Goal: Information Seeking & Learning: Learn about a topic

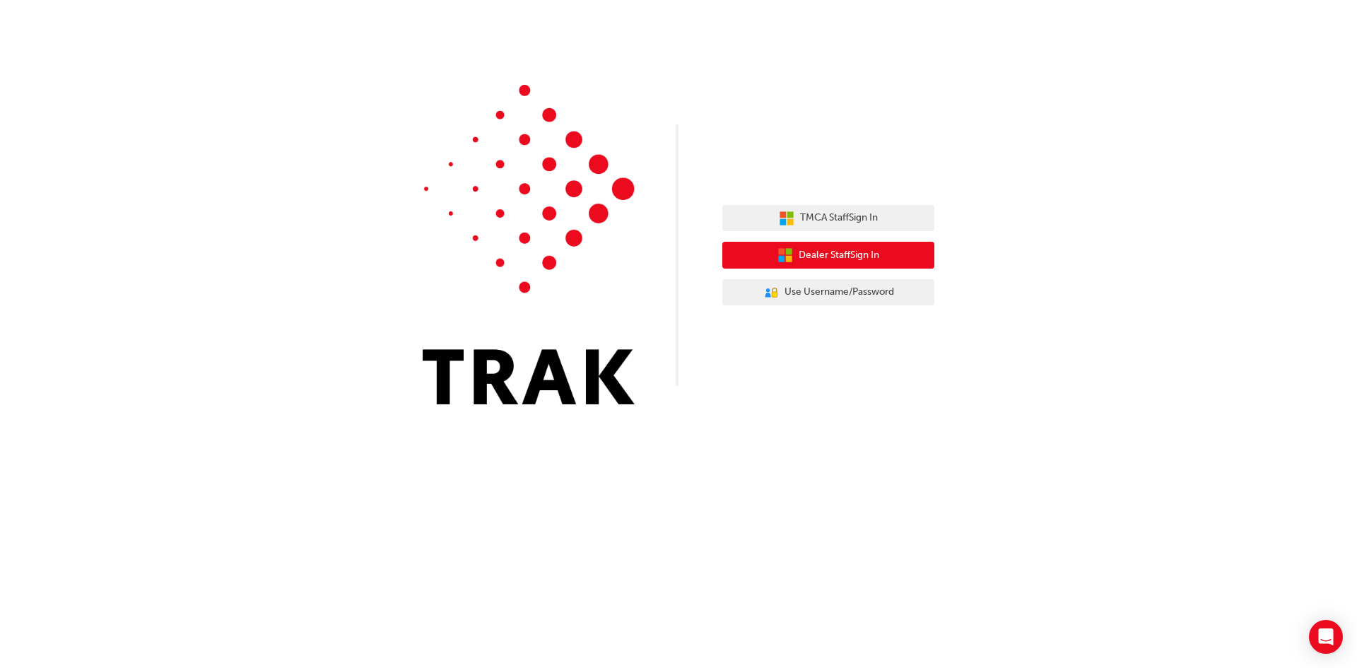
click at [878, 262] on span "Dealer Staff Sign In" at bounding box center [839, 255] width 81 height 16
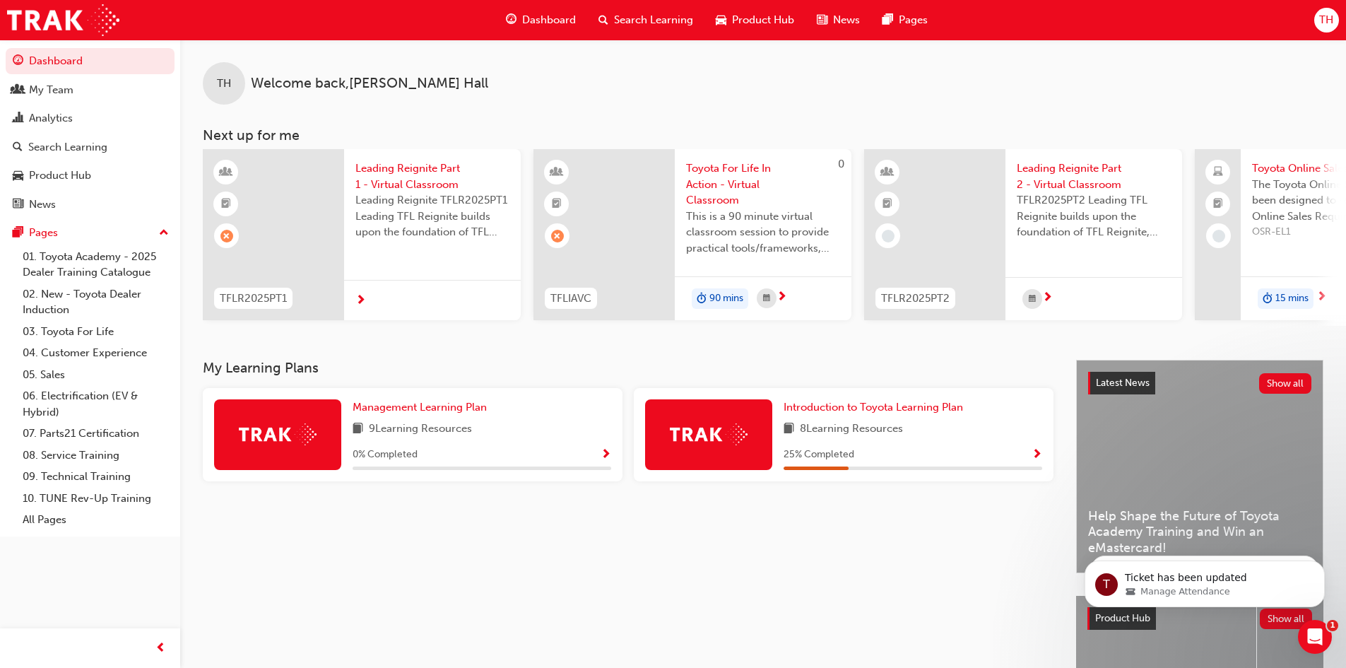
click at [634, 20] on span "Search Learning" at bounding box center [653, 20] width 79 height 16
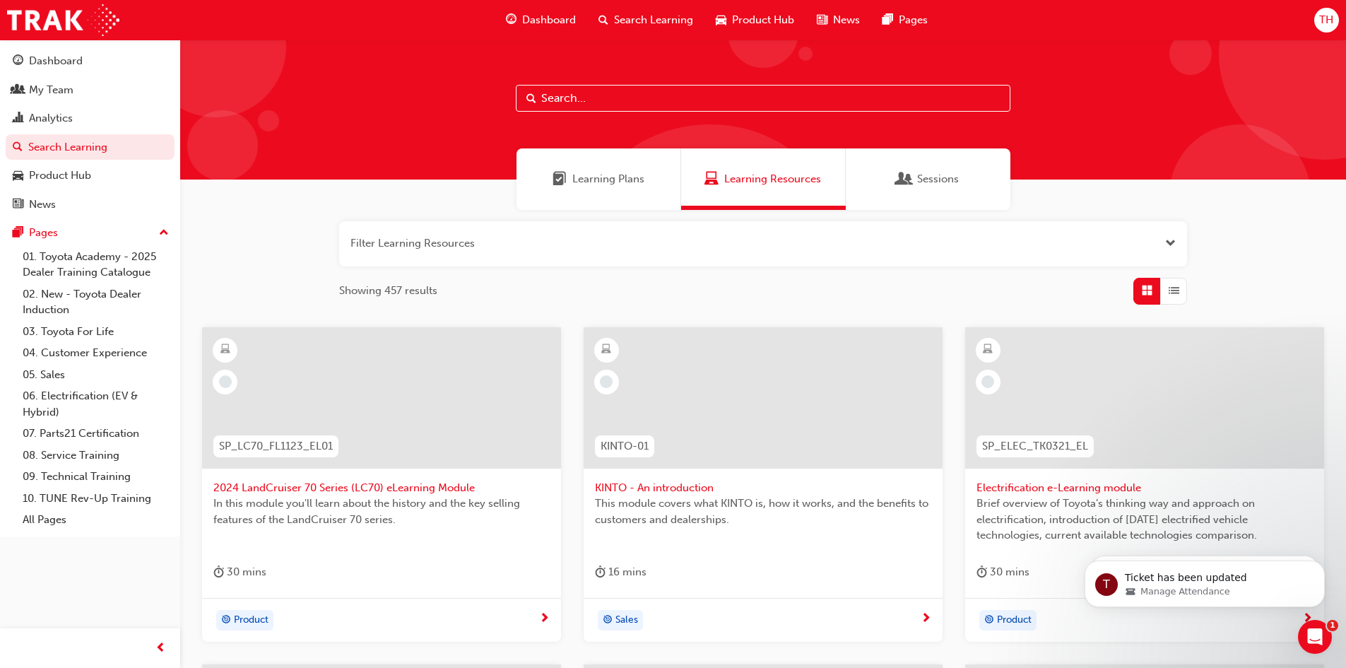
click at [594, 102] on input "text" at bounding box center [763, 98] width 495 height 27
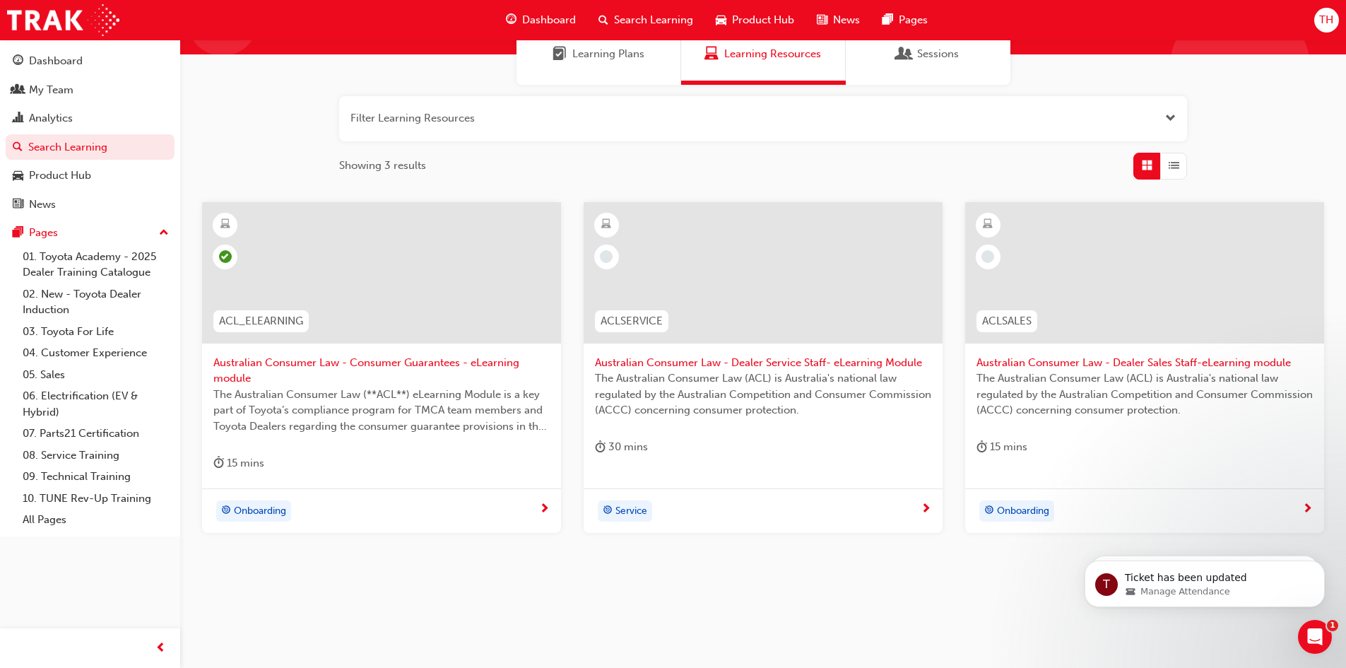
scroll to position [127, 0]
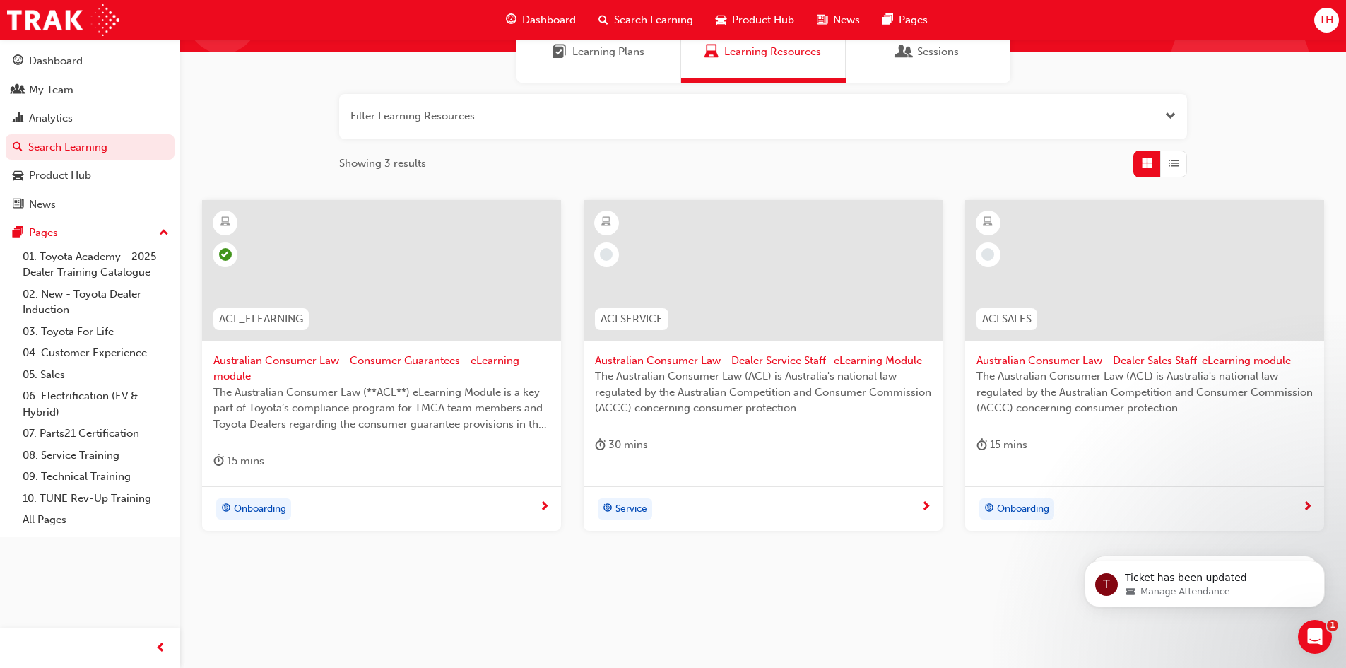
type input "AUSTRA"
click at [661, 353] on span "Australian Consumer Law - Dealer Service Staff- eLearning Module" at bounding box center [763, 361] width 336 height 16
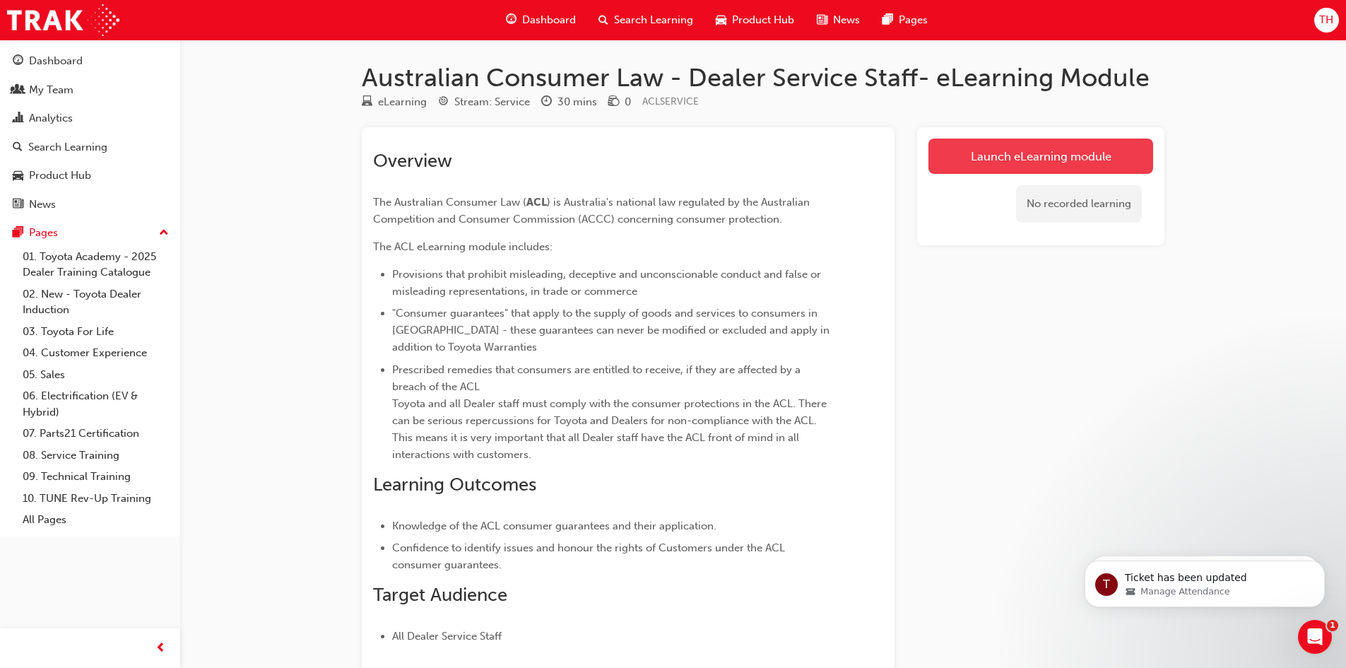
click at [1035, 150] on link "Launch eLearning module" at bounding box center [1041, 156] width 225 height 35
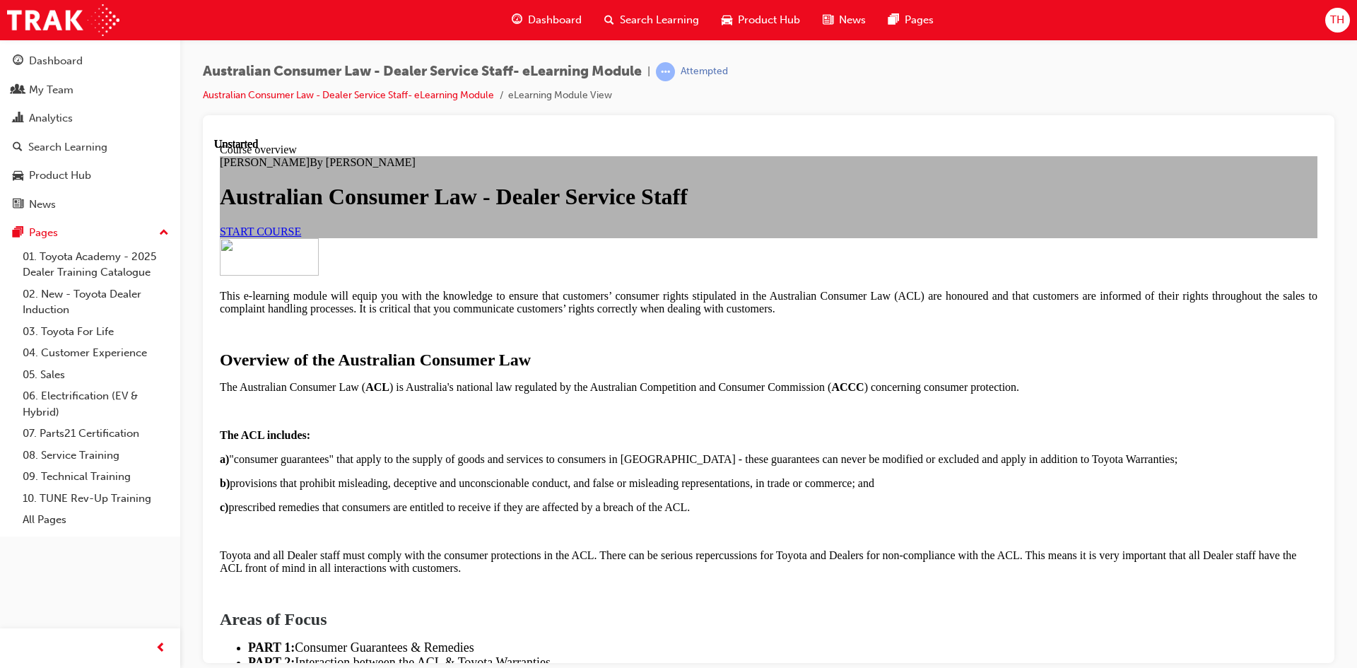
click at [301, 237] on link "START COURSE" at bounding box center [260, 231] width 81 height 12
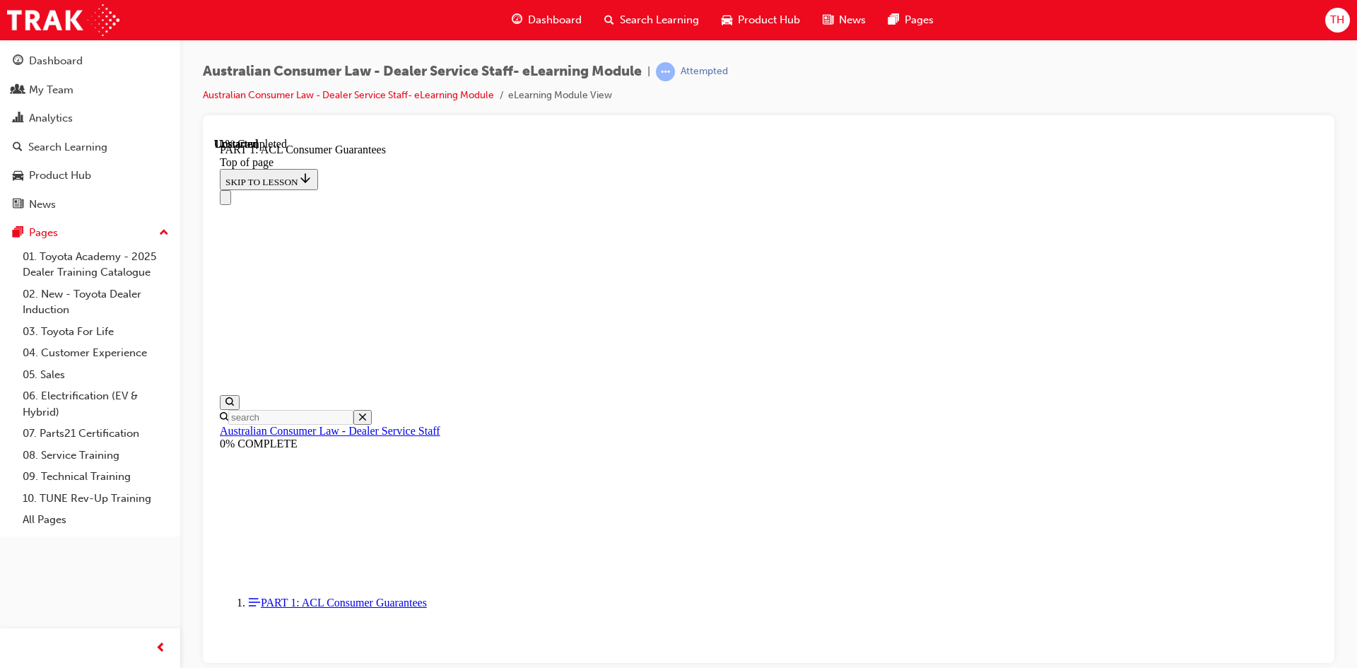
scroll to position [2326, 0]
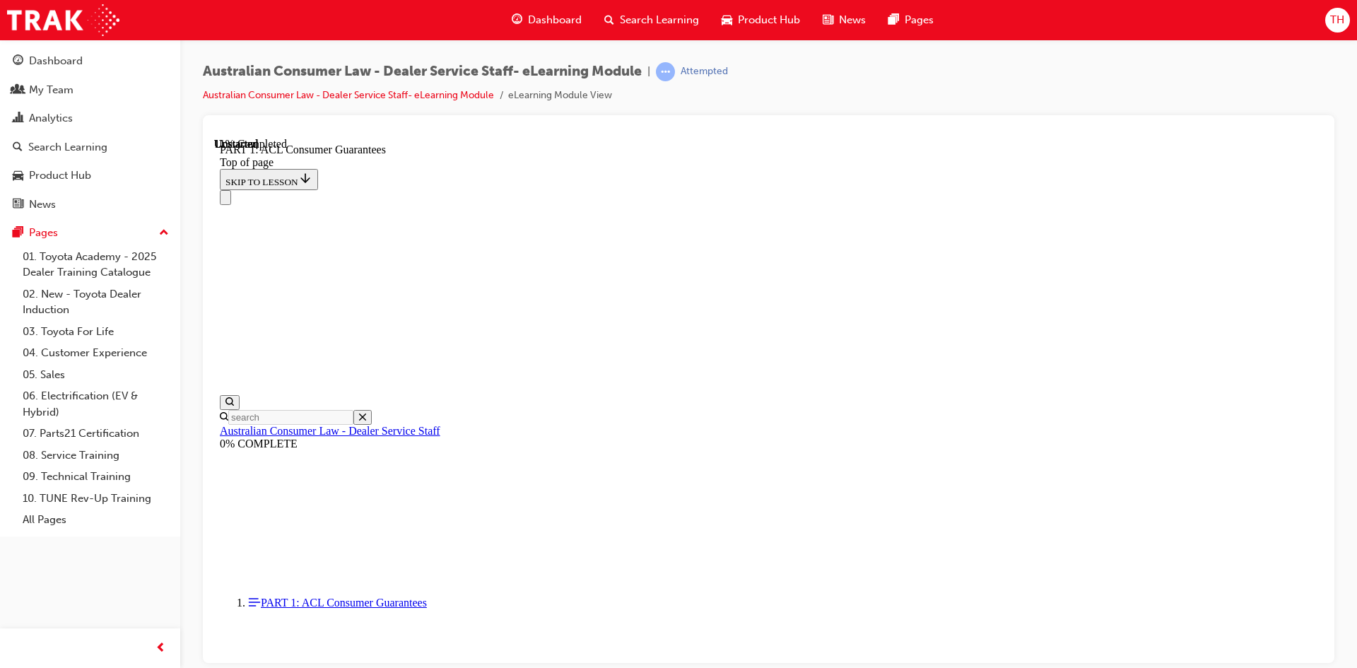
scroll to position [2212, 0]
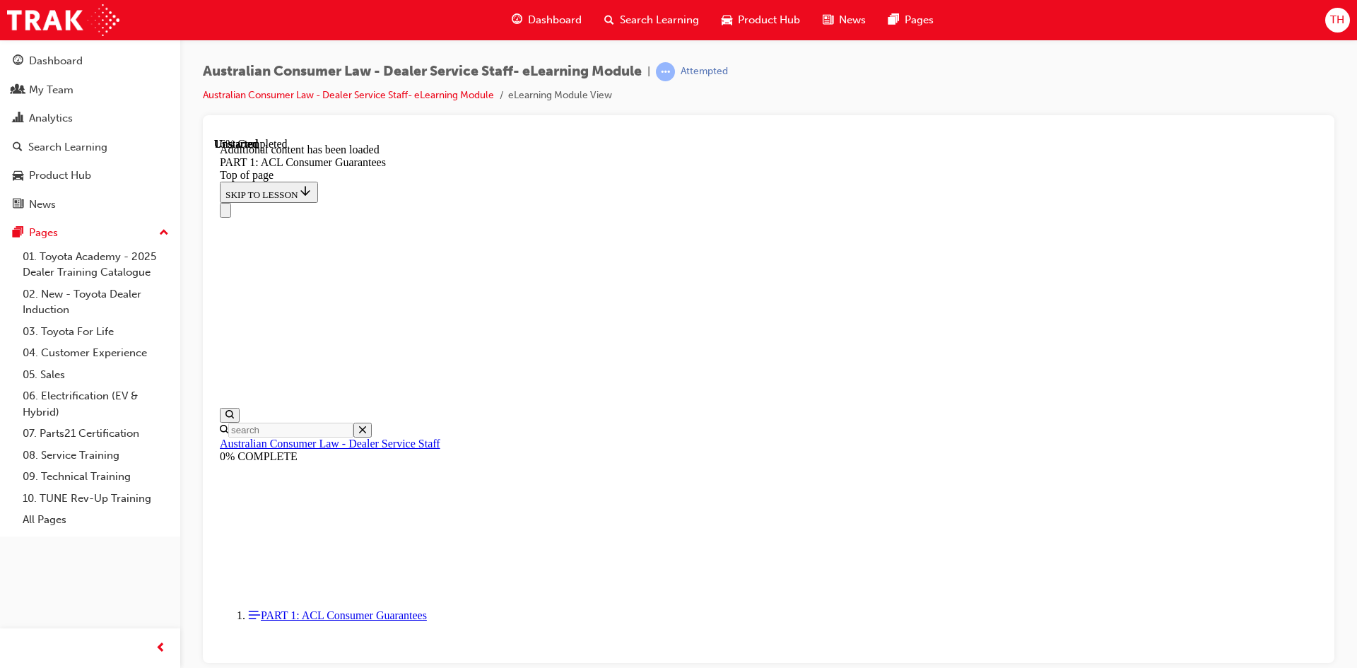
scroll to position [2700, 0]
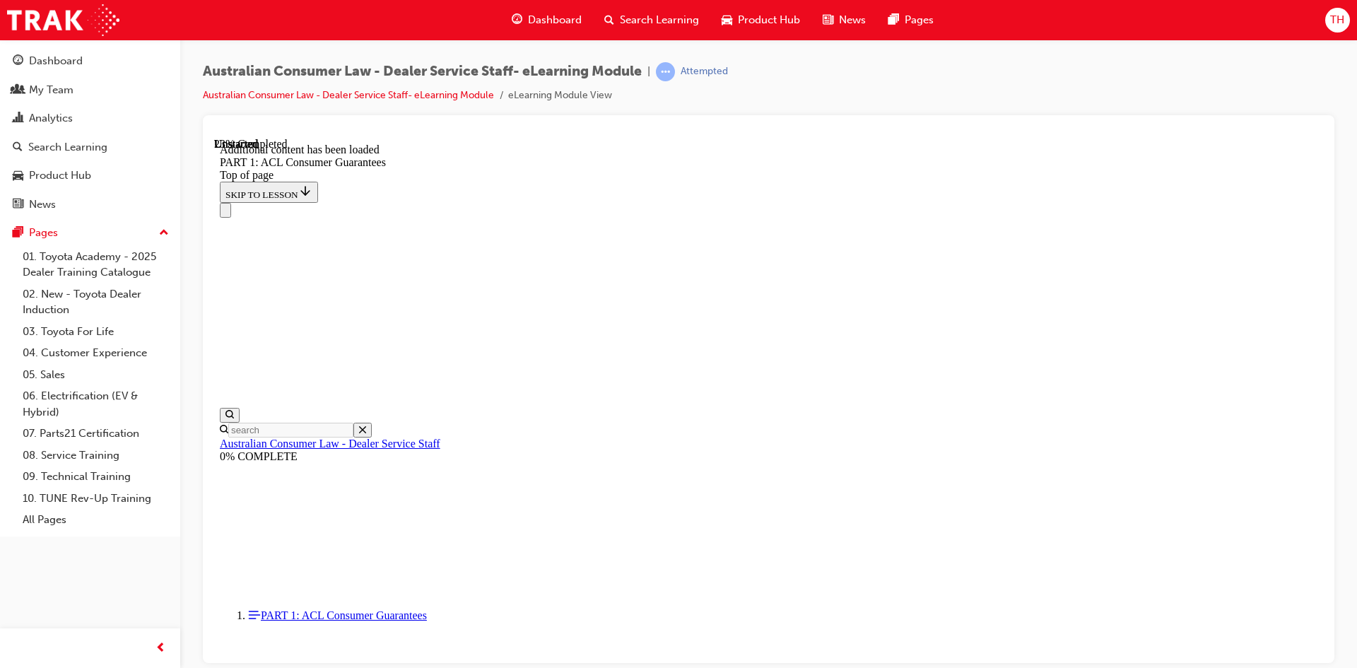
scroll to position [3505, 0]
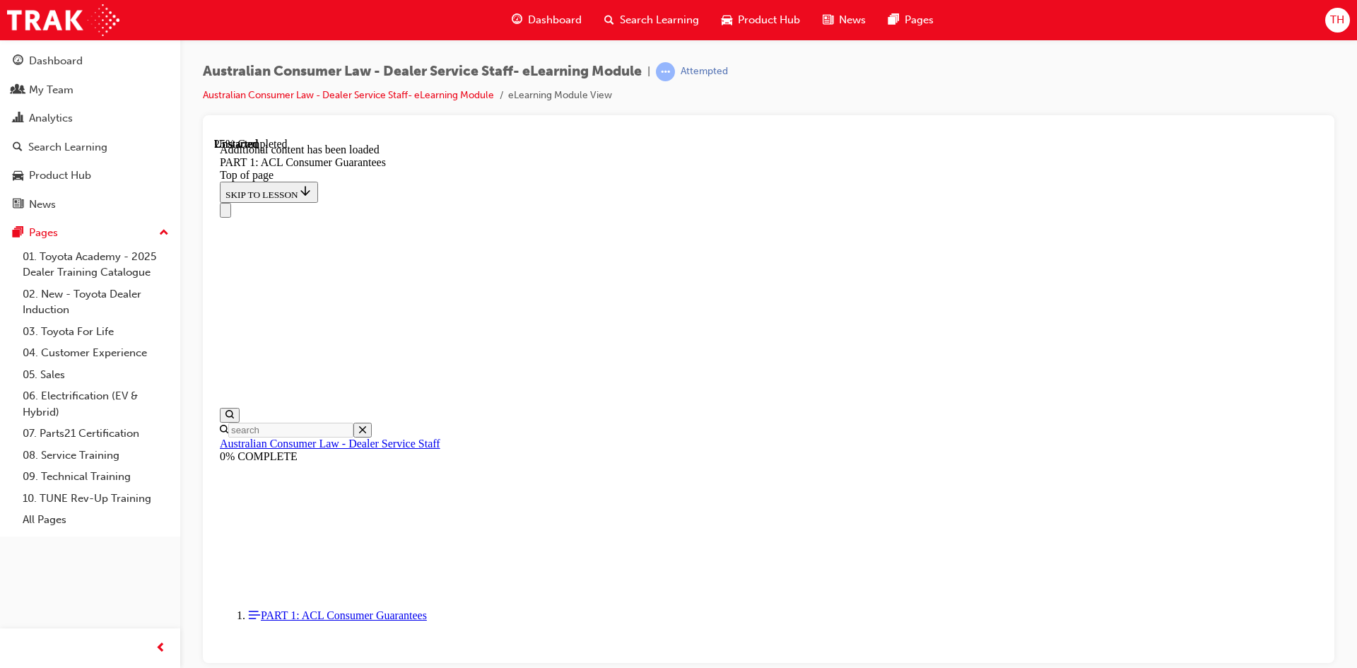
scroll to position [3680, 0]
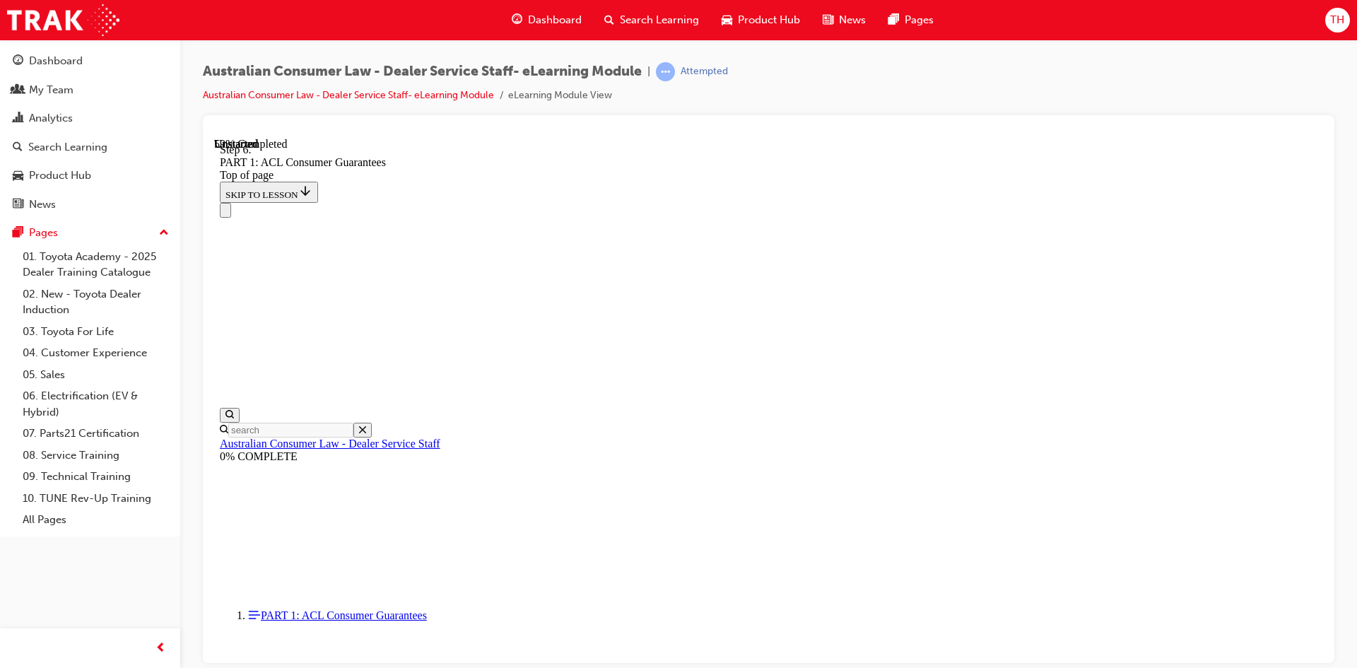
scroll to position [7923, 0]
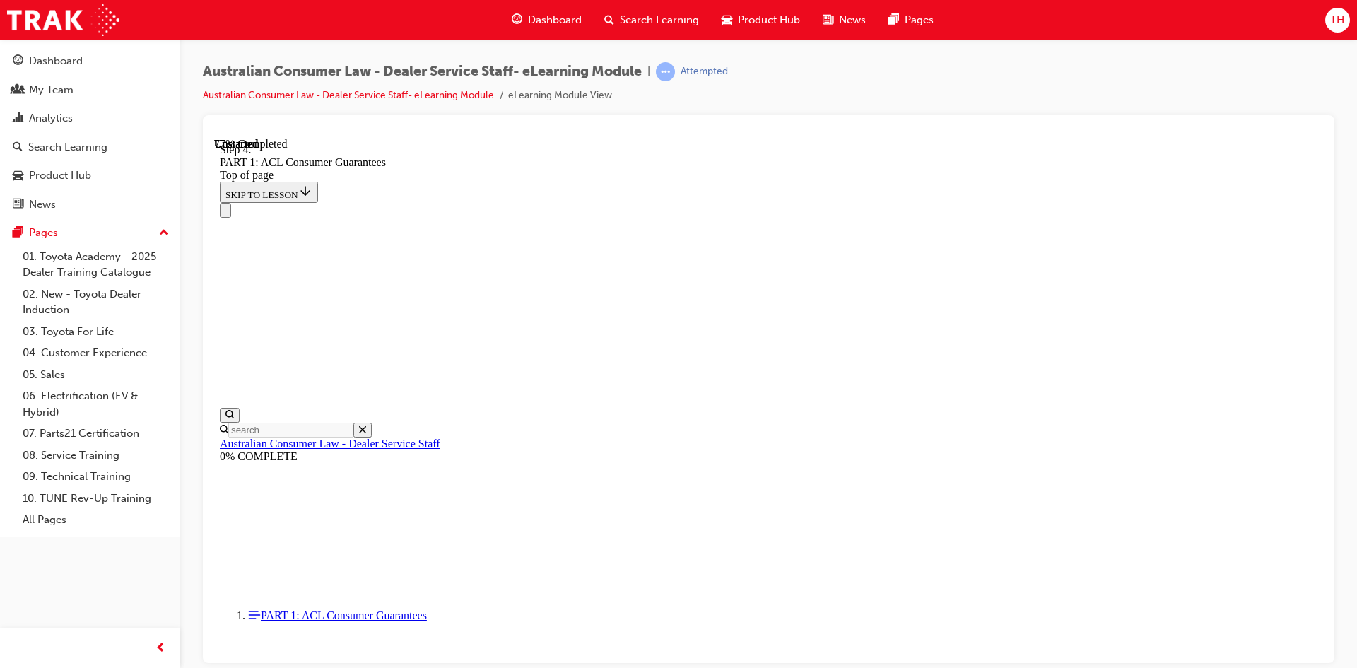
scroll to position [10853, 0]
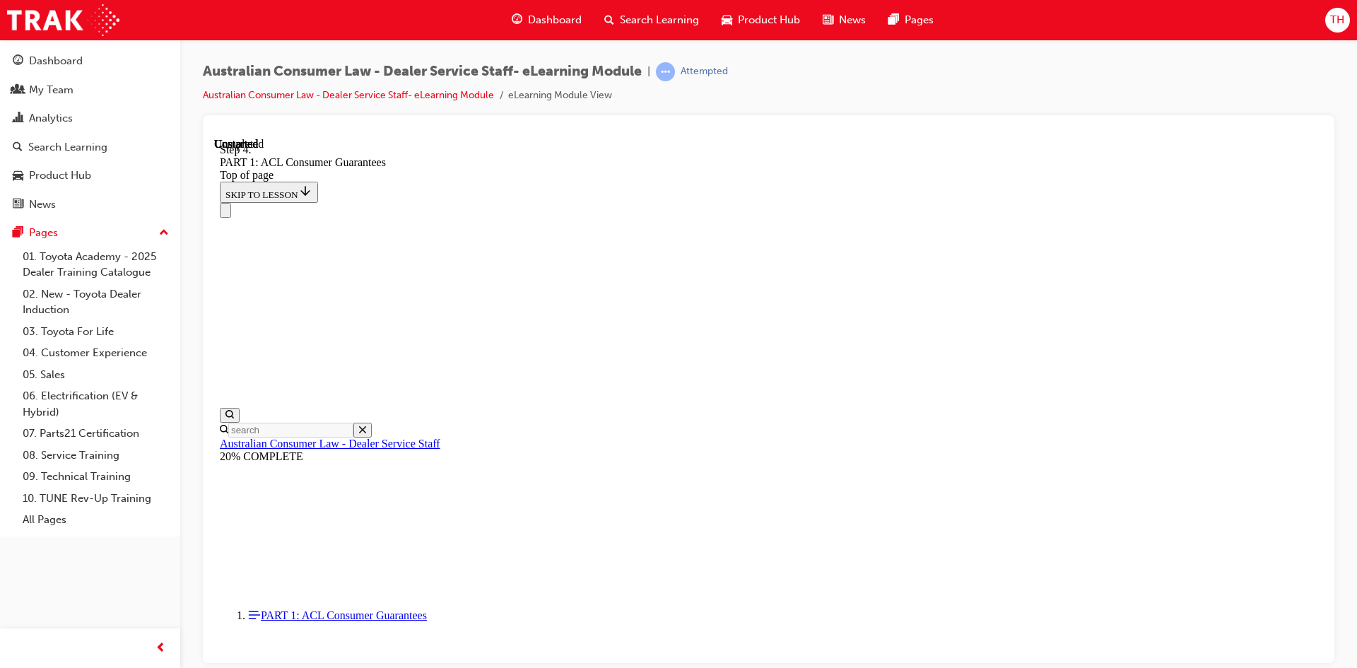
scroll to position [13860, 0]
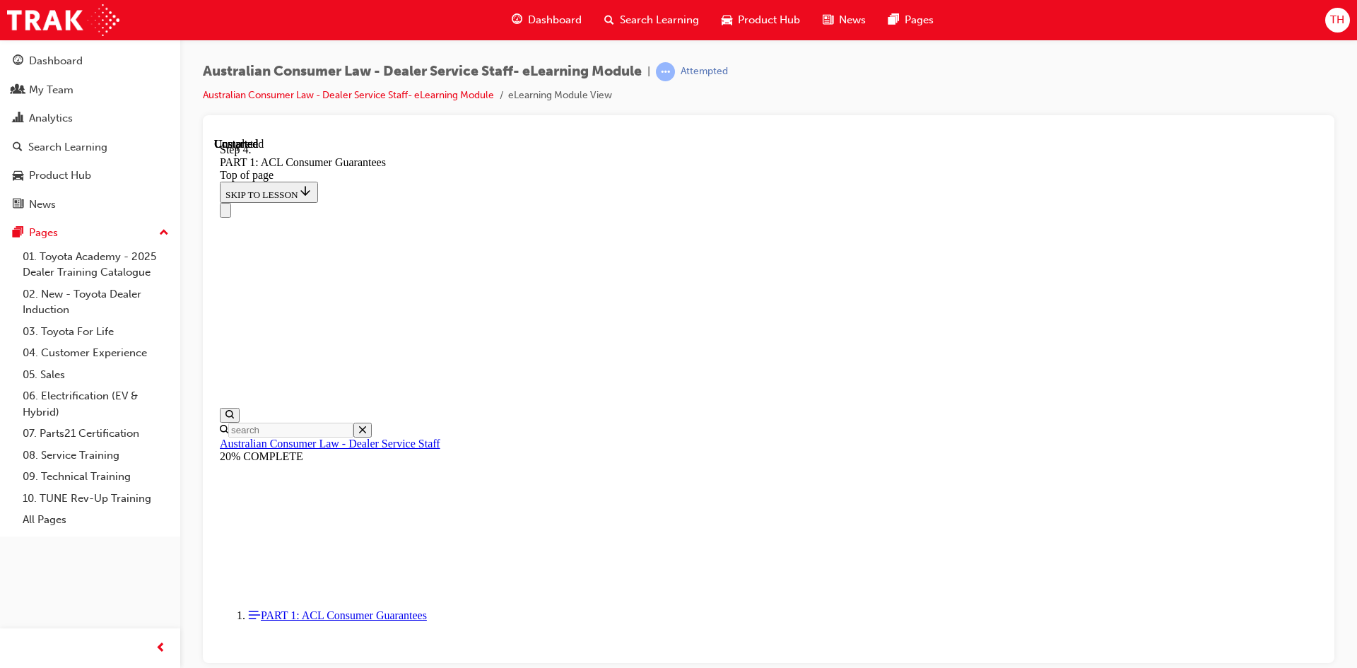
drag, startPoint x: 1016, startPoint y: 402, endPoint x: 1014, endPoint y: 412, distance: 10.0
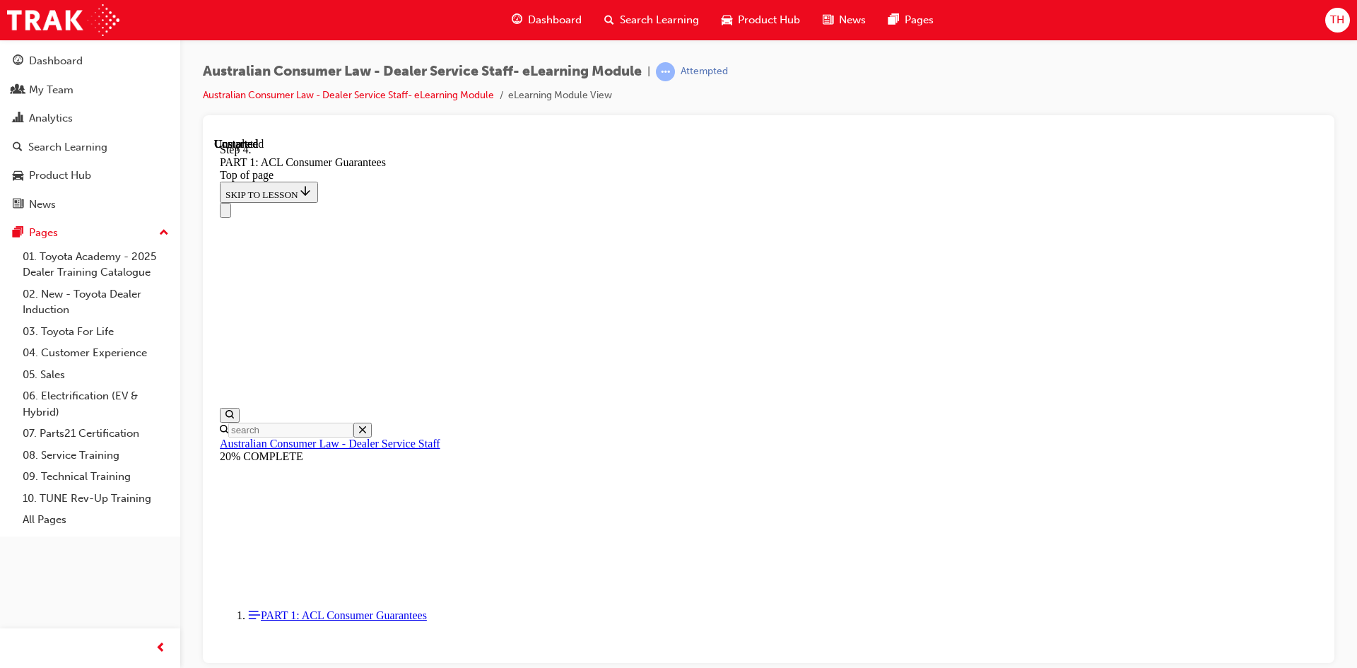
drag, startPoint x: 730, startPoint y: 365, endPoint x: 989, endPoint y: 443, distance: 270.1
drag, startPoint x: 778, startPoint y: 364, endPoint x: 804, endPoint y: 500, distance: 138.9
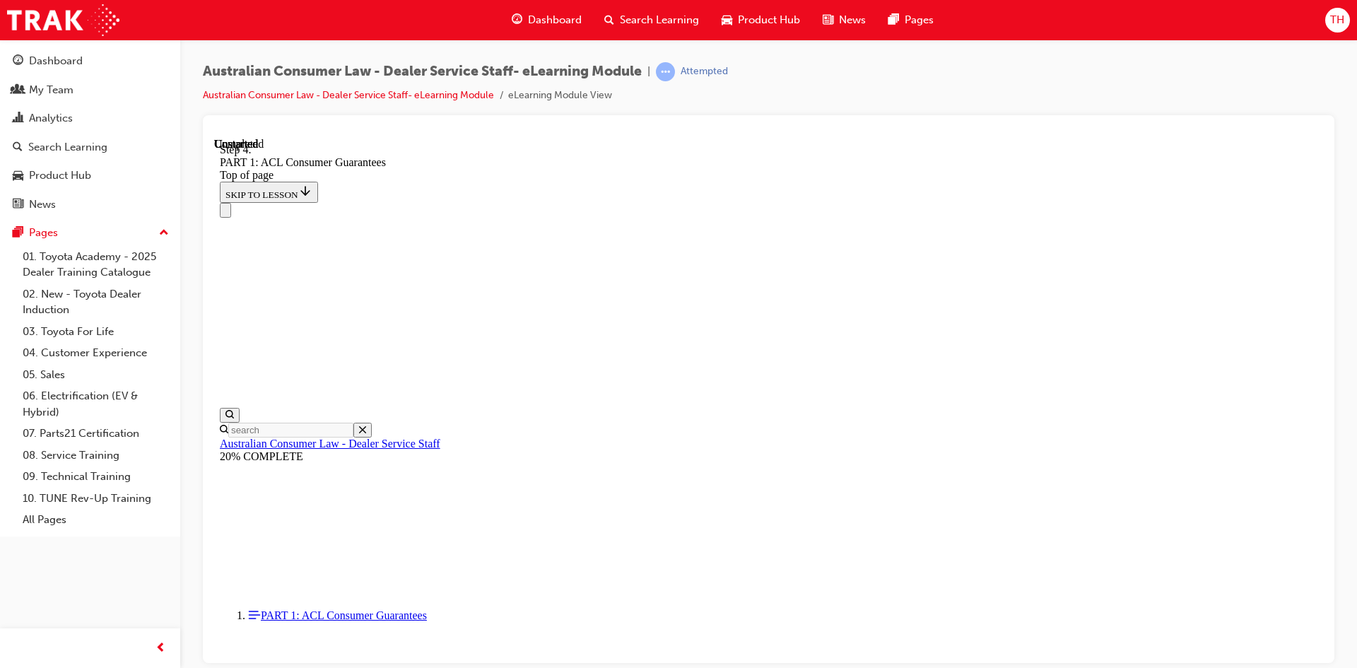
drag, startPoint x: 760, startPoint y: 227, endPoint x: 1006, endPoint y: 228, distance: 245.2
drag, startPoint x: 823, startPoint y: 305, endPoint x: 806, endPoint y: 240, distance: 67.2
drag, startPoint x: 769, startPoint y: 372, endPoint x: 979, endPoint y: 208, distance: 266.8
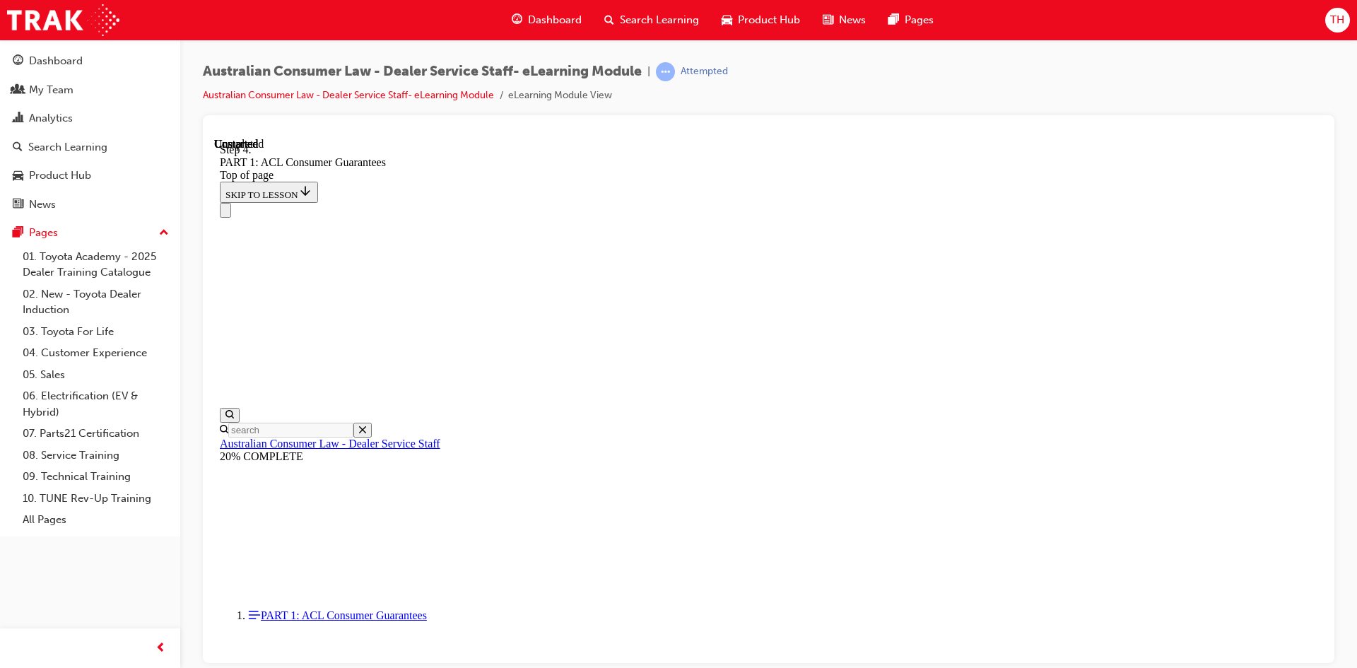
scroll to position [14911, 0]
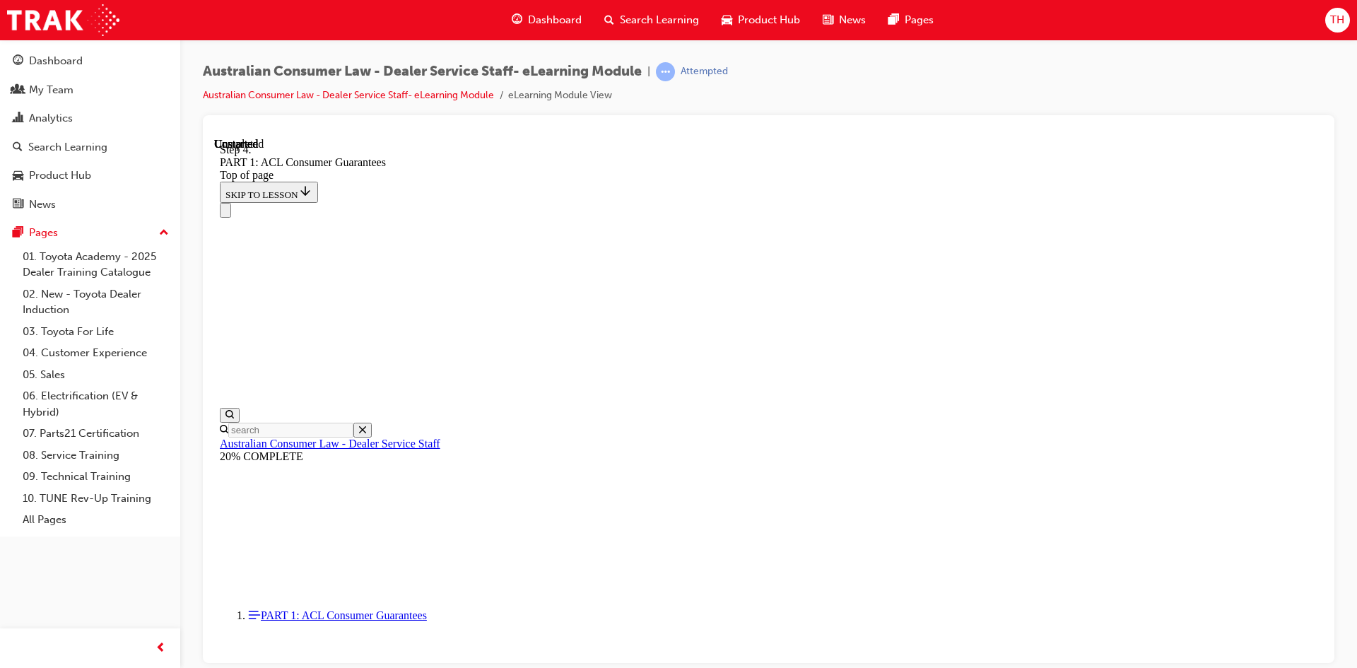
drag, startPoint x: 731, startPoint y: 571, endPoint x: 763, endPoint y: 572, distance: 31.8
drag, startPoint x: 750, startPoint y: 485, endPoint x: 777, endPoint y: 488, distance: 27.1
drag, startPoint x: 778, startPoint y: 462, endPoint x: 813, endPoint y: 463, distance: 35.3
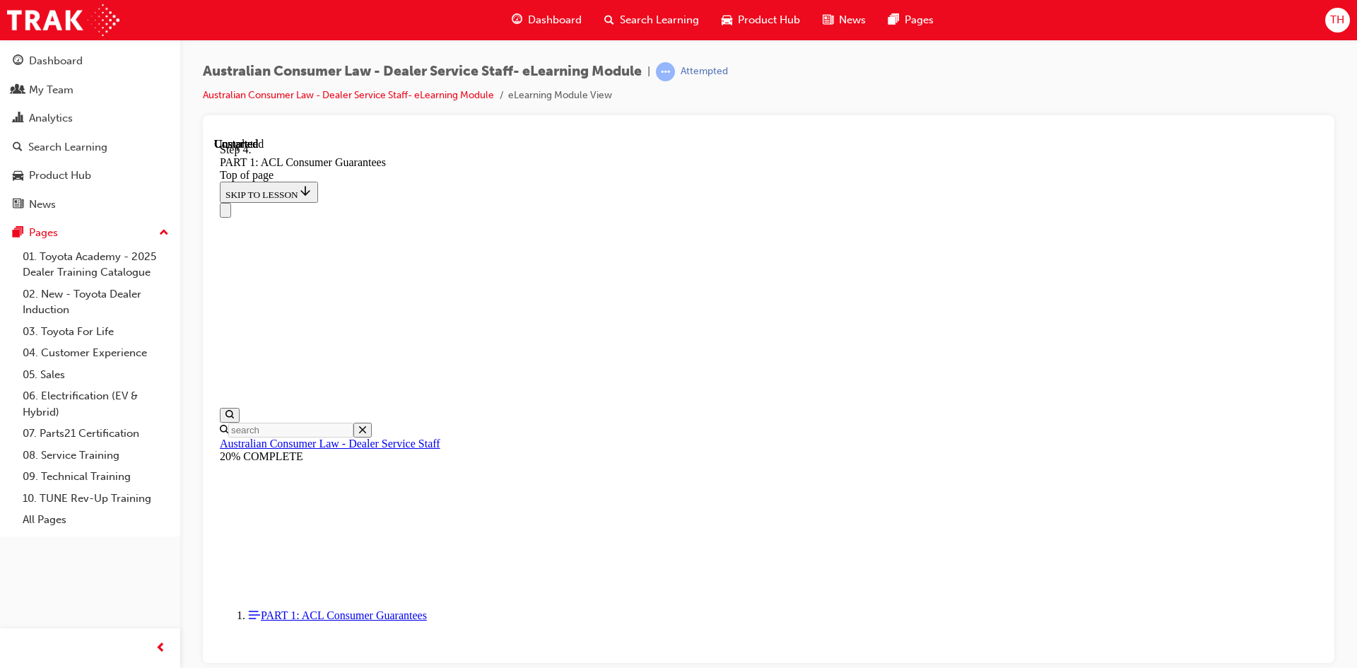
drag, startPoint x: 769, startPoint y: 627, endPoint x: 808, endPoint y: 527, distance: 107.2
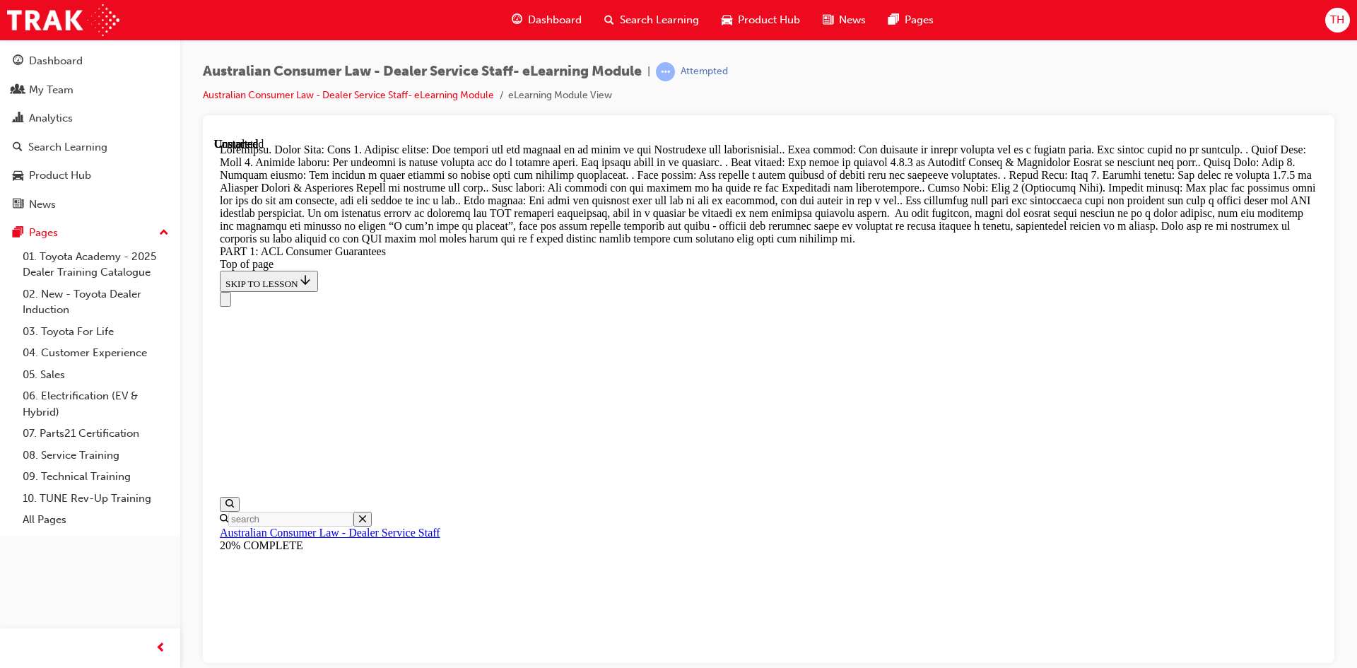
scroll to position [14938, 0]
drag, startPoint x: 748, startPoint y: 446, endPoint x: 741, endPoint y: 444, distance: 7.4
drag, startPoint x: 823, startPoint y: 526, endPoint x: 582, endPoint y: 515, distance: 240.5
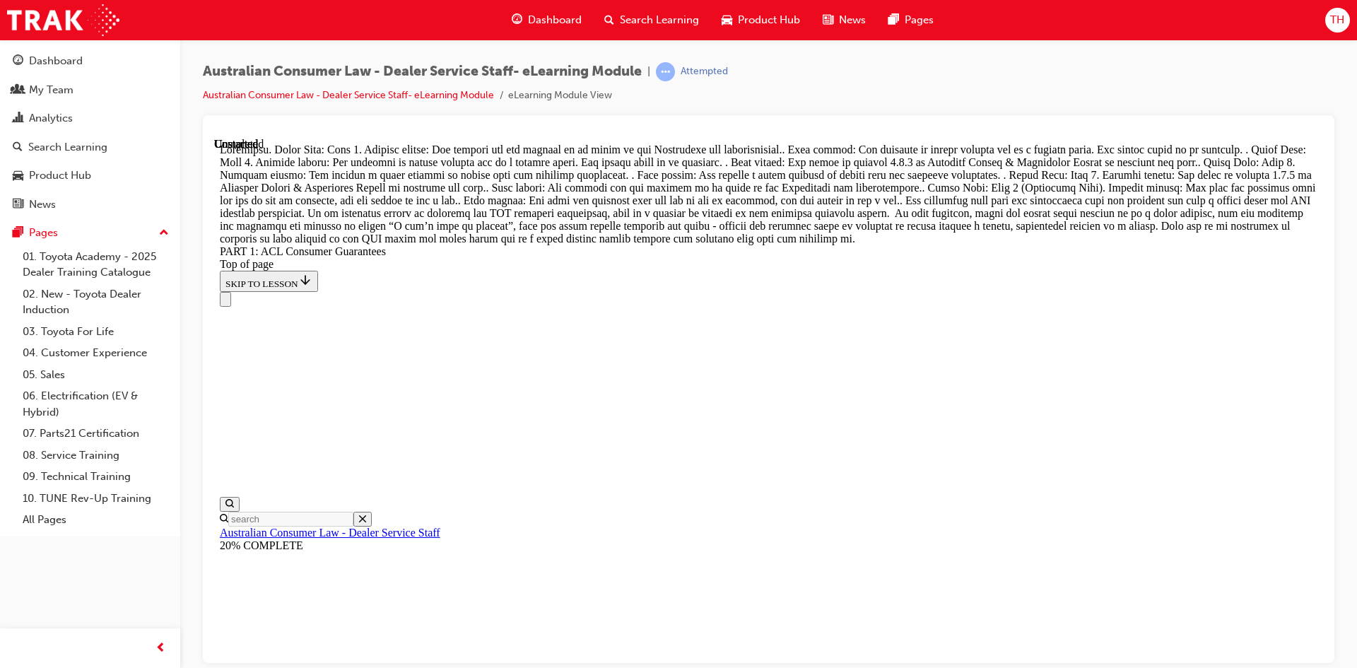
drag, startPoint x: 706, startPoint y: 263, endPoint x: 746, endPoint y: 263, distance: 40.3
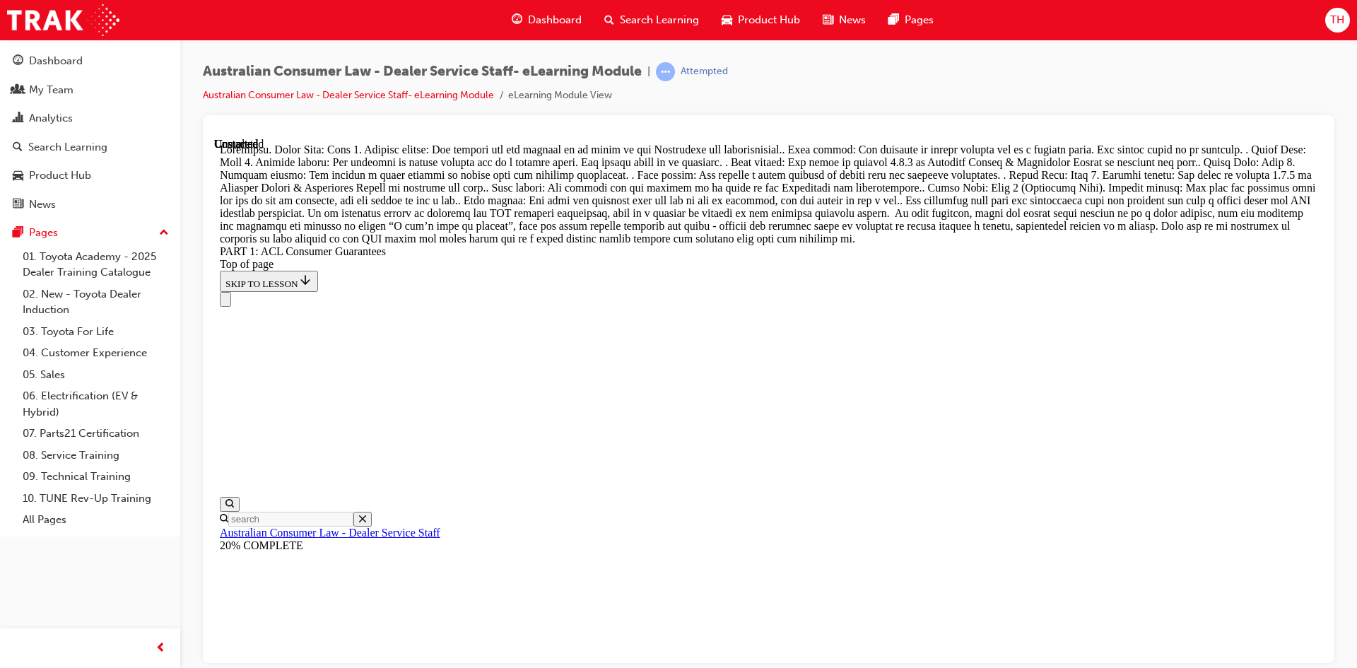
drag, startPoint x: 714, startPoint y: 596, endPoint x: 752, endPoint y: 348, distance: 250.2
drag, startPoint x: 728, startPoint y: 433, endPoint x: 768, endPoint y: 596, distance: 167.5
drag, startPoint x: 717, startPoint y: 433, endPoint x: 753, endPoint y: 435, distance: 36.1
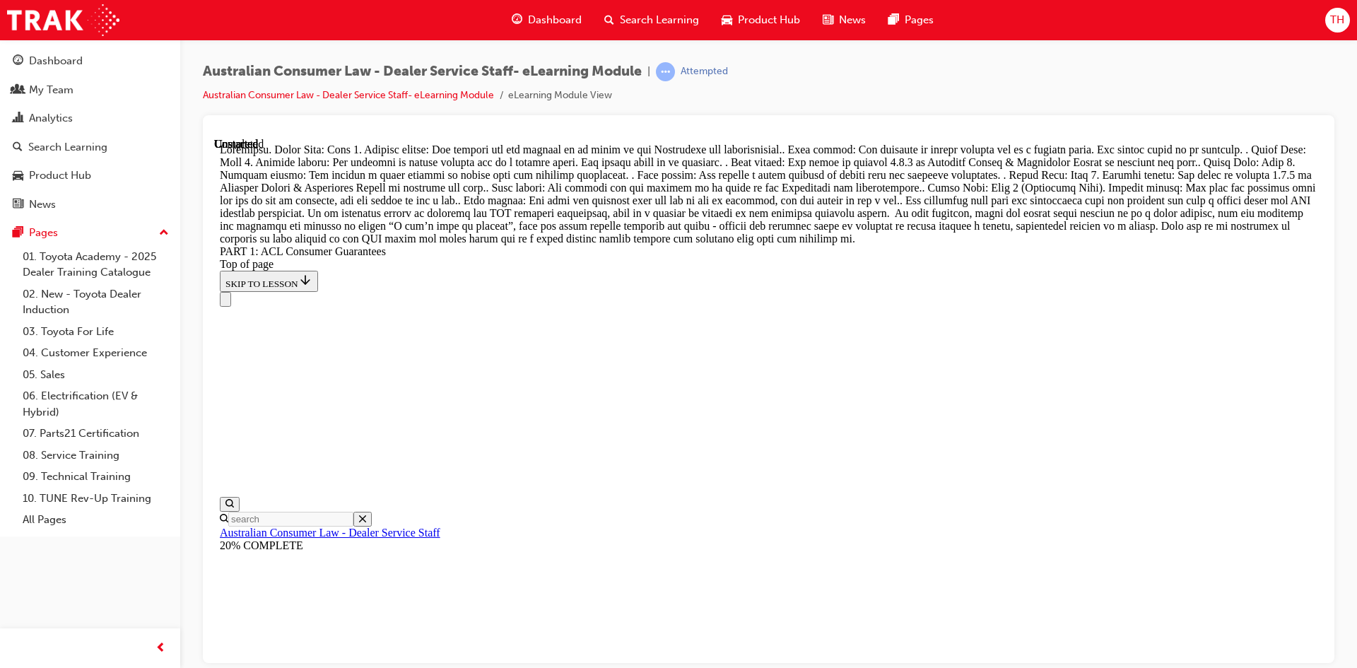
drag, startPoint x: 751, startPoint y: 514, endPoint x: 796, endPoint y: 515, distance: 45.9
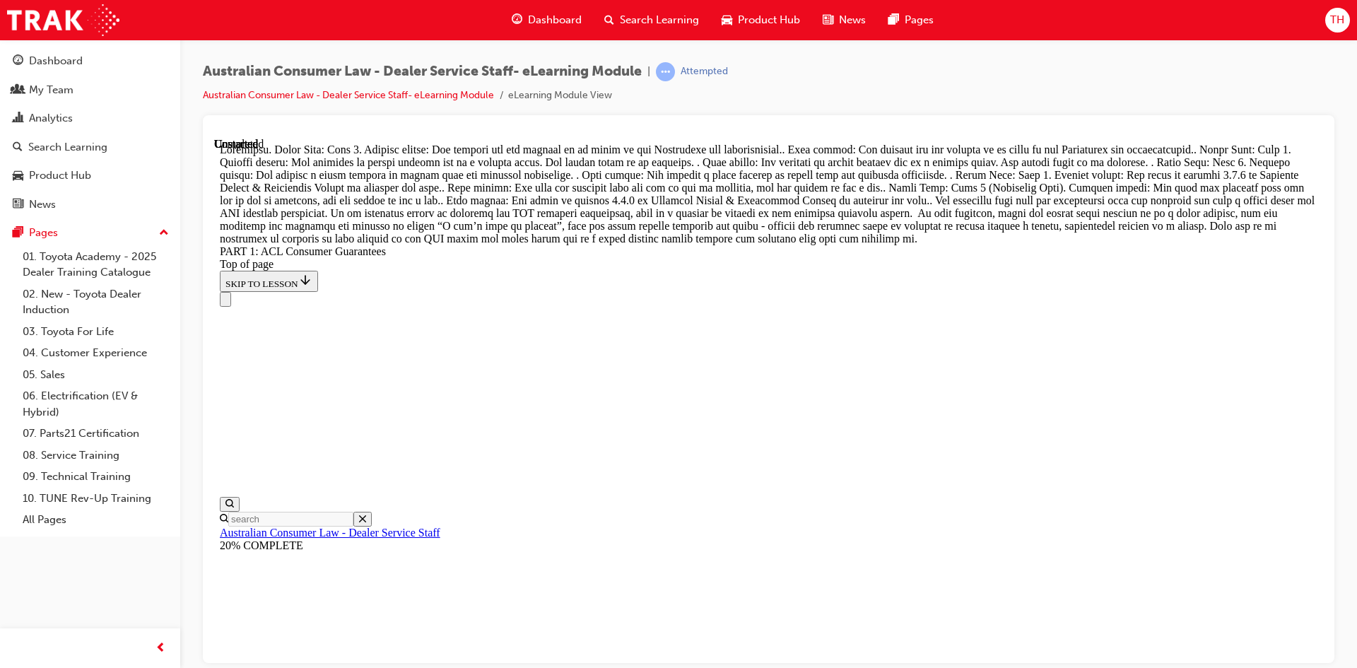
drag, startPoint x: 714, startPoint y: 436, endPoint x: 758, endPoint y: 279, distance: 162.9
drag, startPoint x: 714, startPoint y: 443, endPoint x: 752, endPoint y: 362, distance: 89.5
drag, startPoint x: 724, startPoint y: 428, endPoint x: 765, endPoint y: 429, distance: 41.7
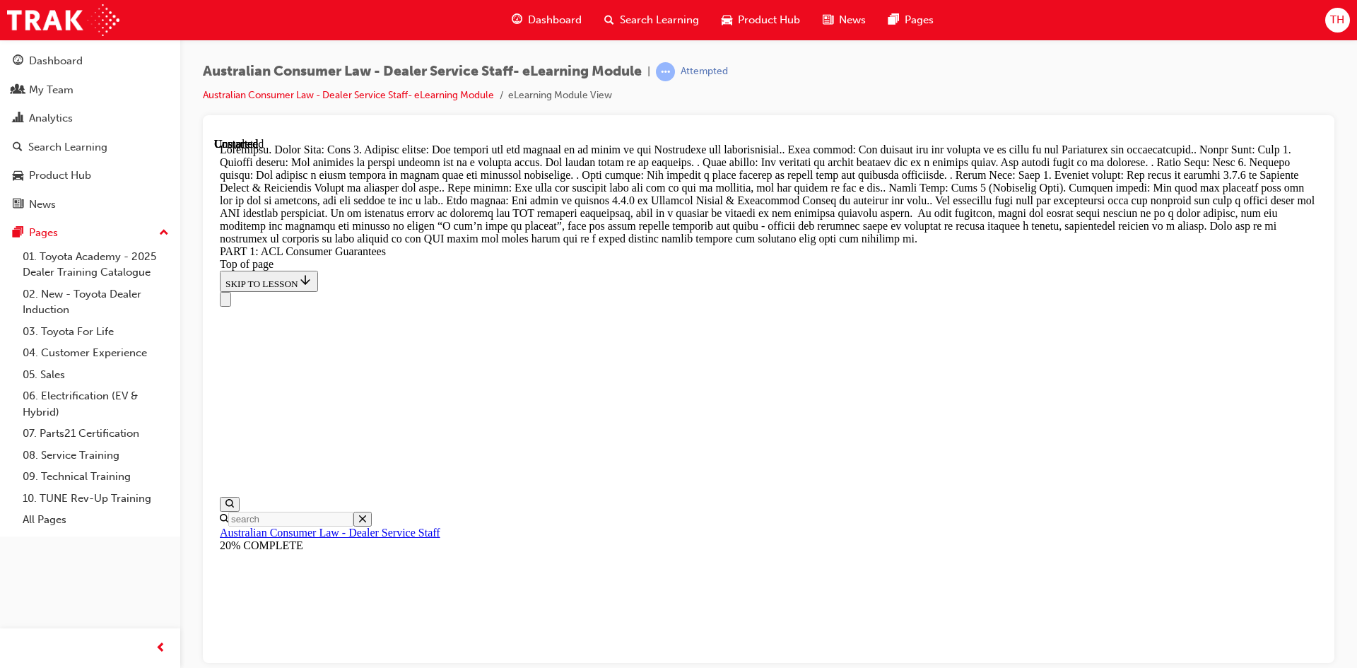
drag, startPoint x: 709, startPoint y: 594, endPoint x: 742, endPoint y: 592, distance: 33.3
drag, startPoint x: 689, startPoint y: 512, endPoint x: 736, endPoint y: 509, distance: 47.5
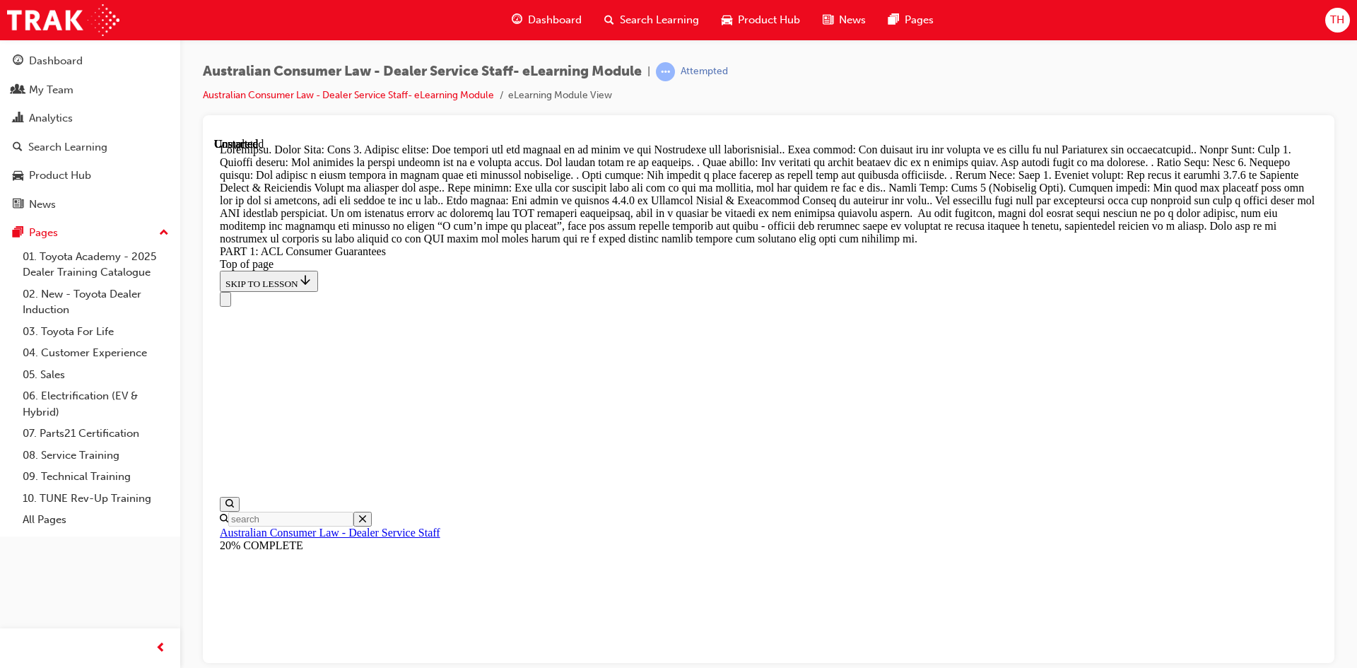
scroll to position [15097, 0]
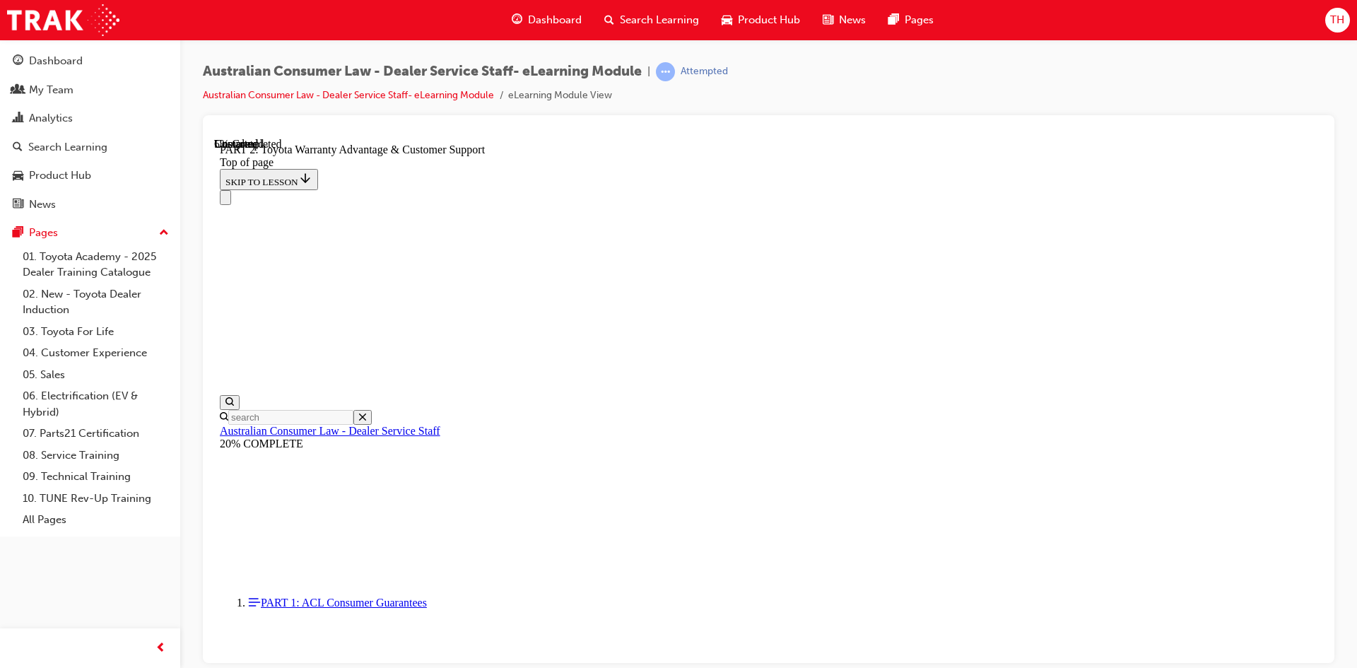
scroll to position [1033, 0]
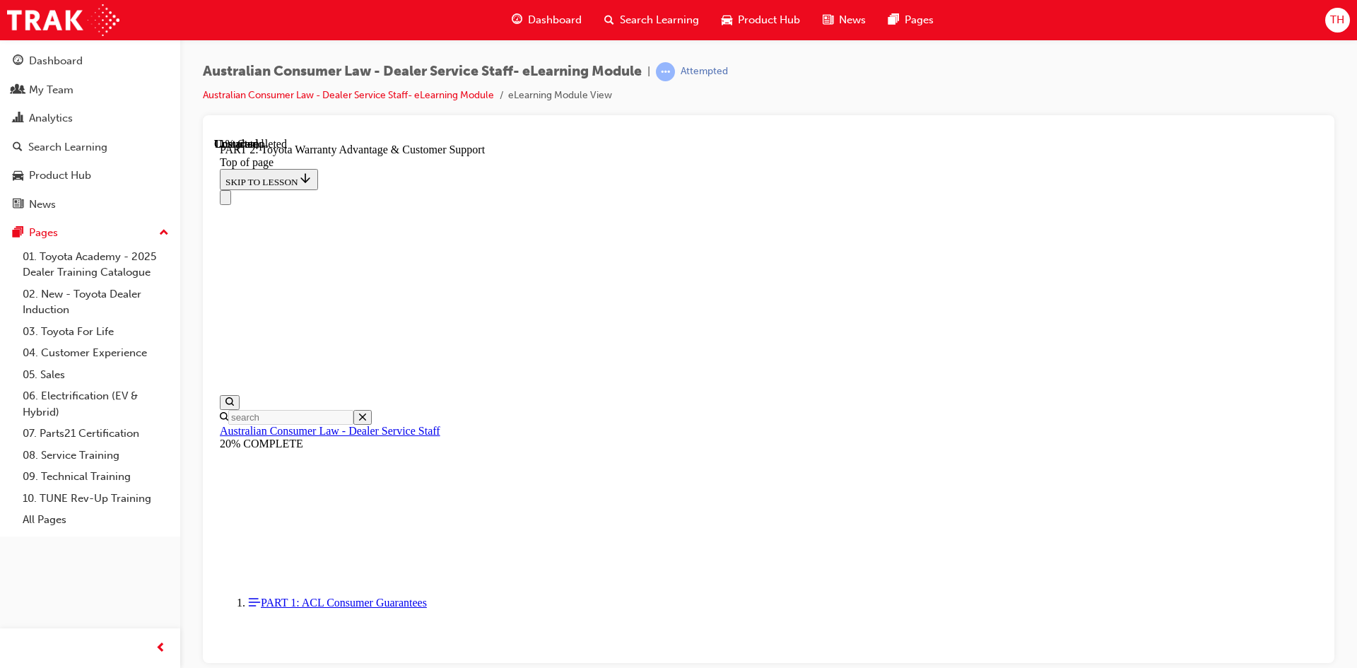
scroll to position [1045, 0]
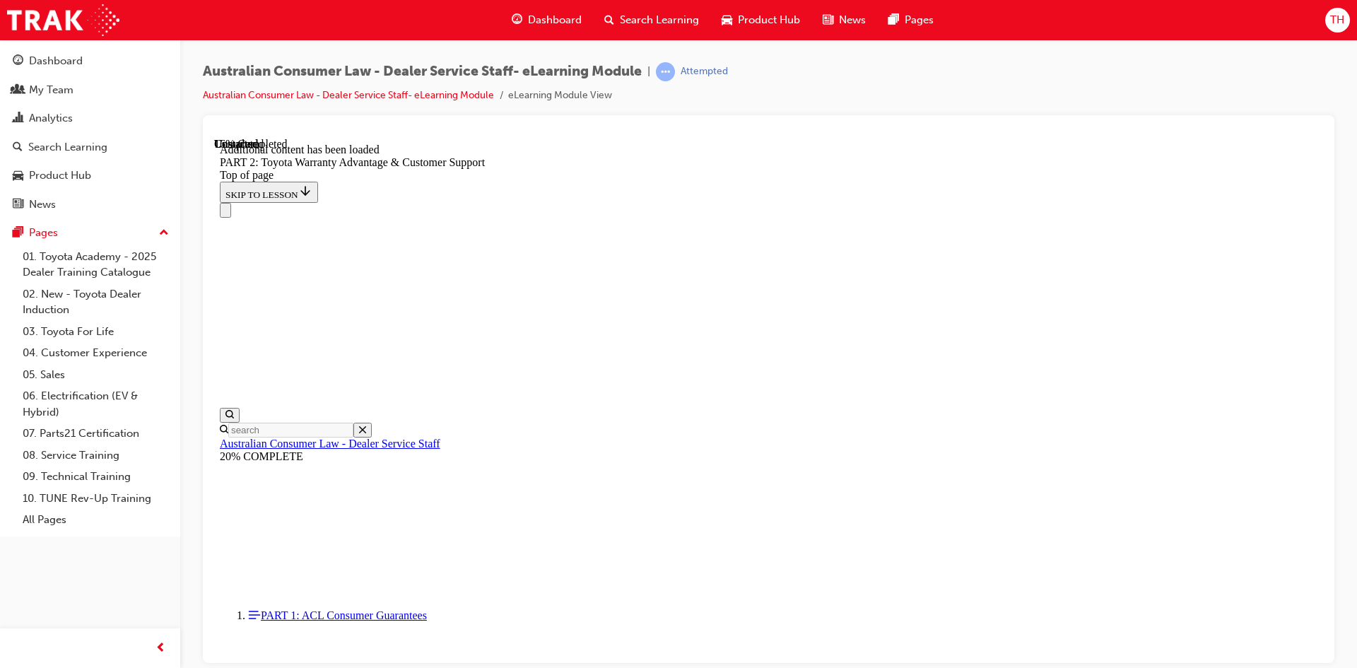
scroll to position [1420, 0]
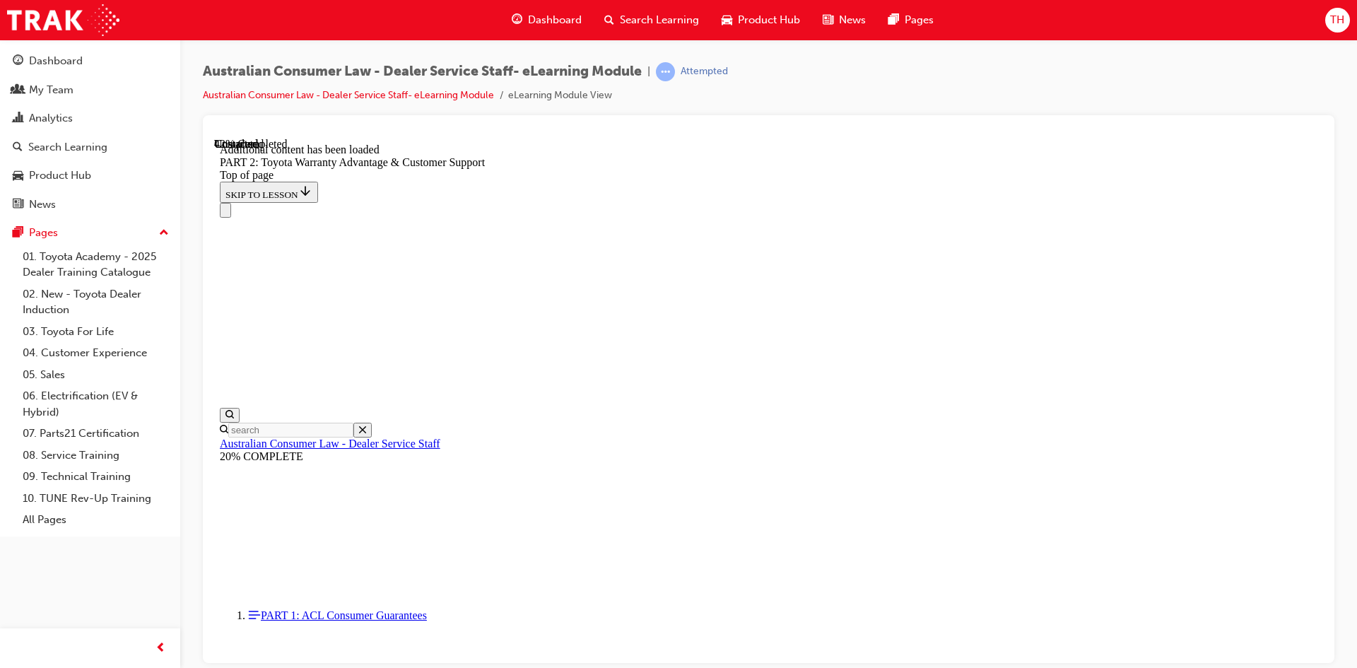
scroll to position [2495, 0]
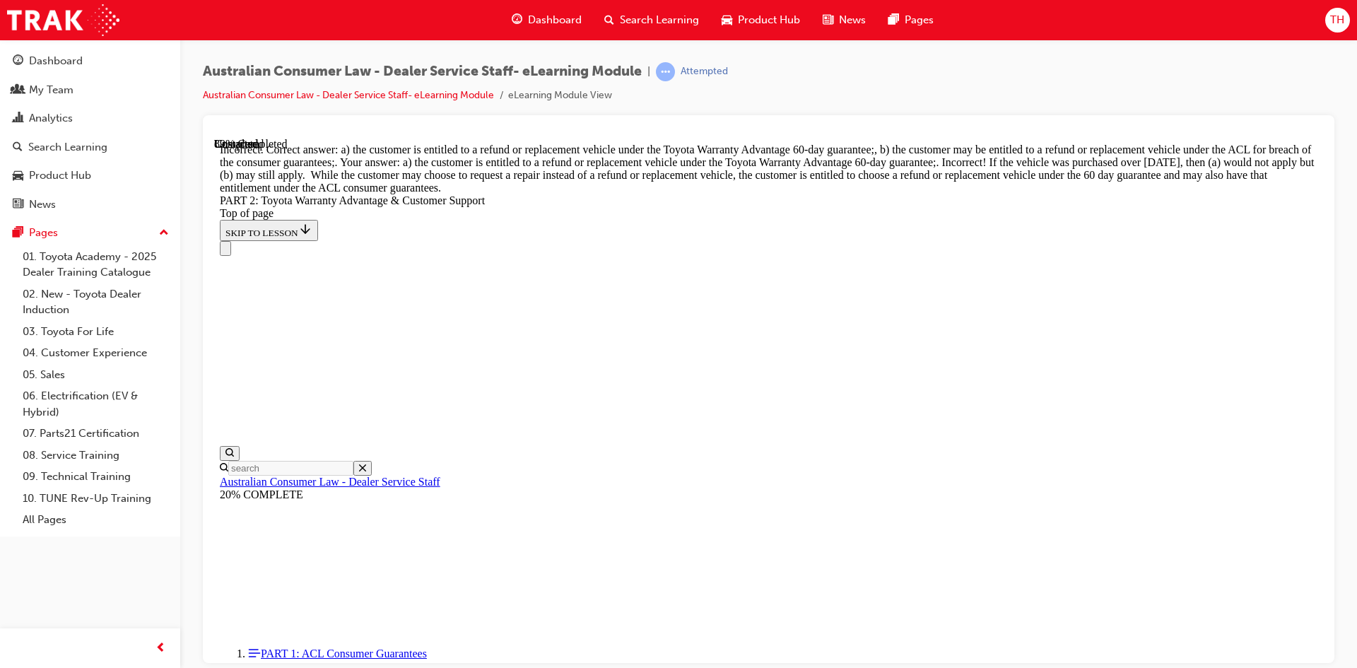
scroll to position [5412, 0]
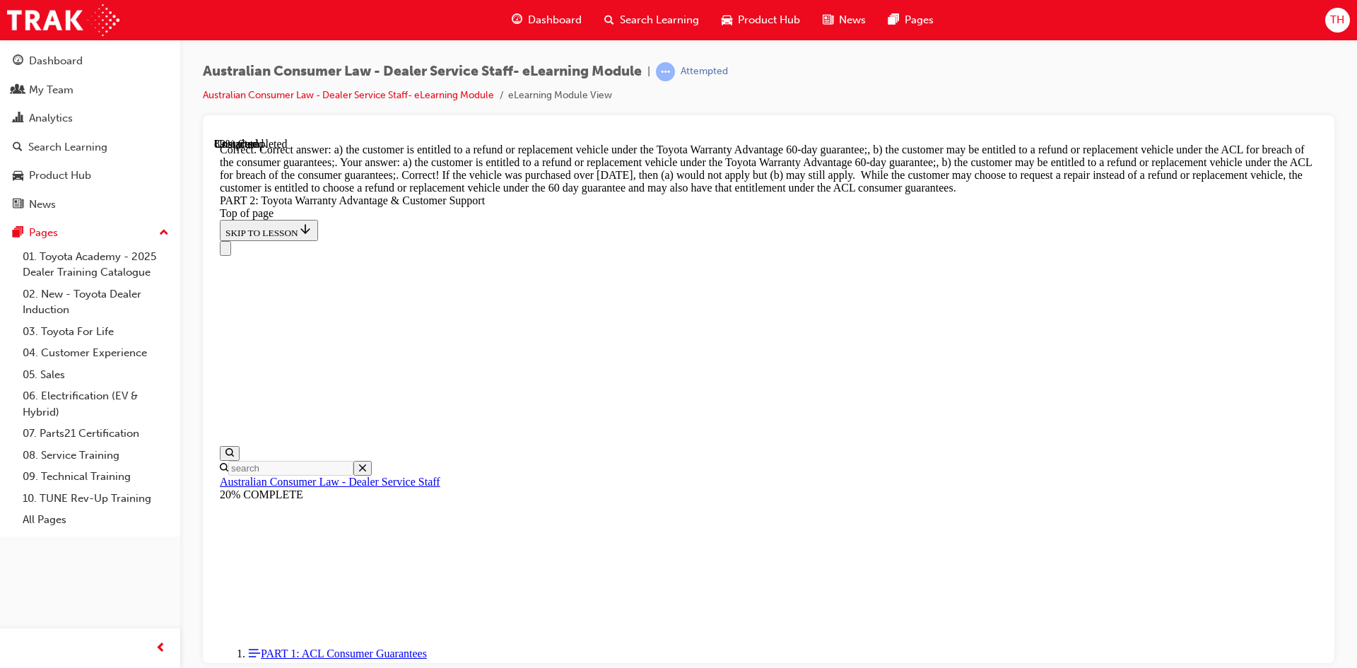
scroll to position [5290, 0]
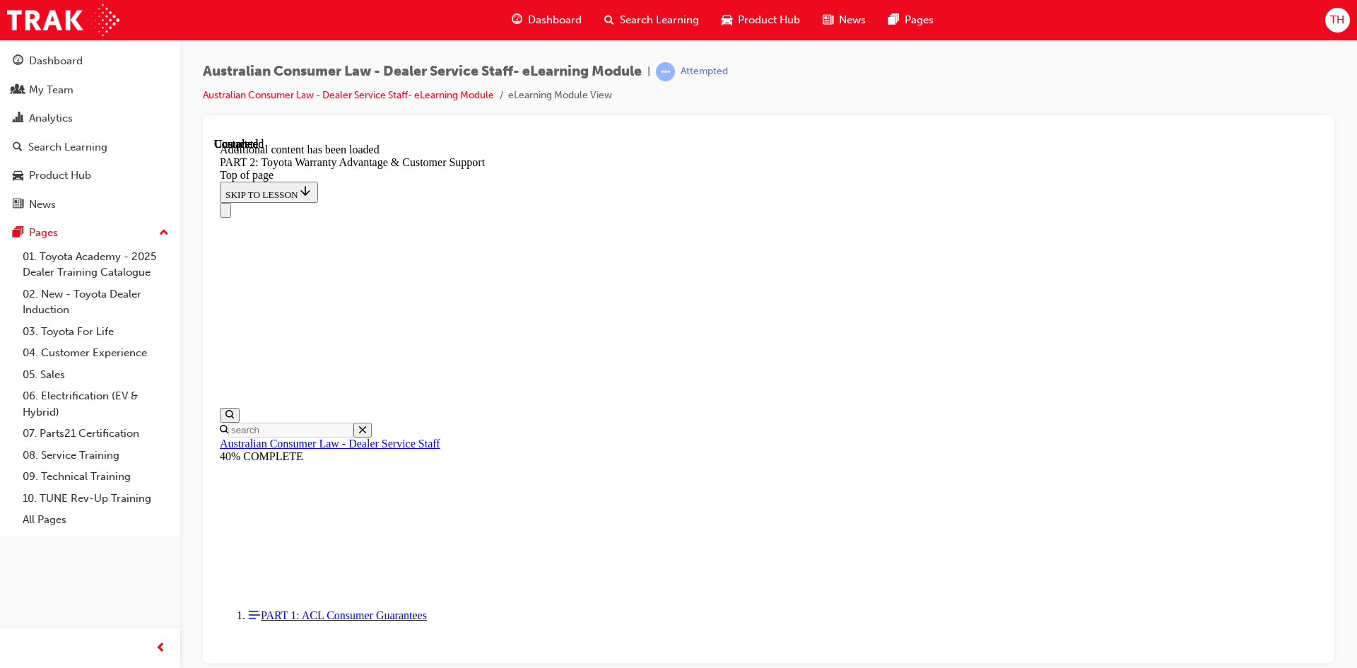
scroll to position [5868, 0]
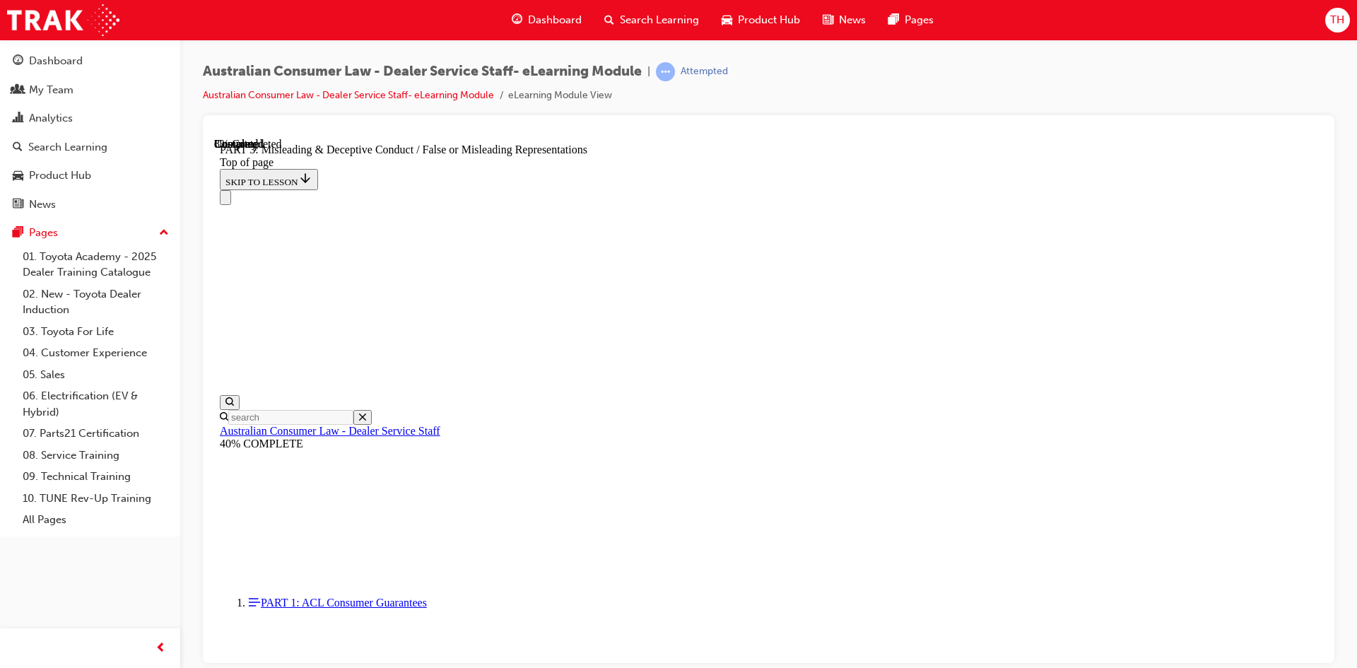
scroll to position [1012, 0]
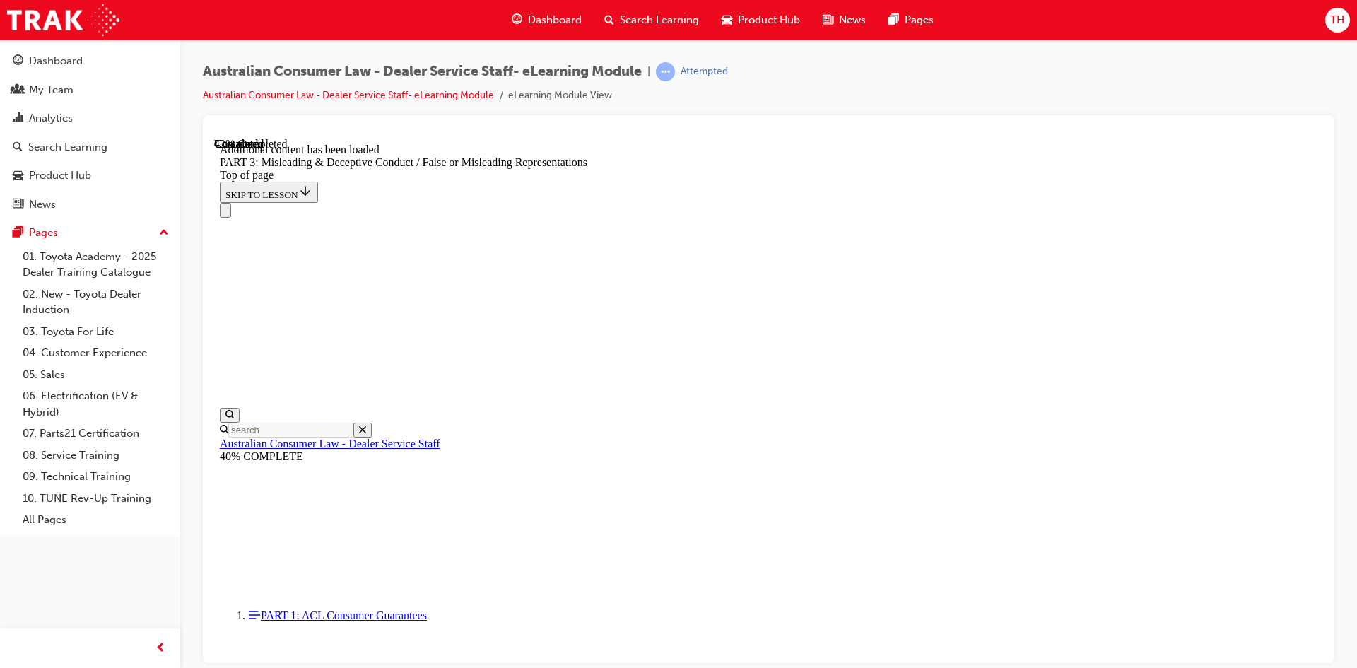
scroll to position [3151, 0]
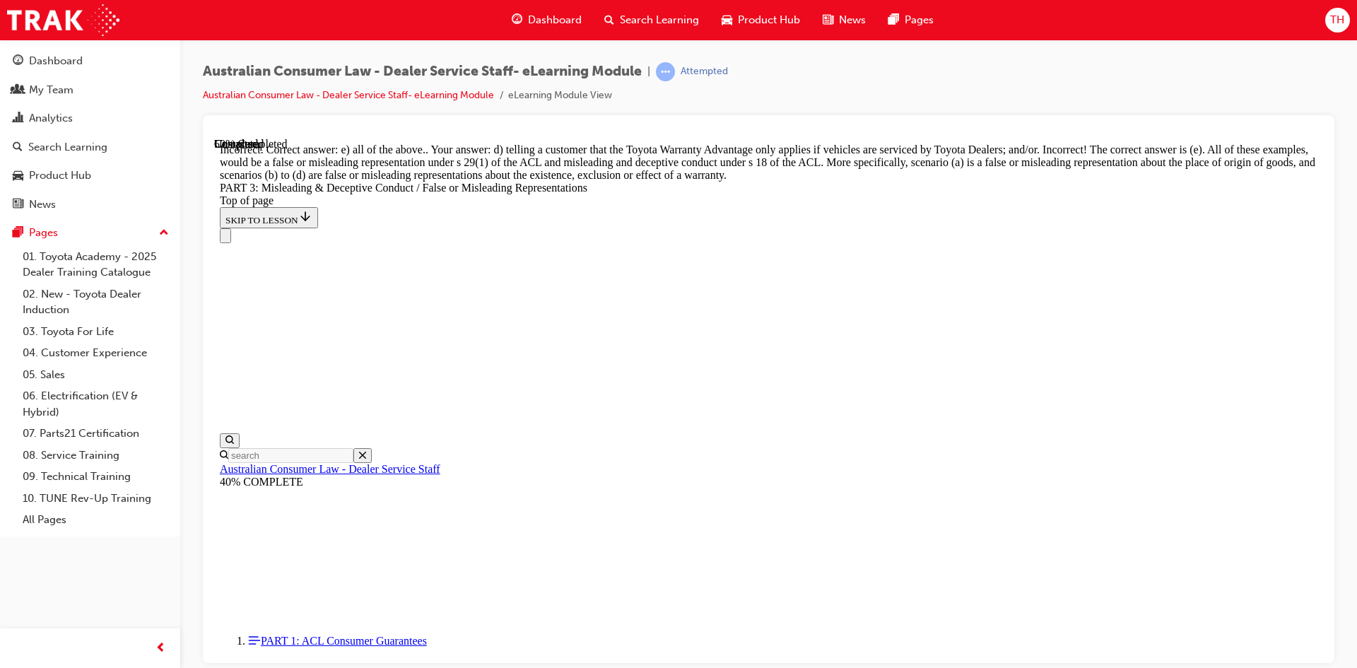
scroll to position [3293, 0]
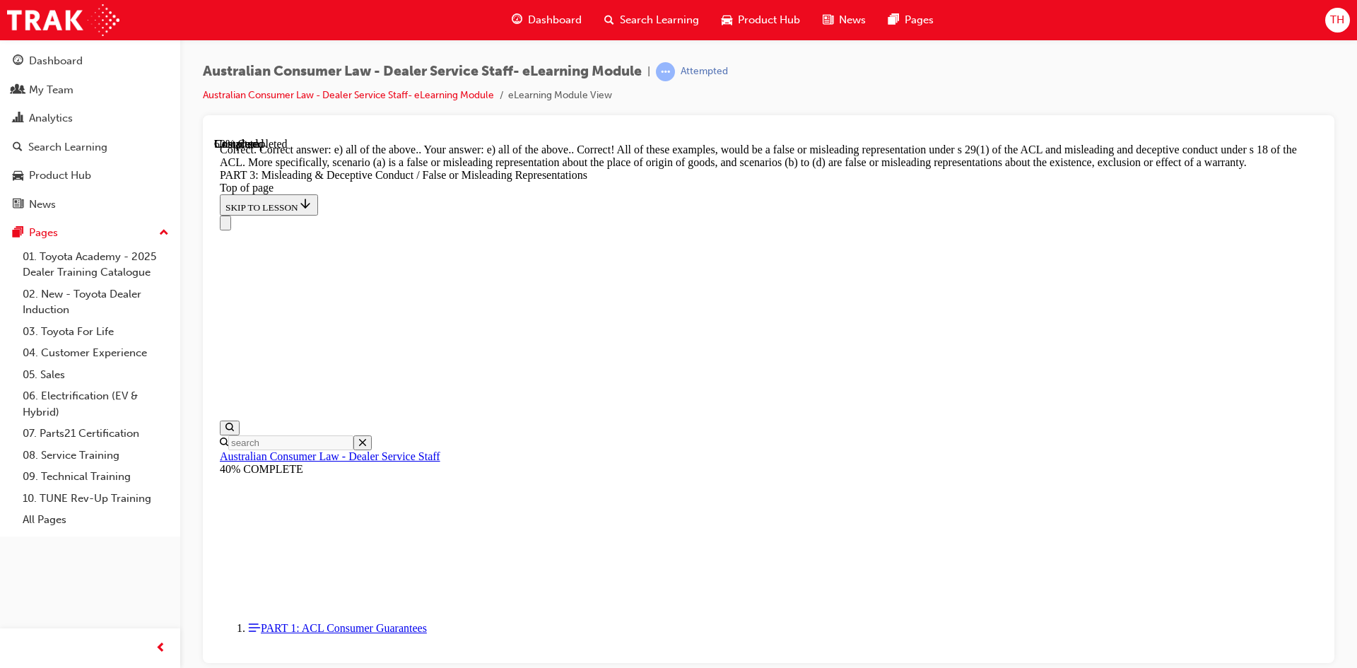
scroll to position [3721, 0]
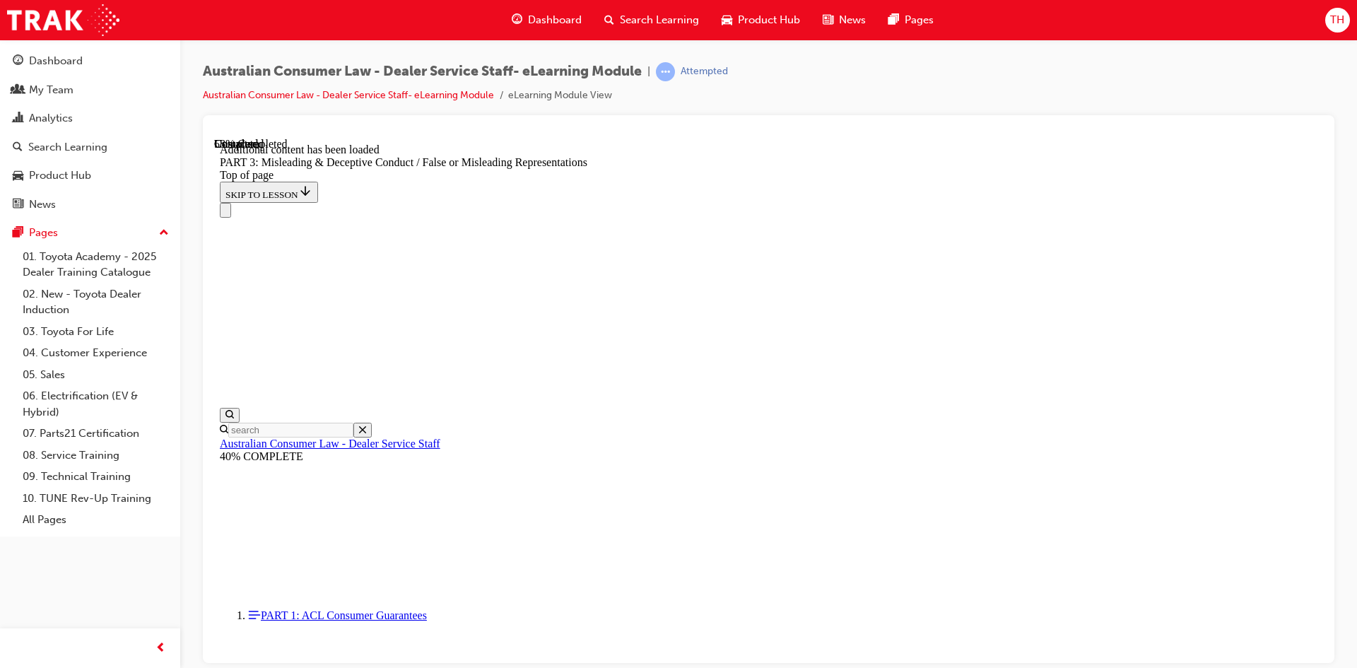
scroll to position [4097, 0]
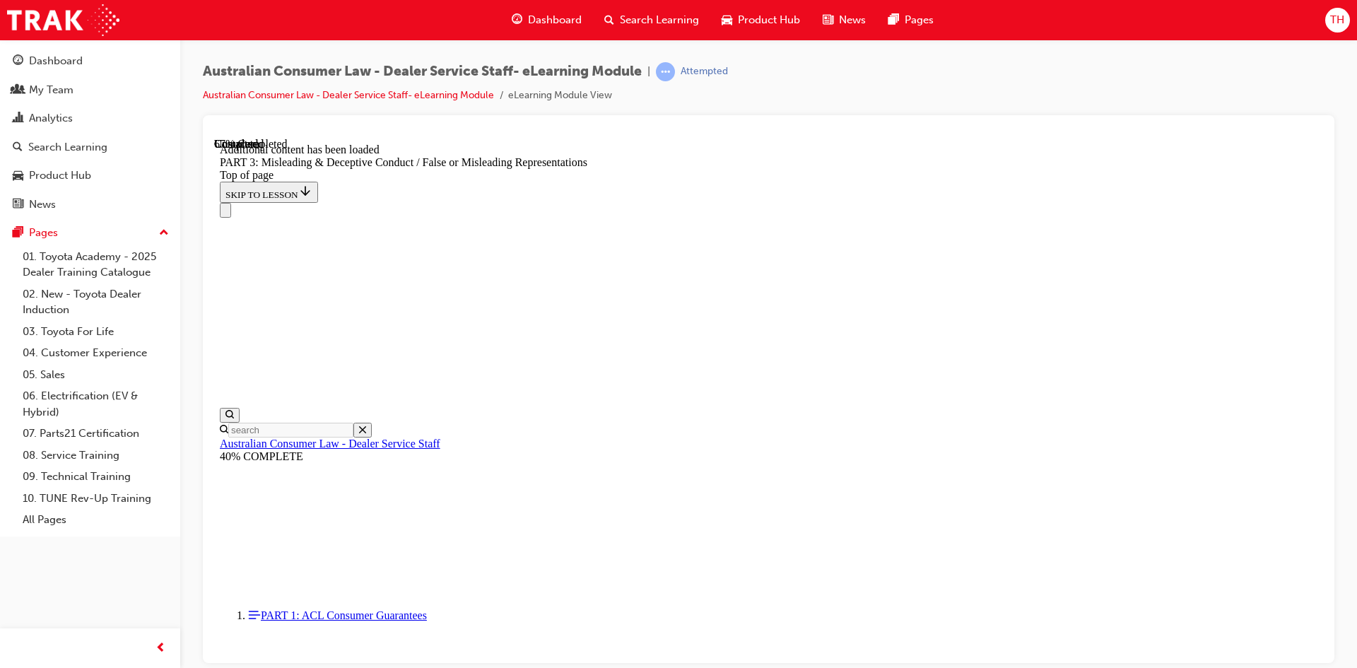
scroll to position [4230, 0]
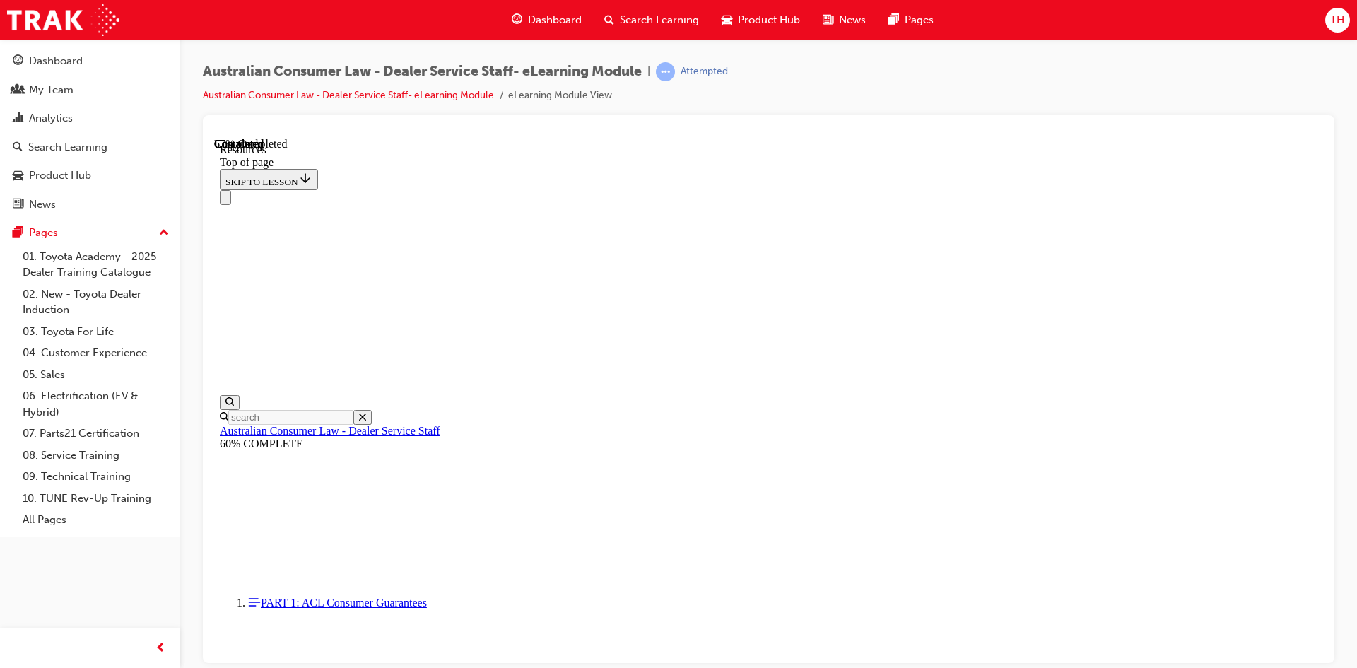
scroll to position [659, 0]
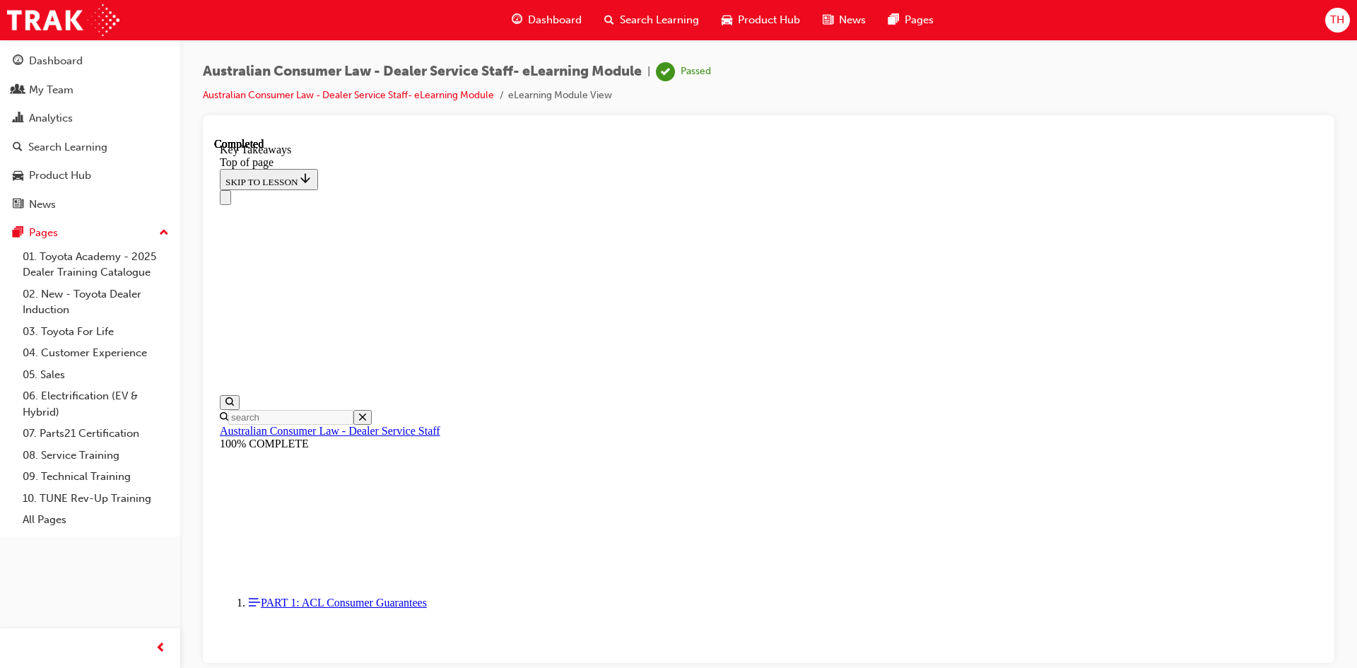
scroll to position [302, 0]
click at [59, 66] on div "Dashboard" at bounding box center [56, 61] width 54 height 16
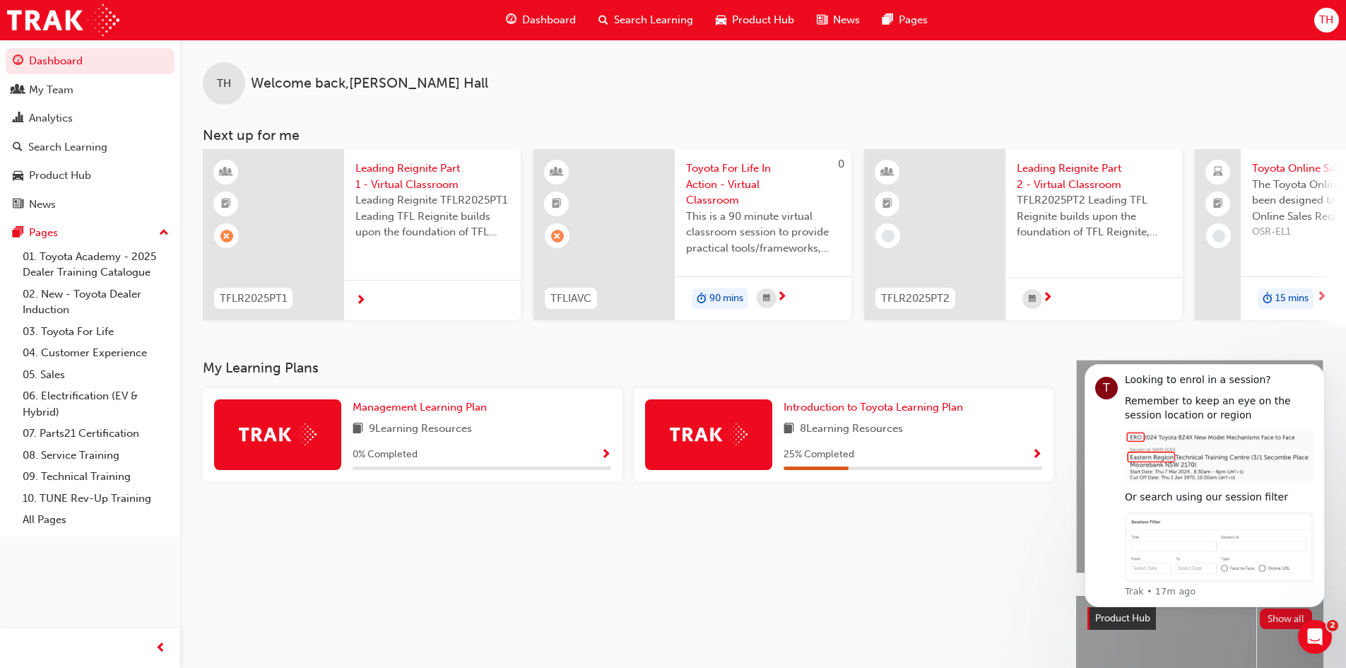
click at [652, 24] on span "Search Learning" at bounding box center [653, 20] width 79 height 16
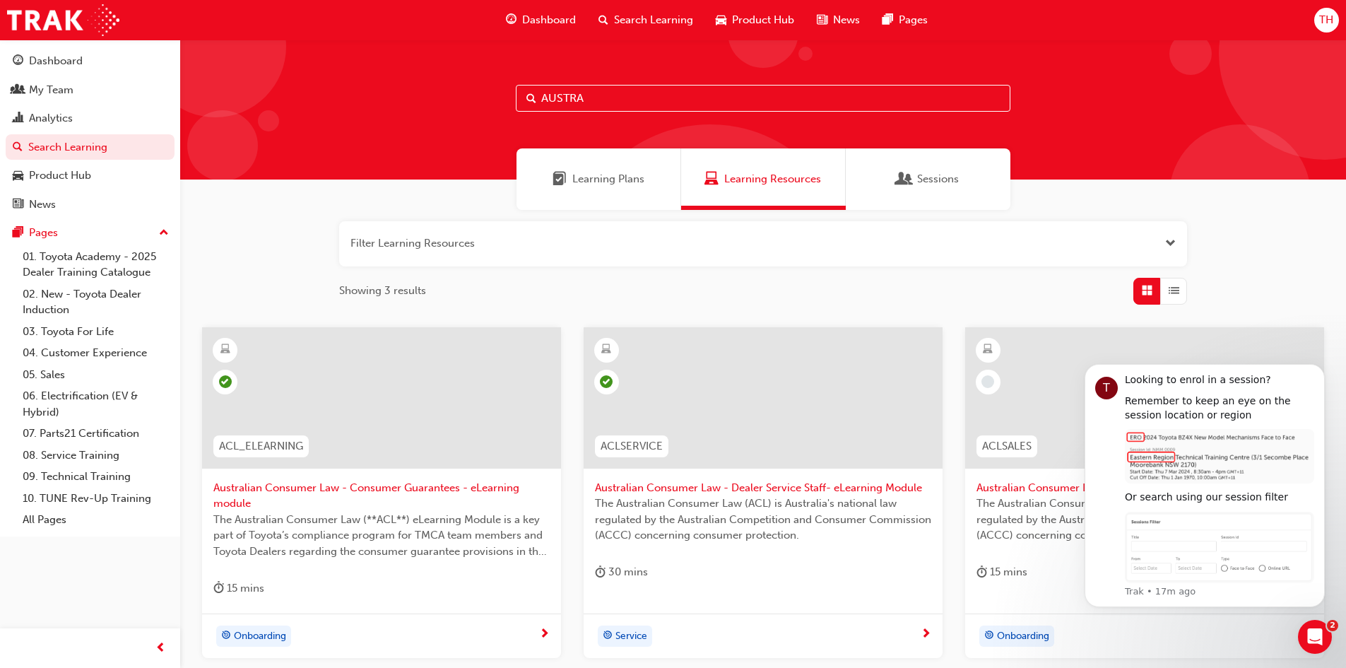
click at [608, 83] on div "AUSTRA" at bounding box center [763, 110] width 1166 height 140
click at [603, 95] on input "AUSTRA" at bounding box center [763, 98] width 495 height 27
click at [1067, 395] on div at bounding box center [1144, 397] width 359 height 141
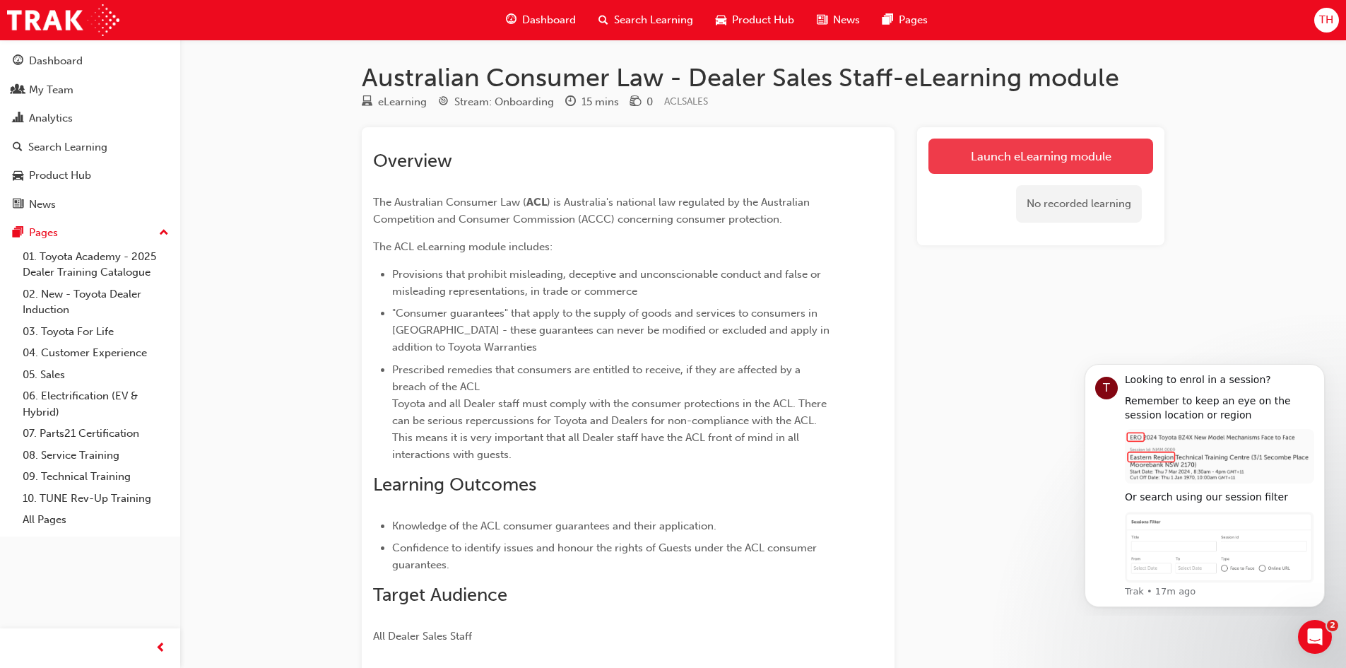
click at [1061, 163] on link "Launch eLearning module" at bounding box center [1041, 156] width 225 height 35
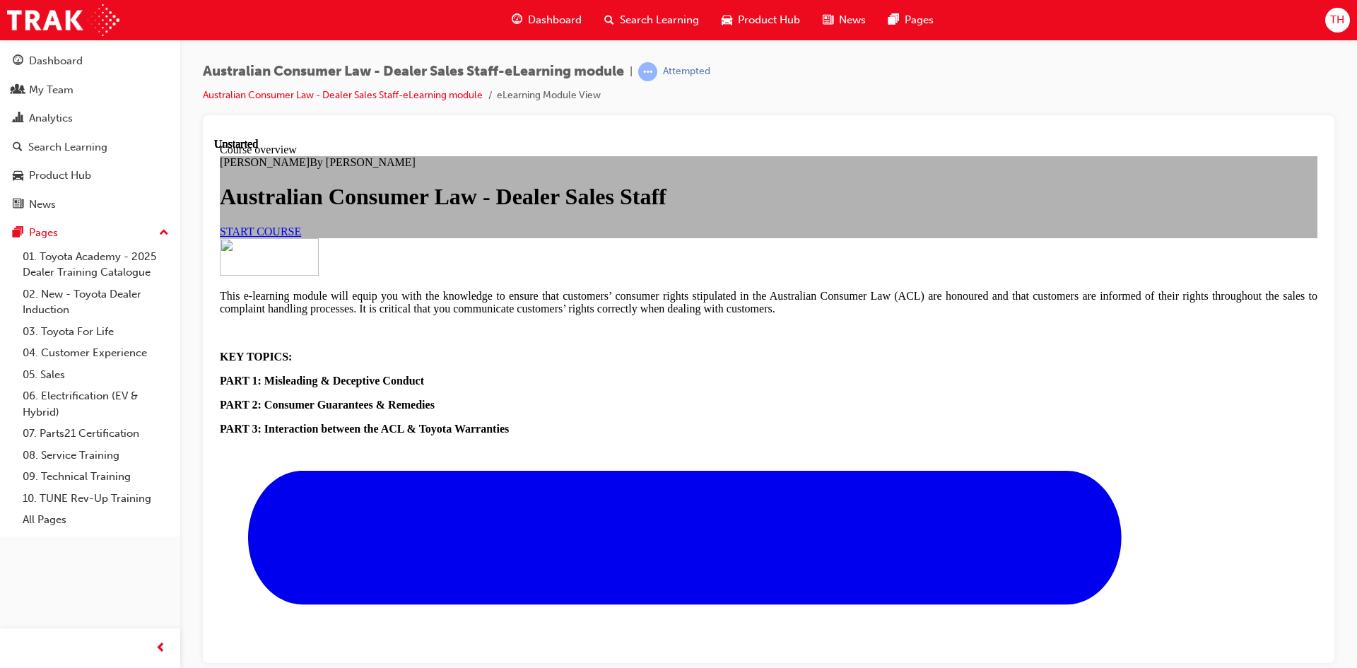
click at [301, 237] on link "START COURSE" at bounding box center [260, 231] width 81 height 12
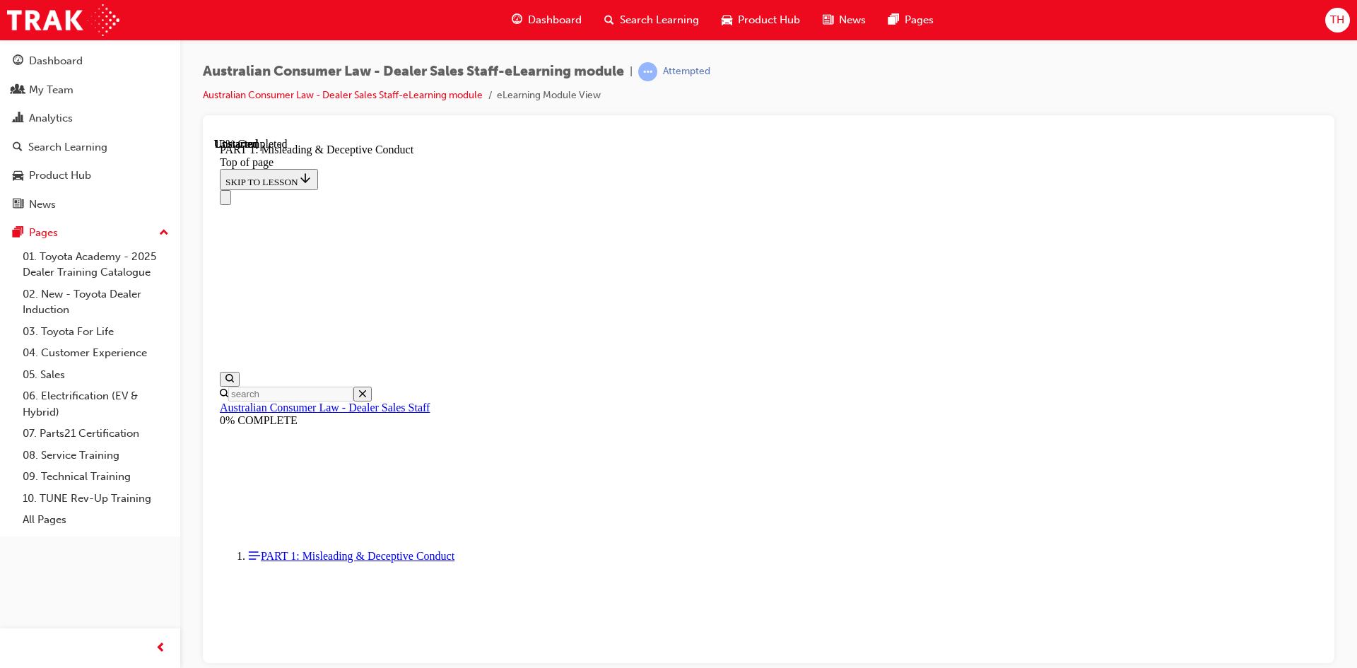
scroll to position [892, 0]
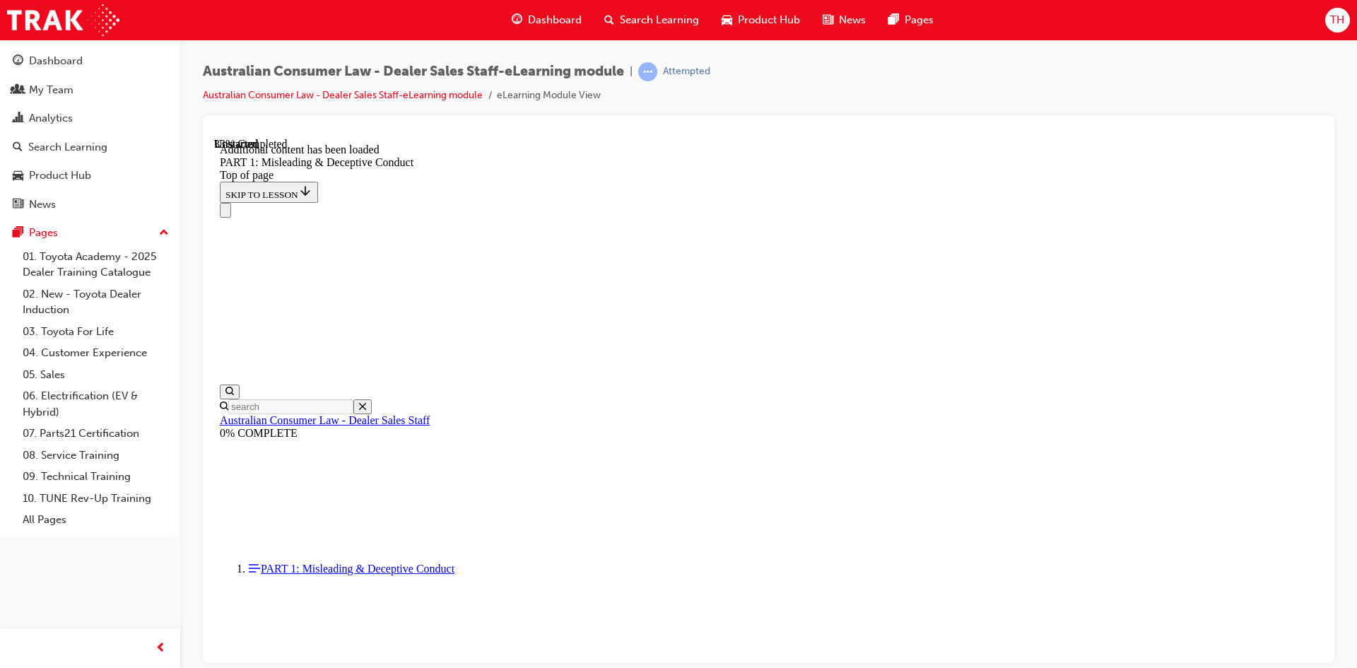
scroll to position [1617, 0]
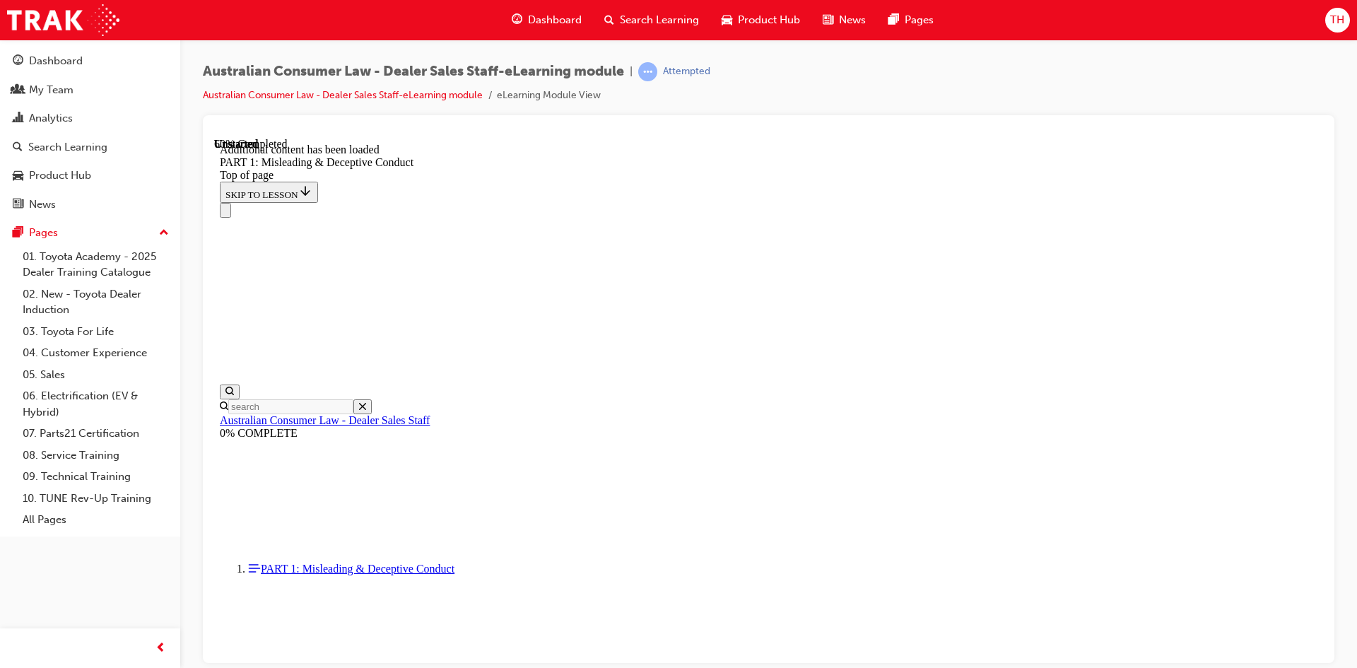
scroll to position [2789, 0]
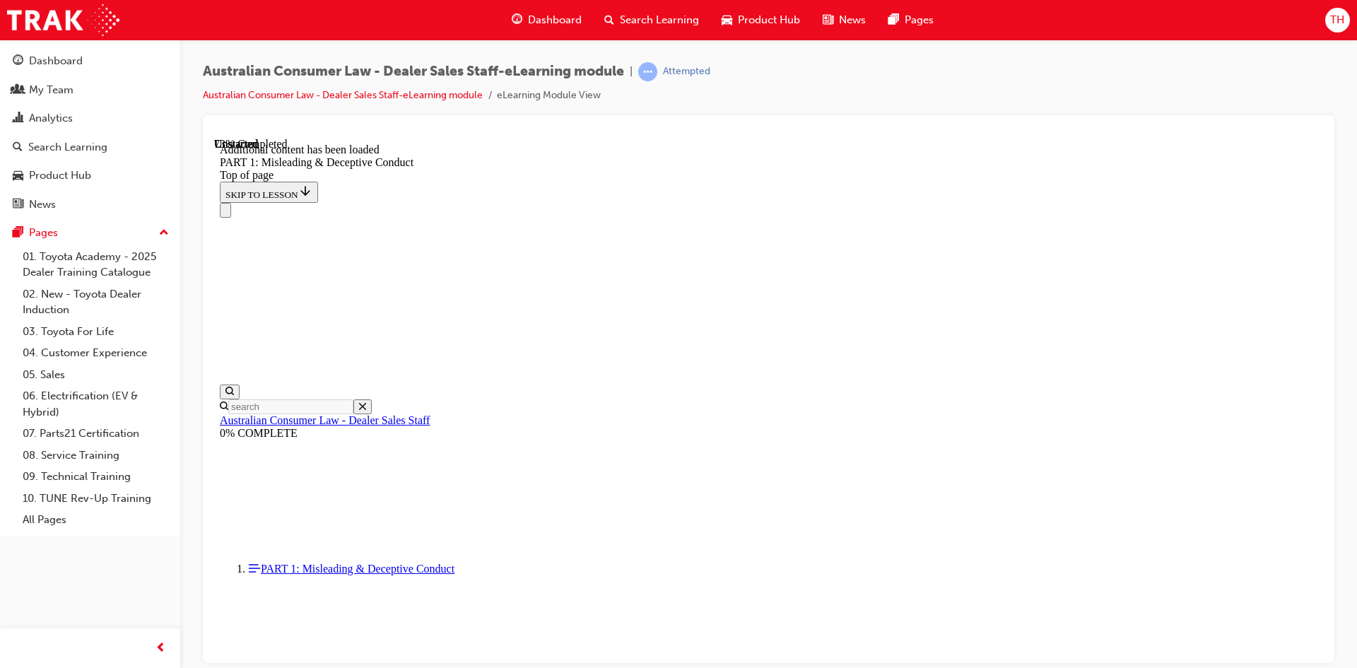
scroll to position [3453, 0]
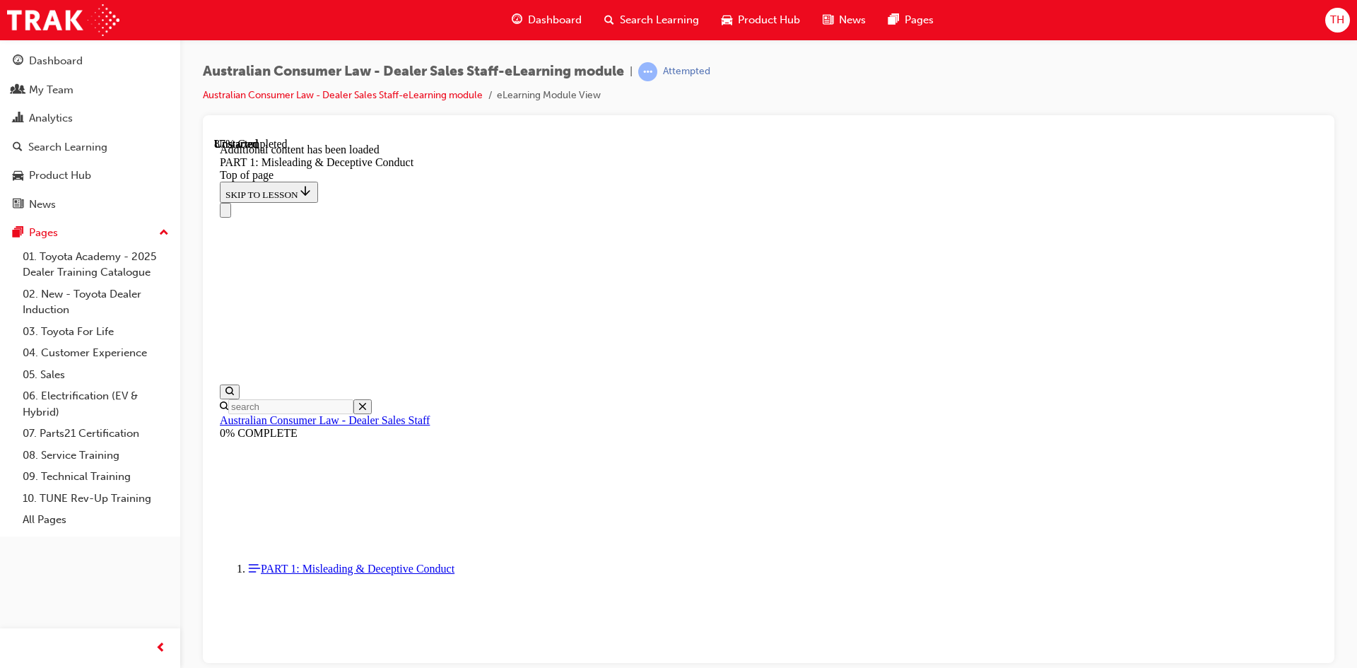
scroll to position [3835, 0]
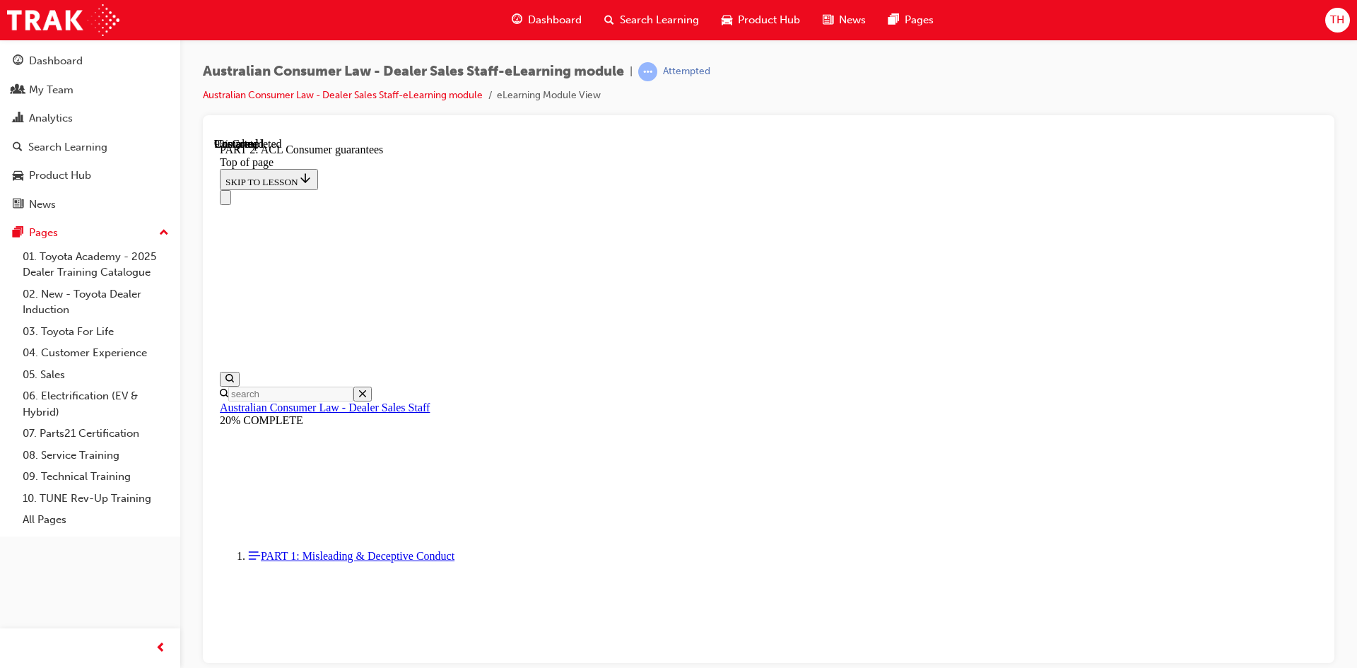
scroll to position [2164, 0]
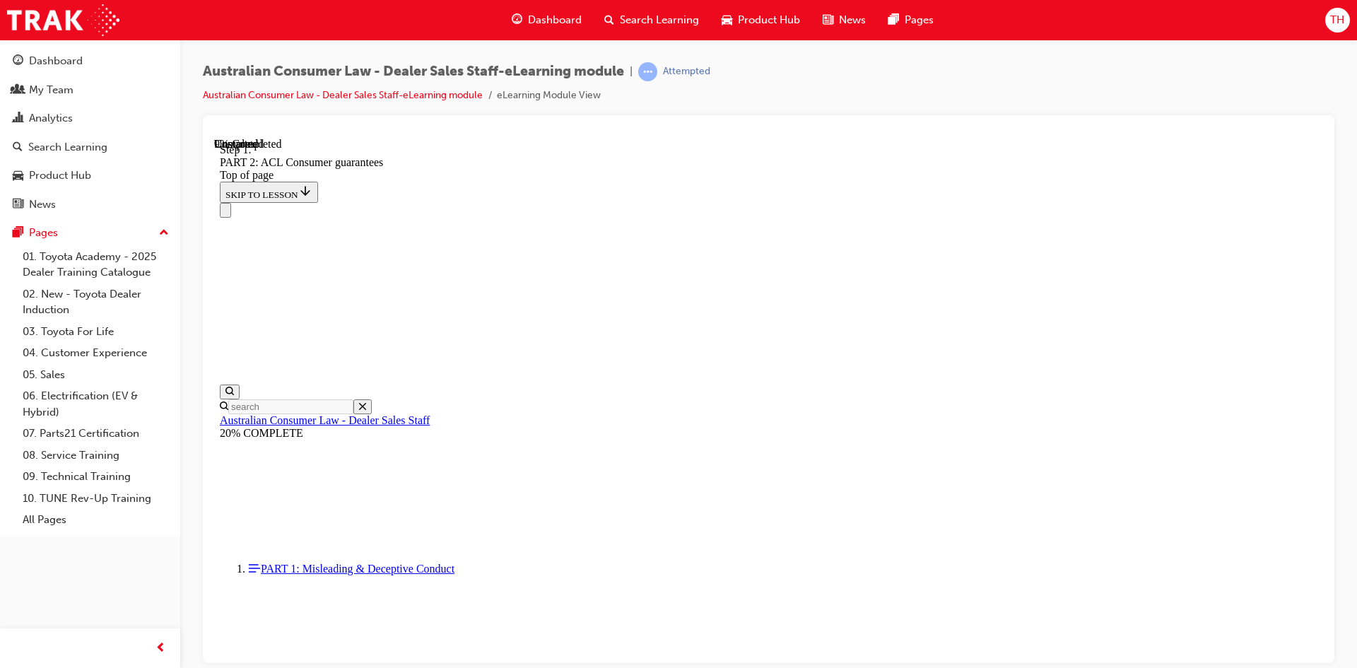
scroll to position [2291, 0]
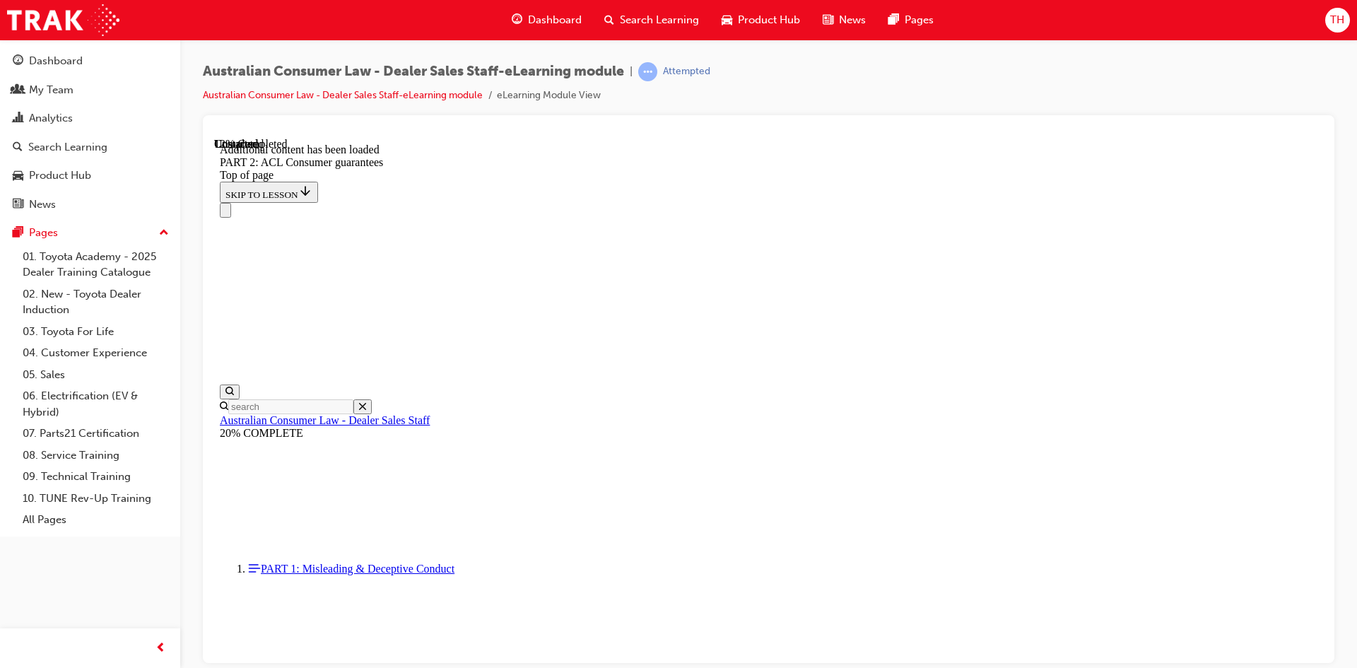
scroll to position [2673, 0]
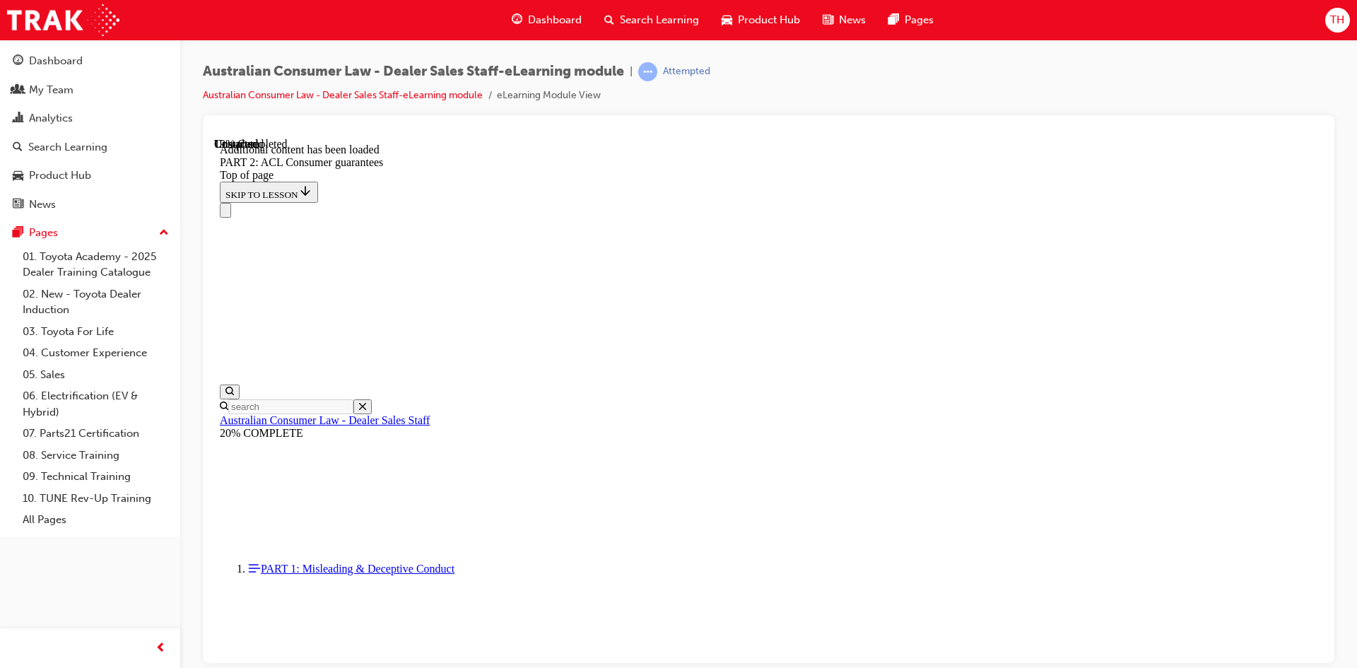
scroll to position [3266, 0]
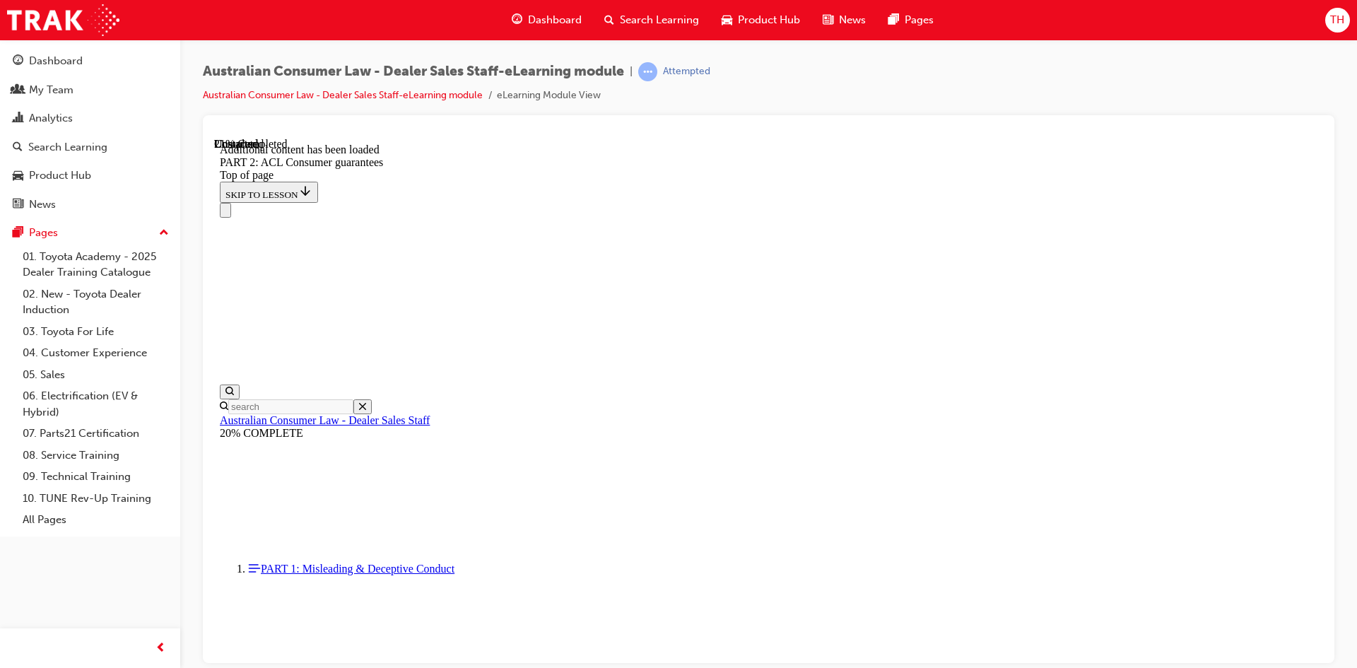
scroll to position [3547, 0]
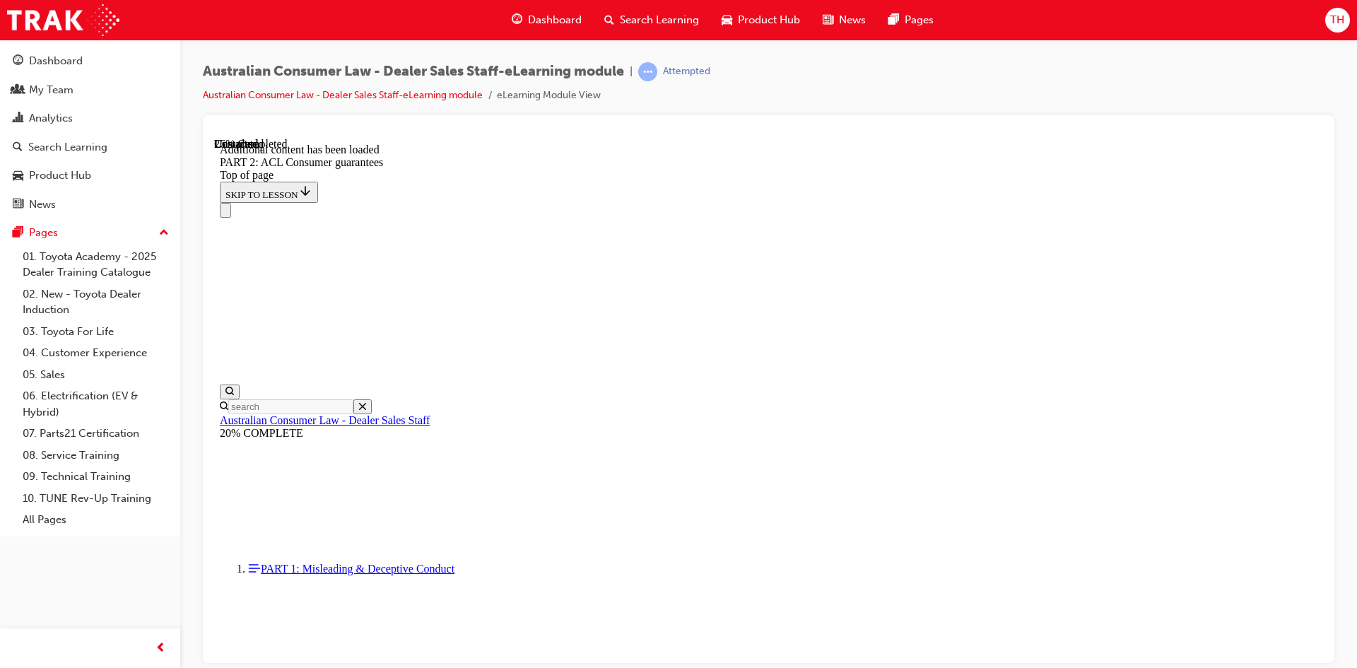
drag, startPoint x: 655, startPoint y: 326, endPoint x: 677, endPoint y: 341, distance: 26.5
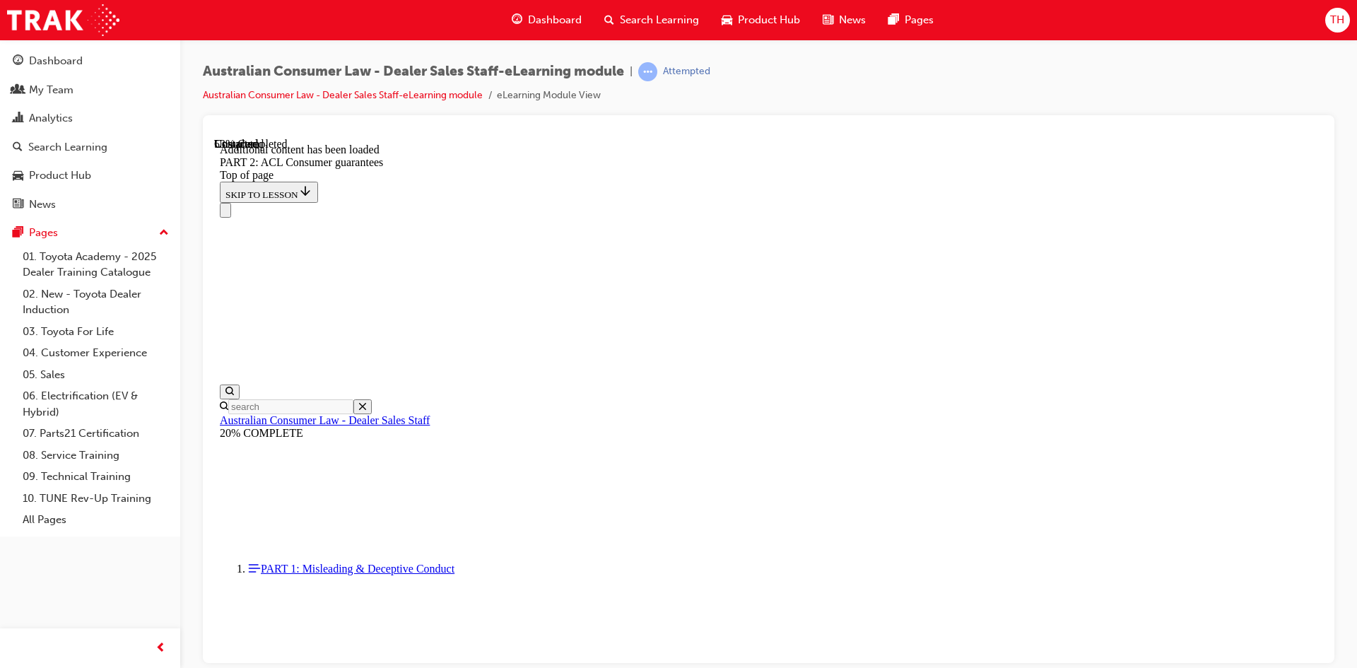
scroll to position [7726, 0]
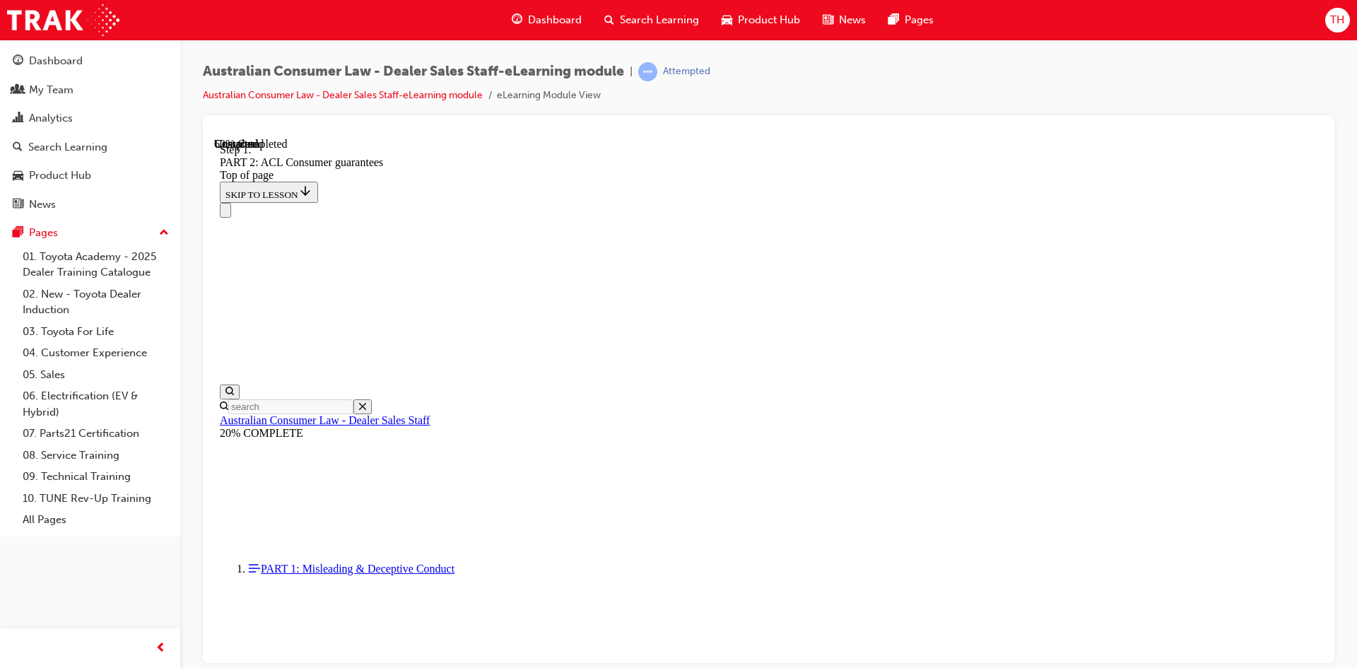
drag, startPoint x: 1229, startPoint y: 334, endPoint x: 1232, endPoint y: 344, distance: 10.5
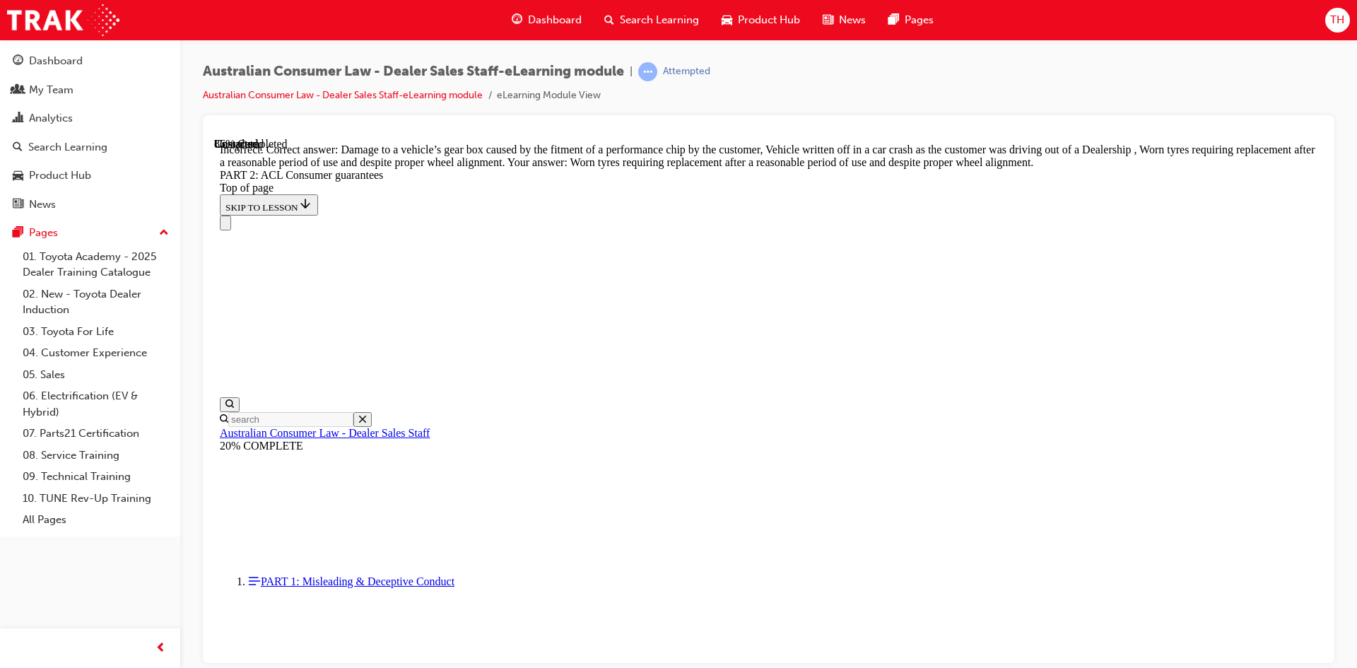
scroll to position [14116, 0]
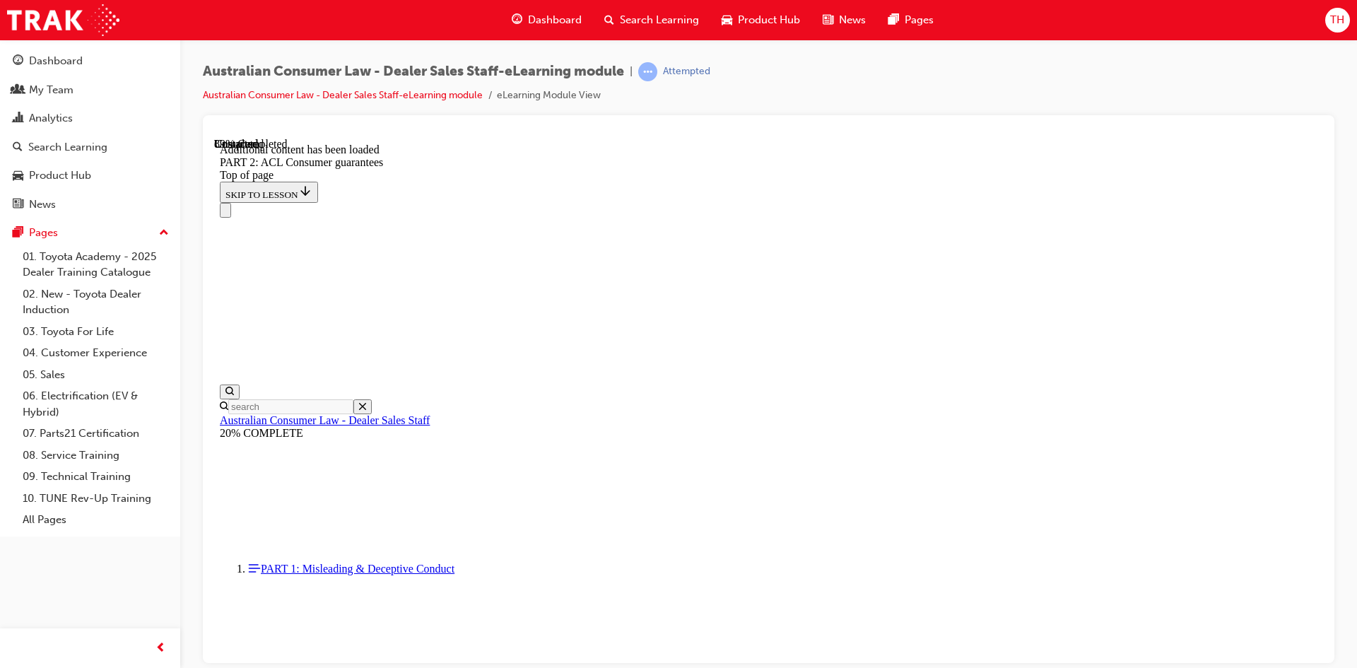
scroll to position [15353, 0]
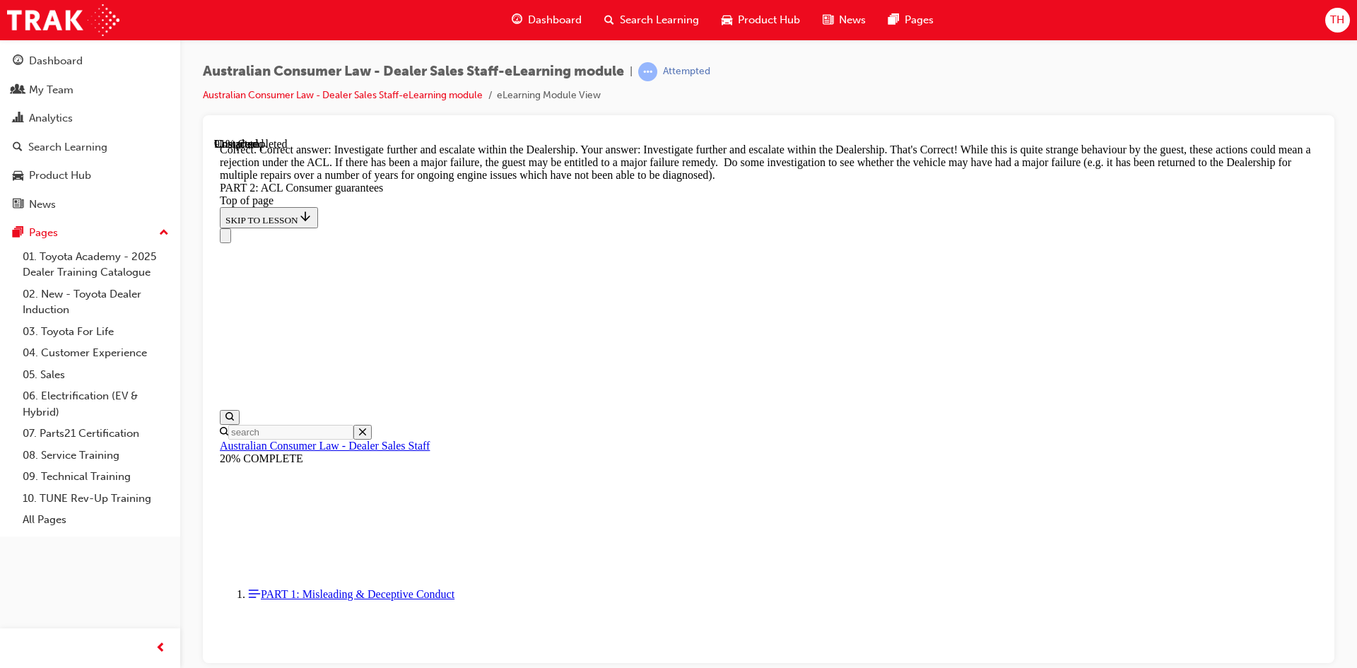
scroll to position [15689, 0]
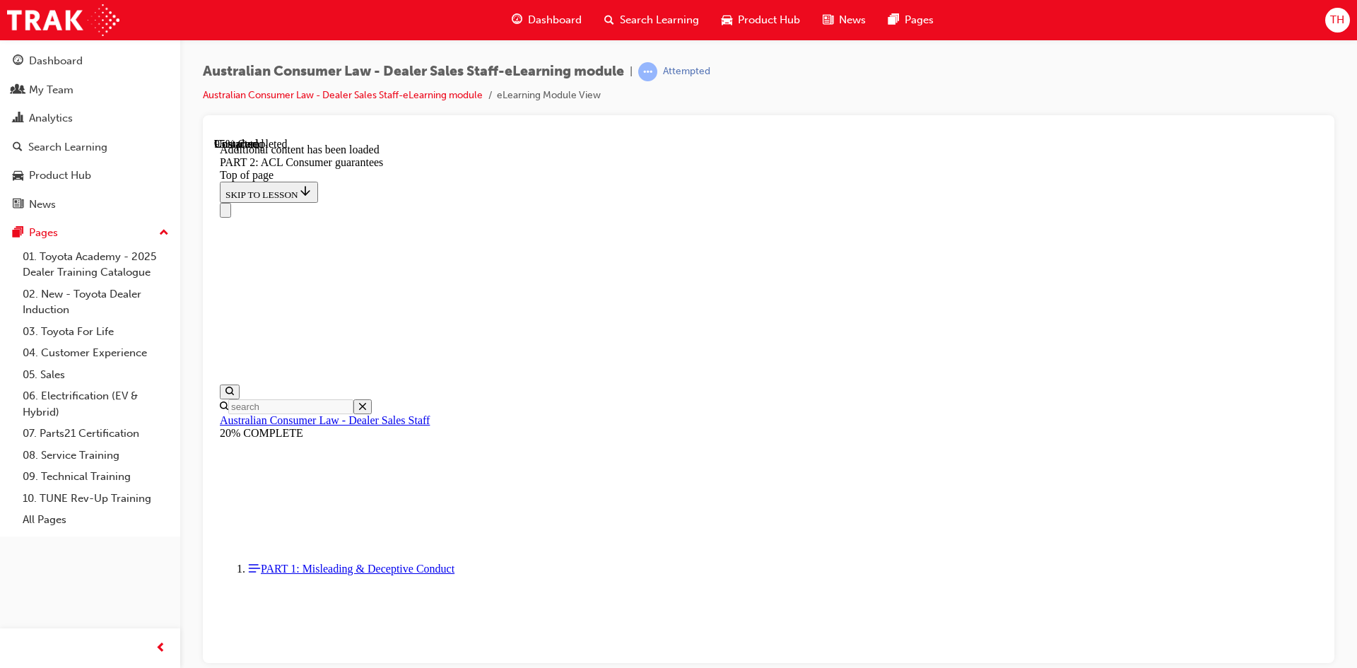
scroll to position [16895, 0]
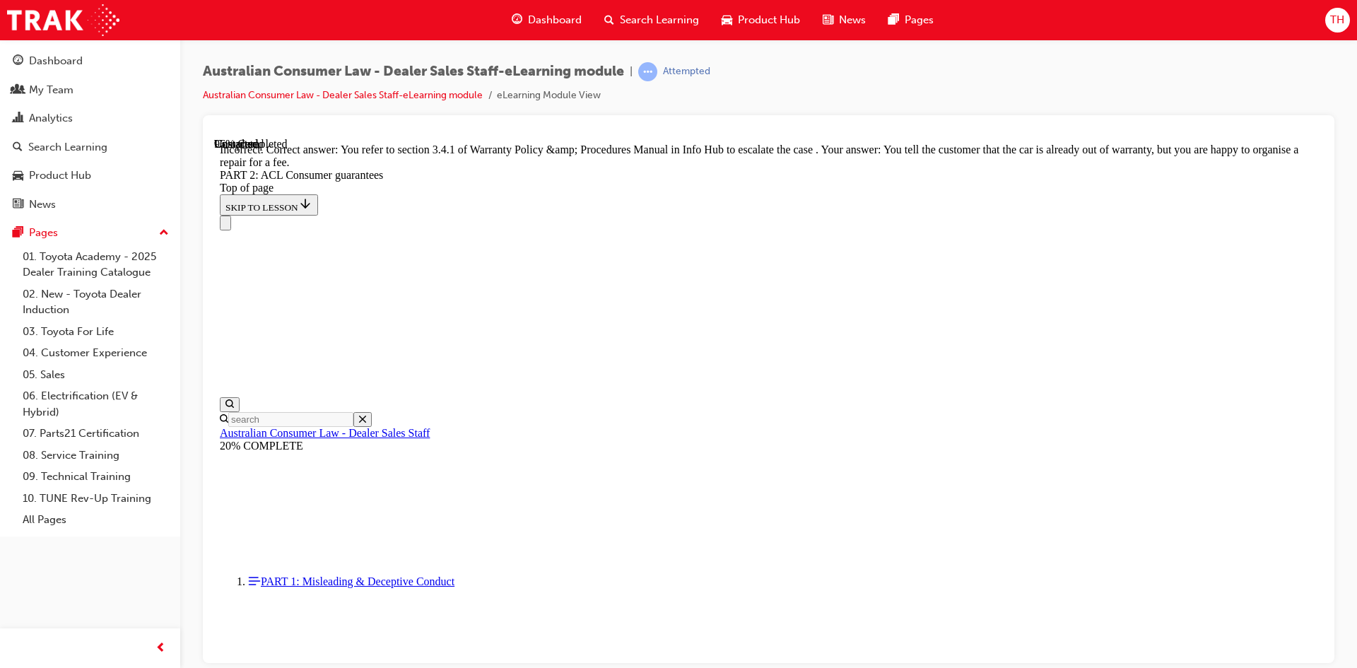
scroll to position [17036, 0]
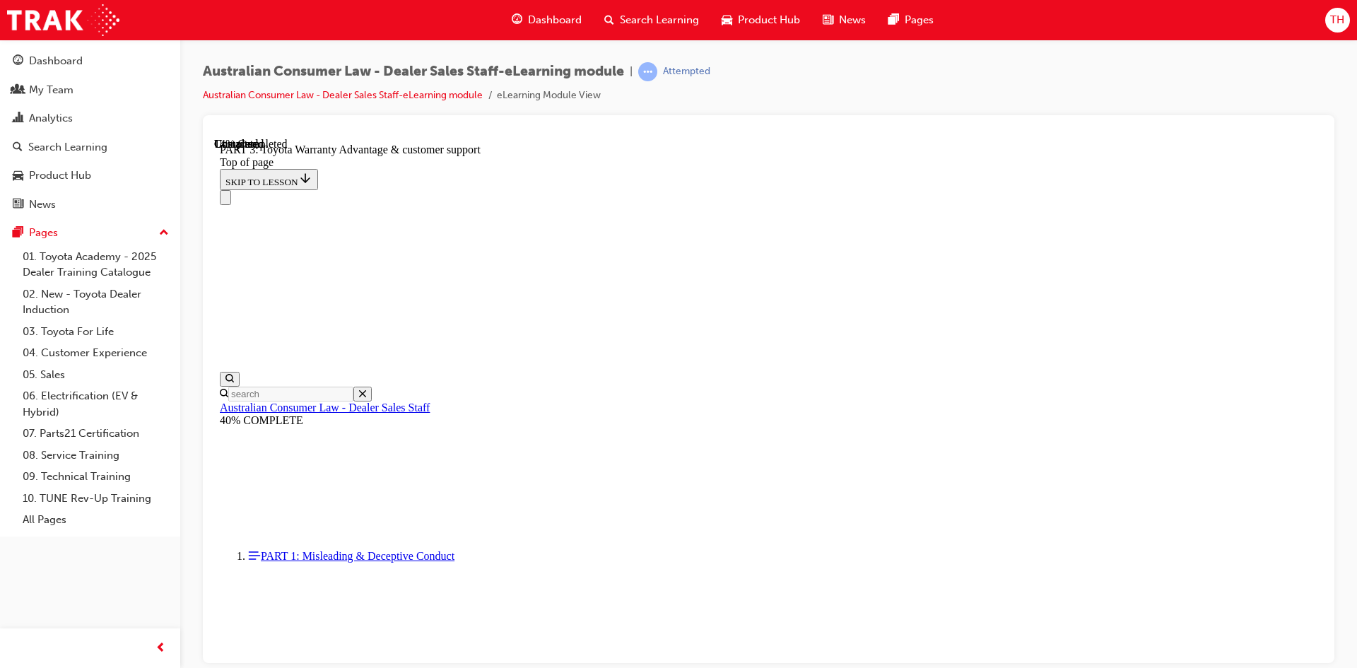
scroll to position [892, 0]
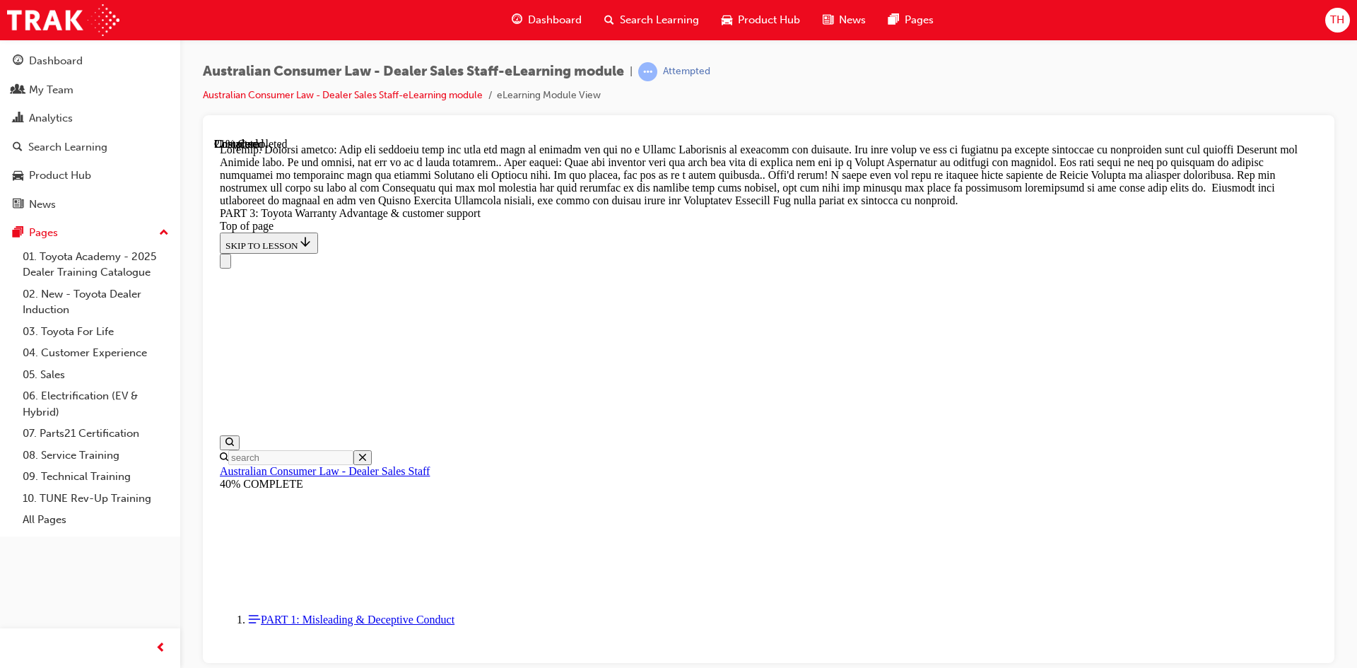
scroll to position [1274, 0]
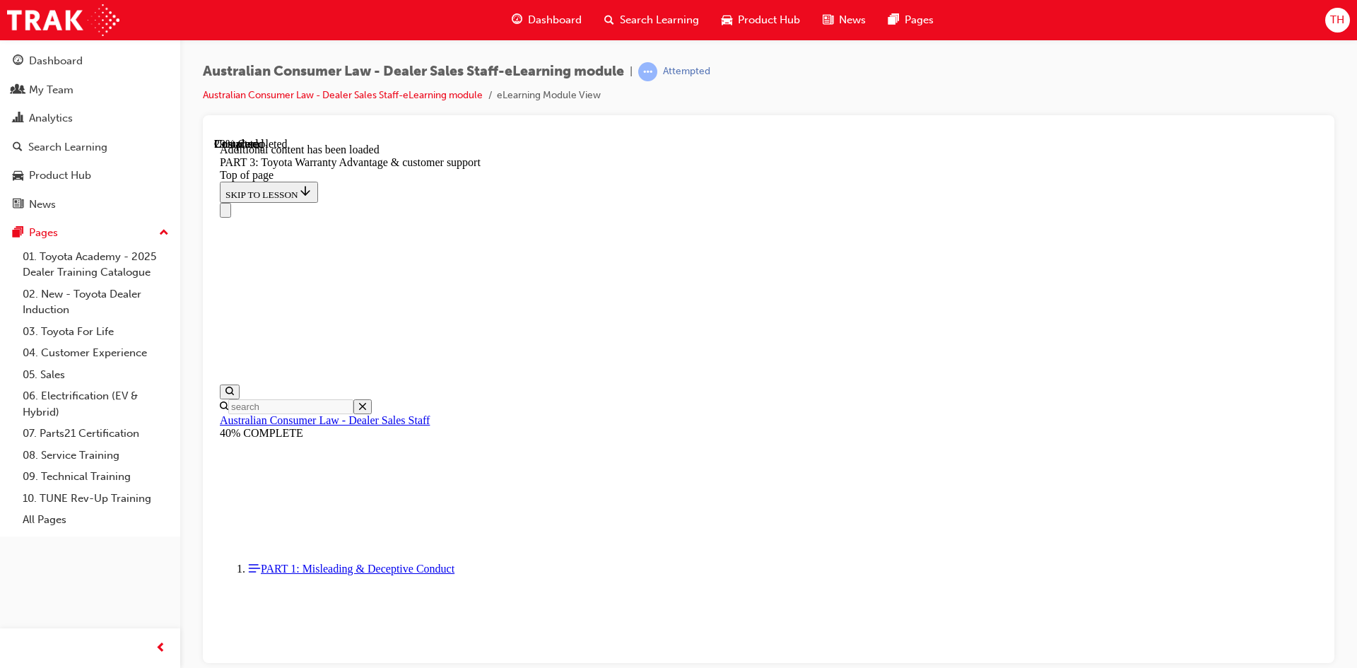
scroll to position [1649, 0]
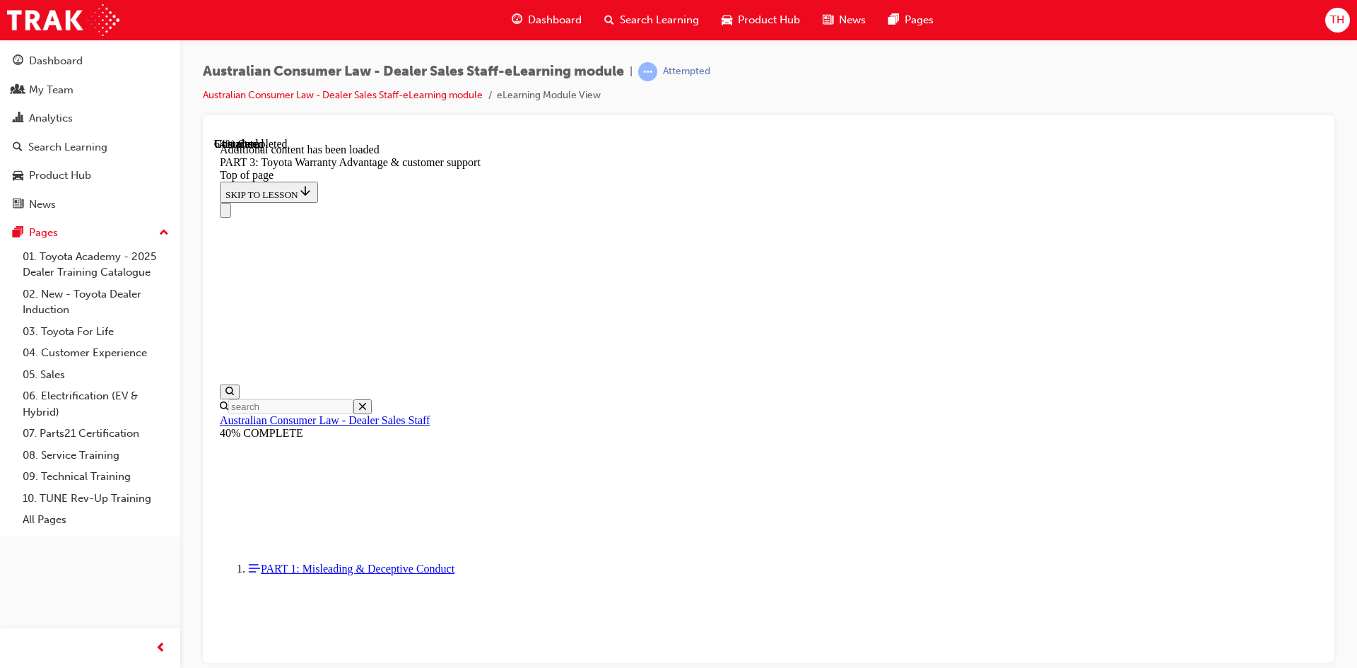
scroll to position [3670, 0]
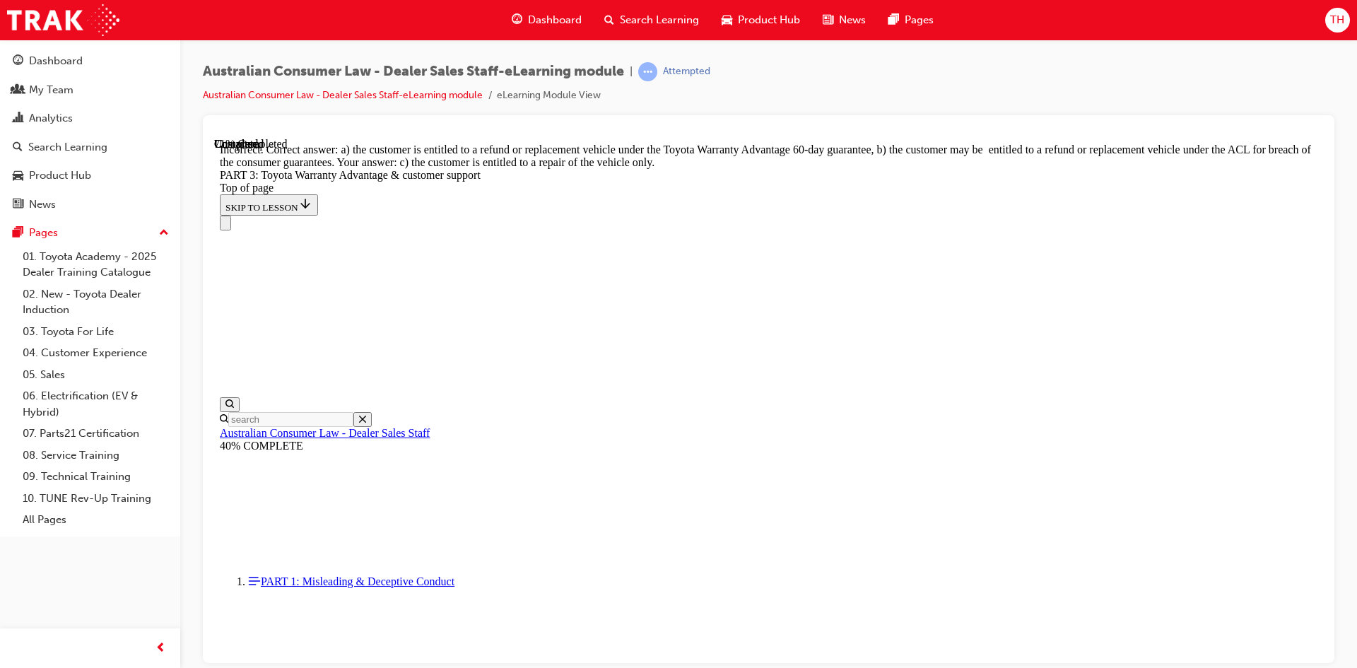
scroll to position [3840, 0]
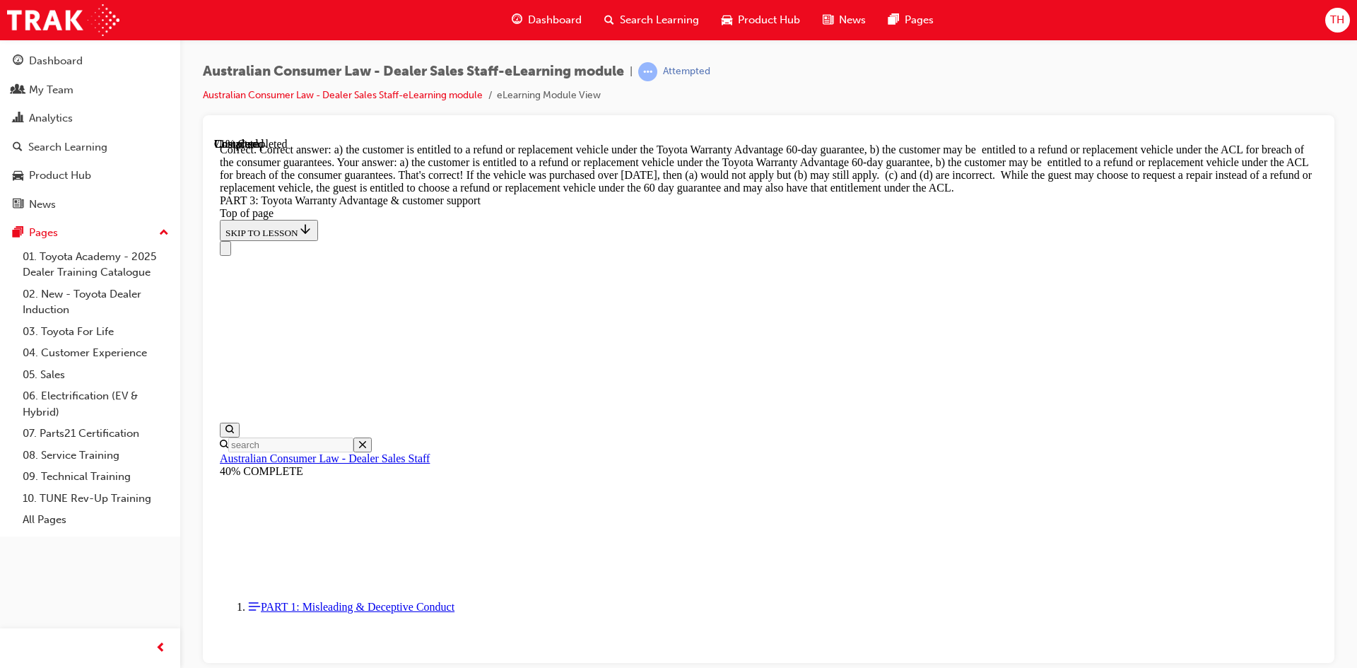
scroll to position [4123, 0]
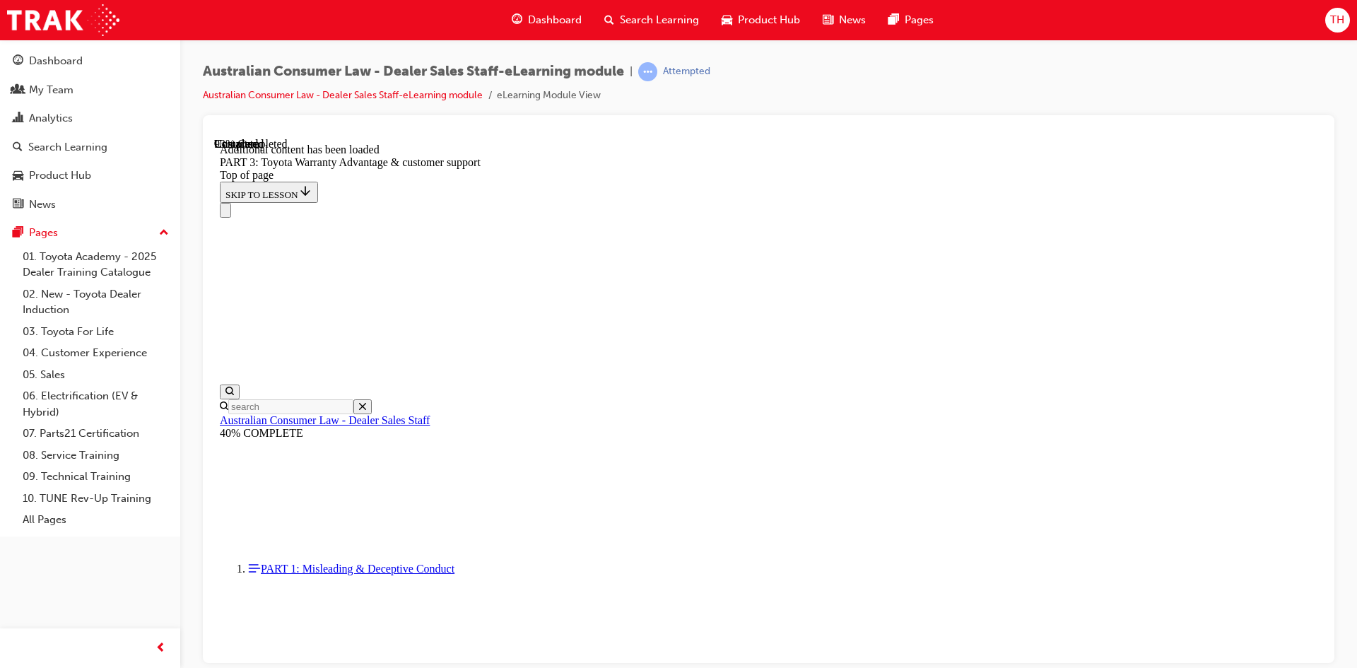
scroll to position [4473, 0]
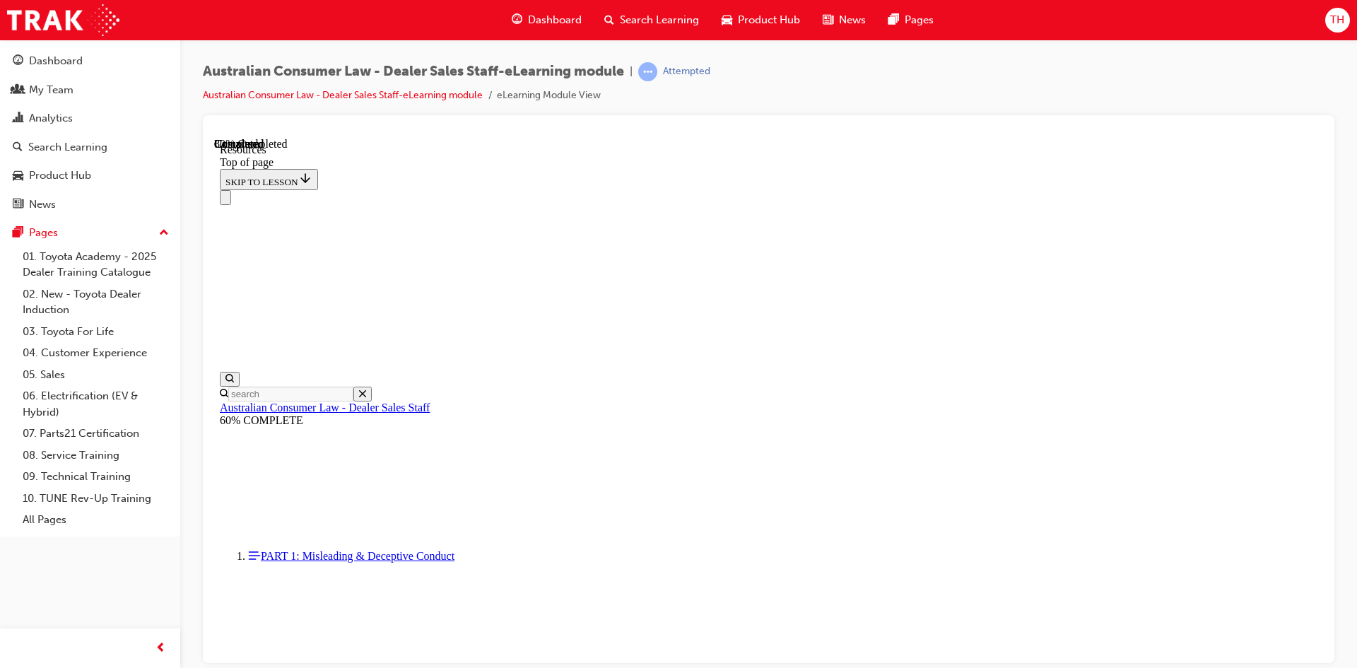
scroll to position [700, 0]
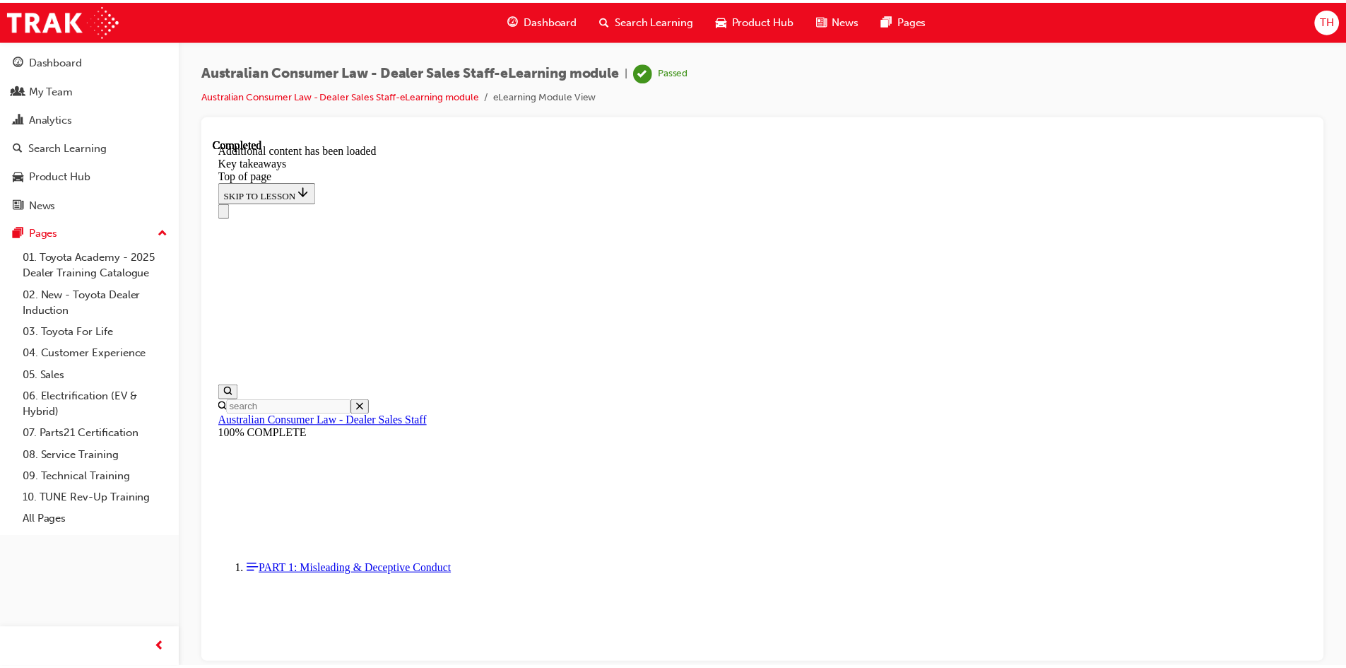
scroll to position [0, 0]
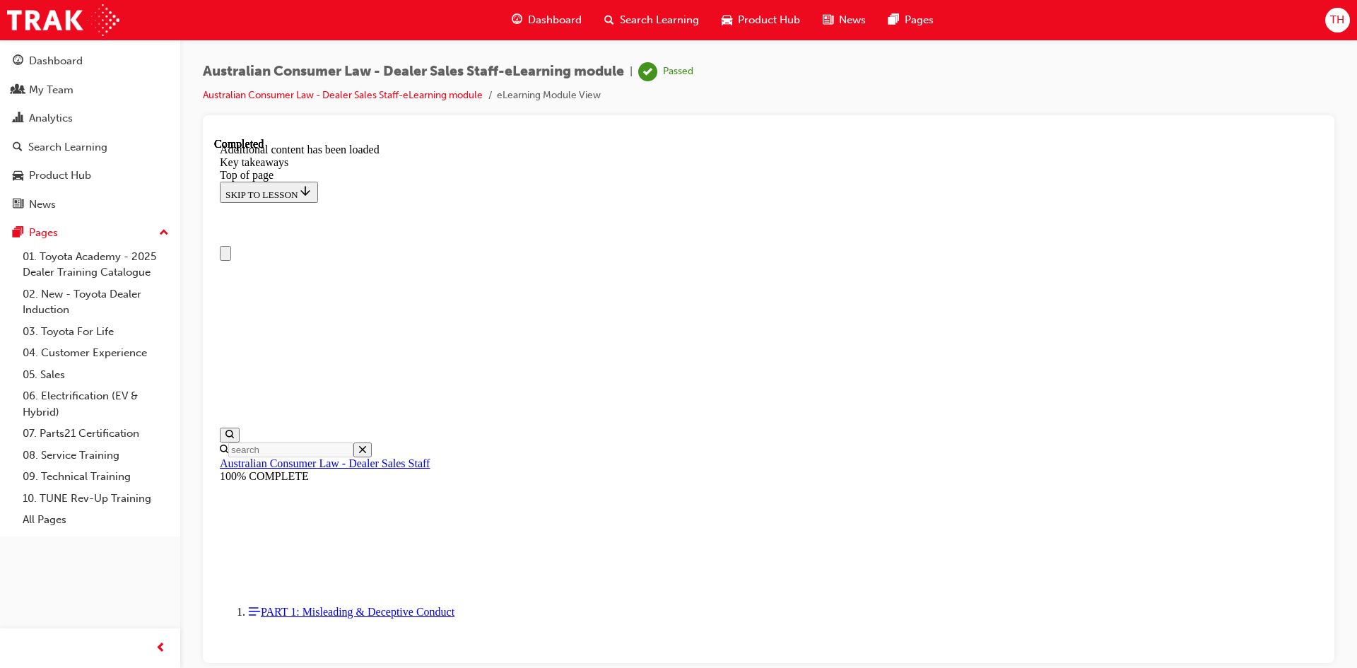
click at [556, 18] on span "Dashboard" at bounding box center [555, 20] width 54 height 16
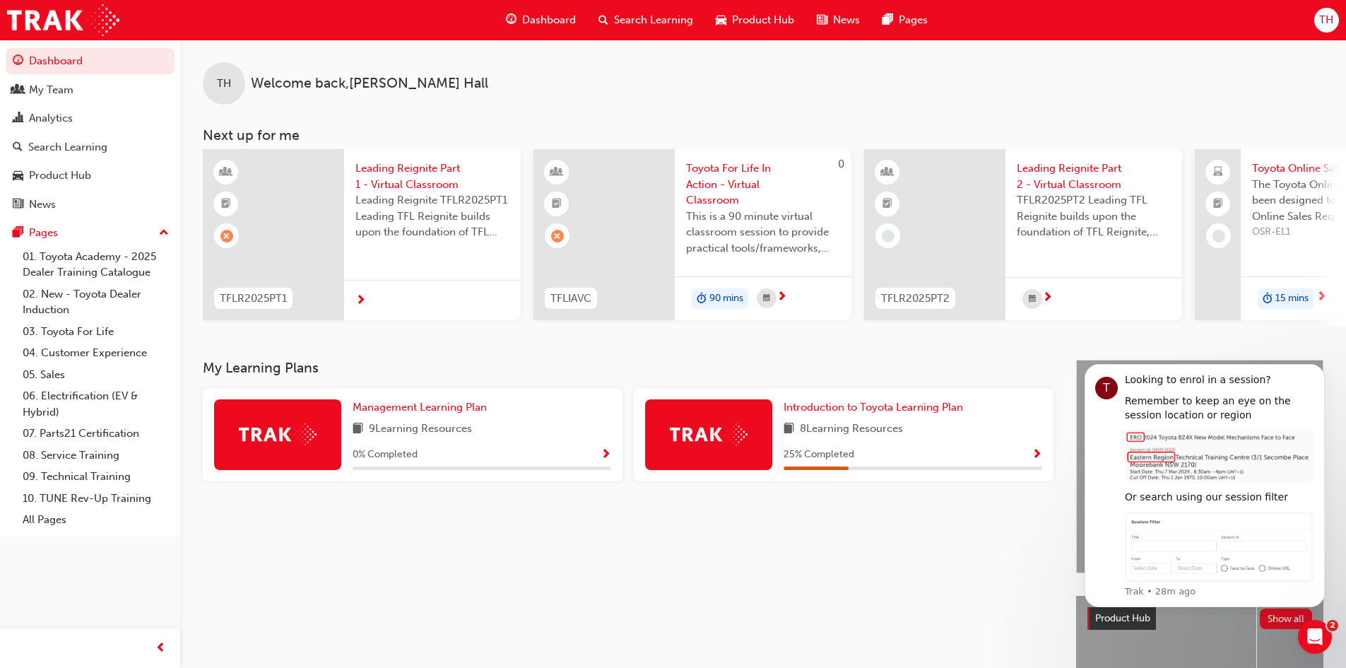
click at [676, 20] on span "Search Learning" at bounding box center [653, 20] width 79 height 16
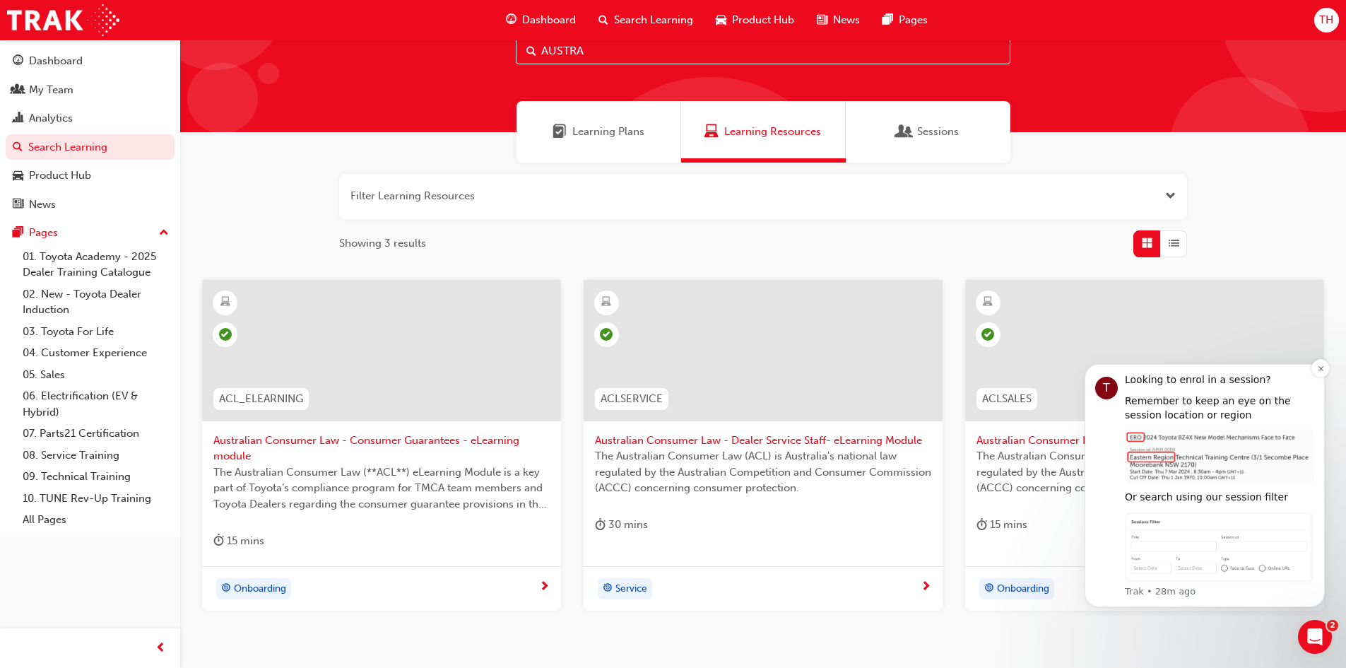
scroll to position [71, 0]
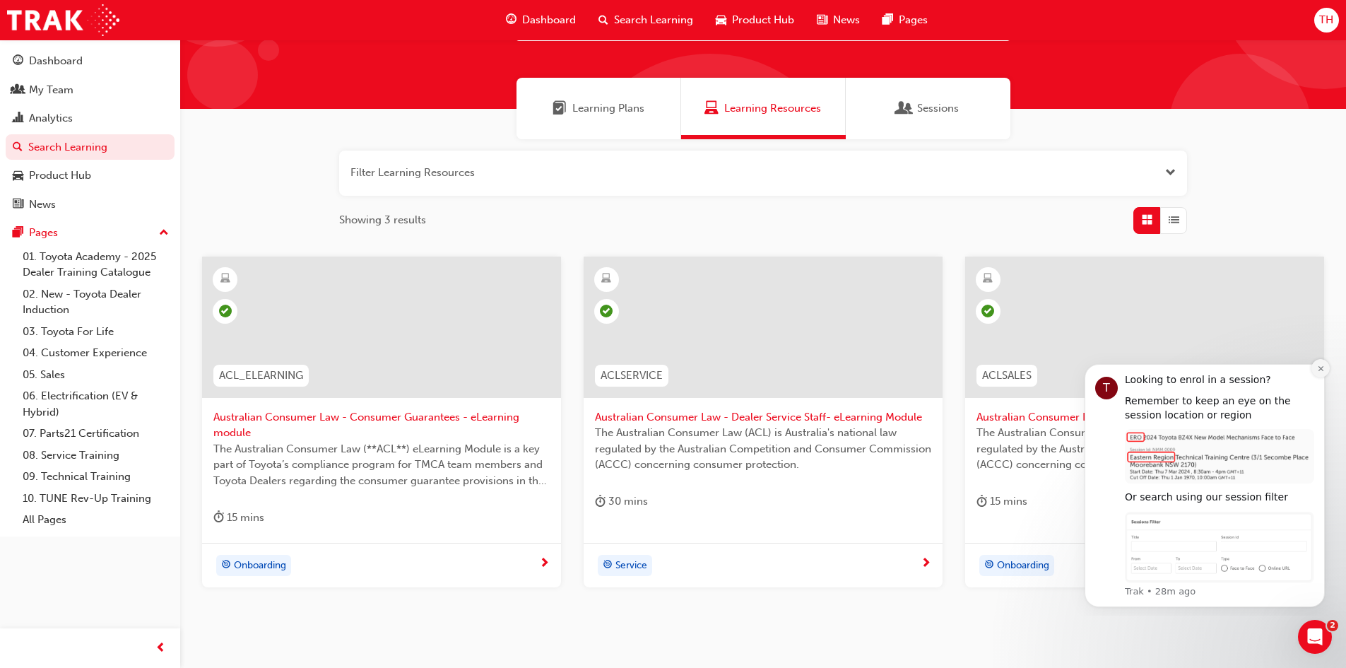
click at [1321, 367] on icon "Dismiss notification" at bounding box center [1321, 369] width 8 height 8
